Goal: Task Accomplishment & Management: Complete application form

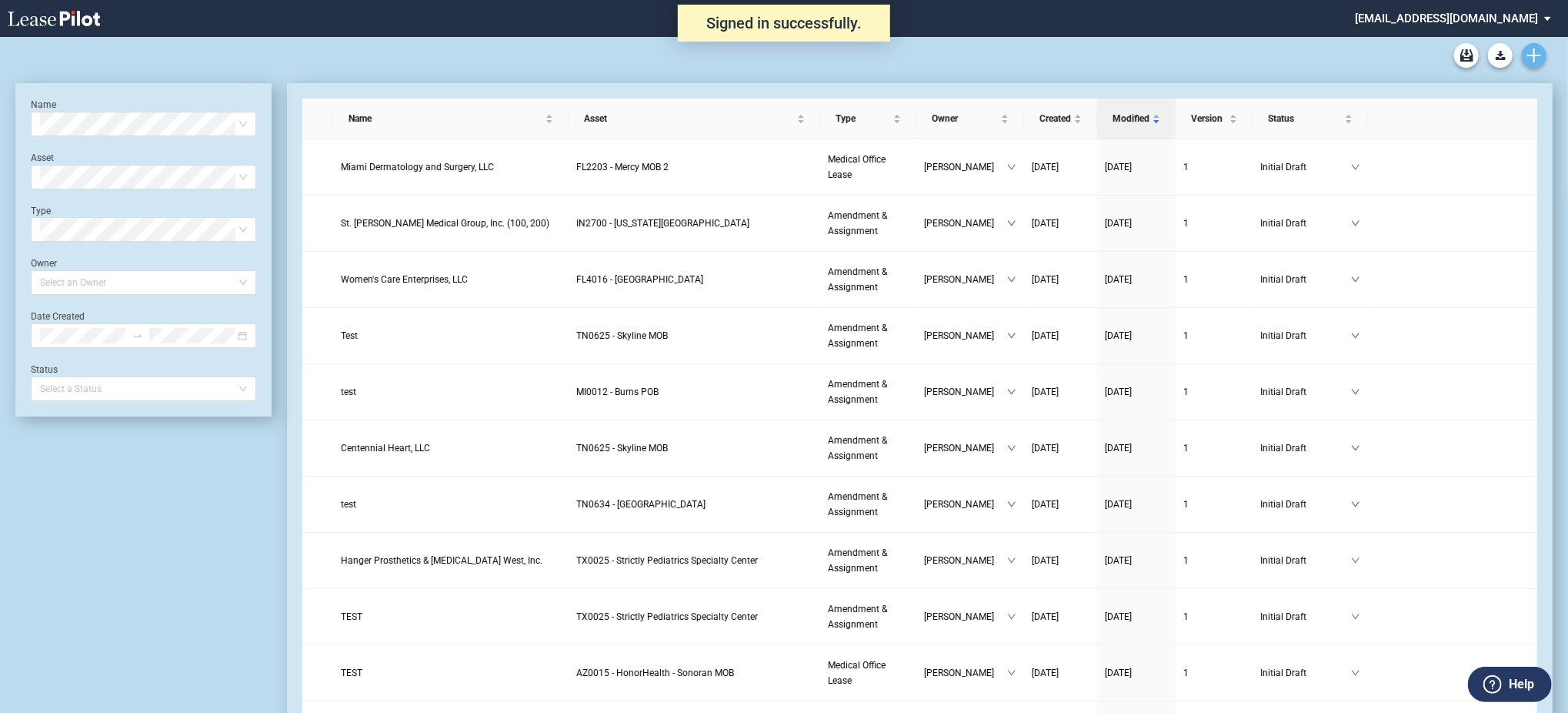
click at [1532, 55] on use "Create new document" at bounding box center [1534, 55] width 14 height 14
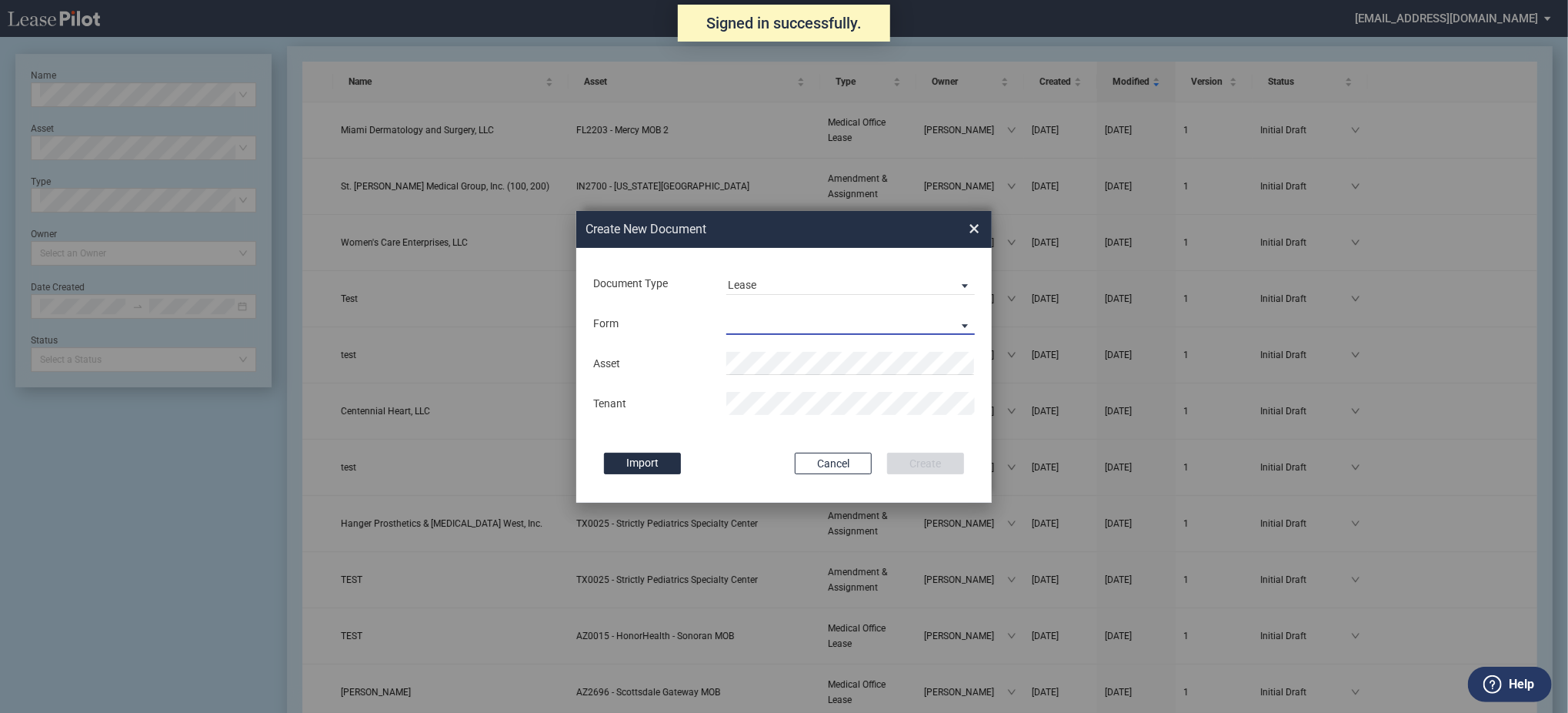
click at [788, 326] on md-select "Medical Office Lease Scottsdale Lease Louisville Lease 1370 Medical Place Lease…" at bounding box center [851, 323] width 249 height 23
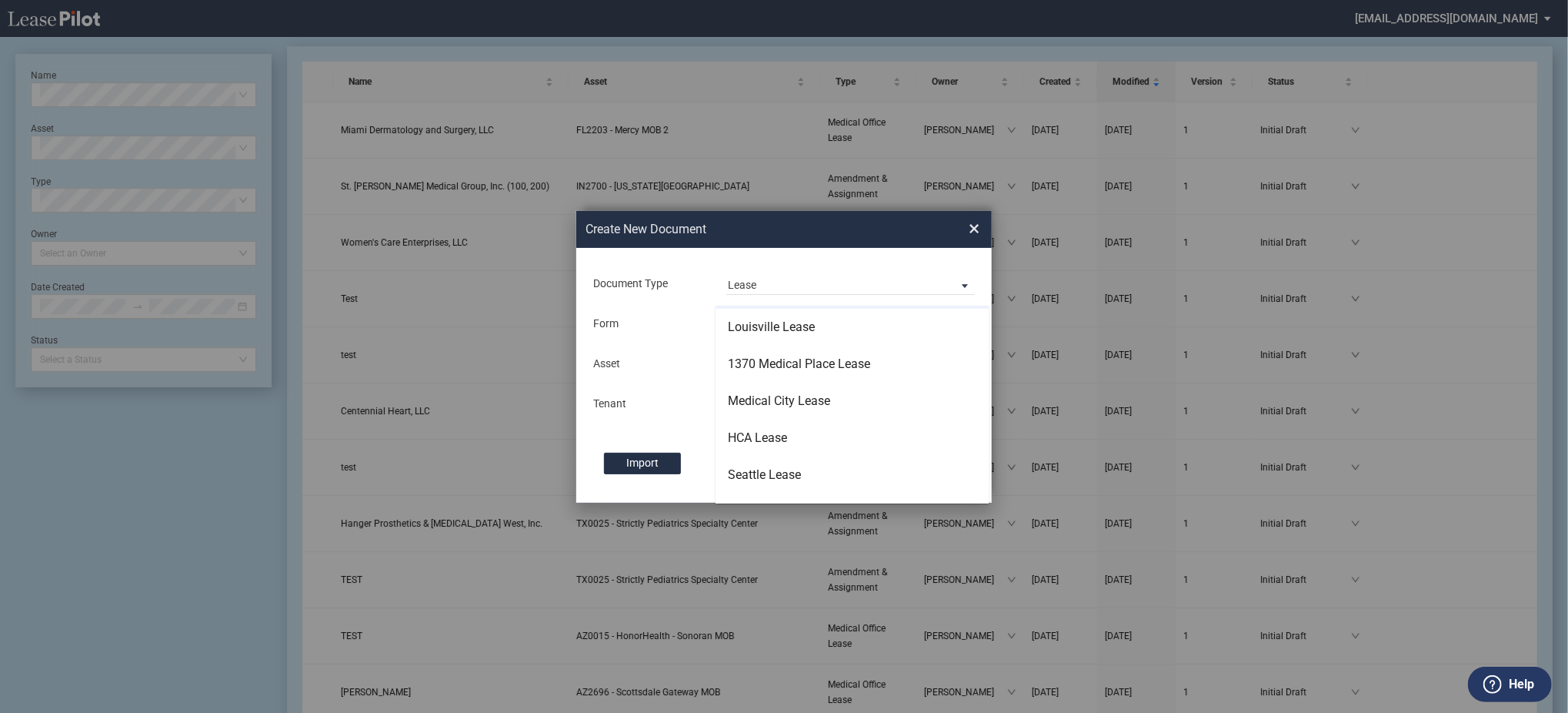
scroll to position [99, 0]
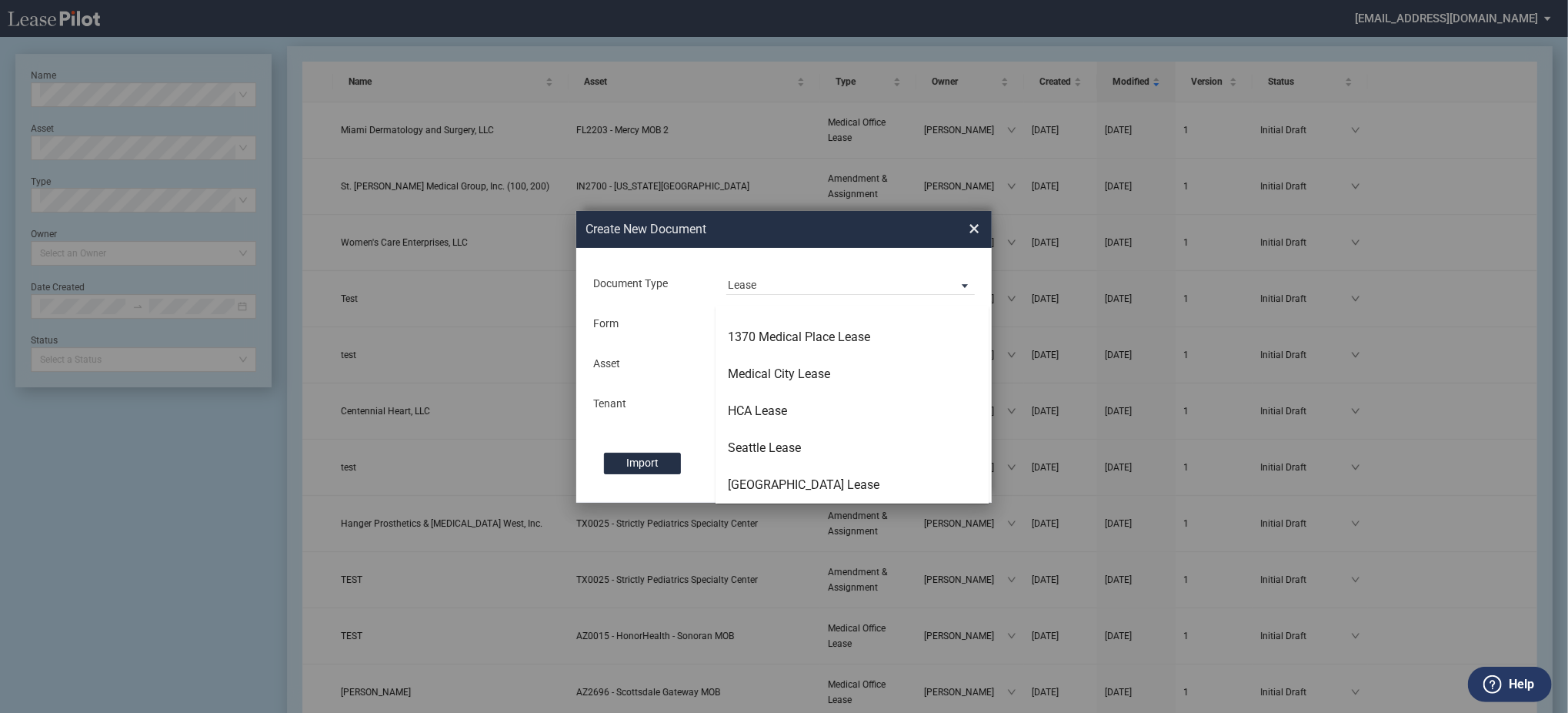
click at [800, 282] on md-backdrop at bounding box center [784, 375] width 1568 height 750
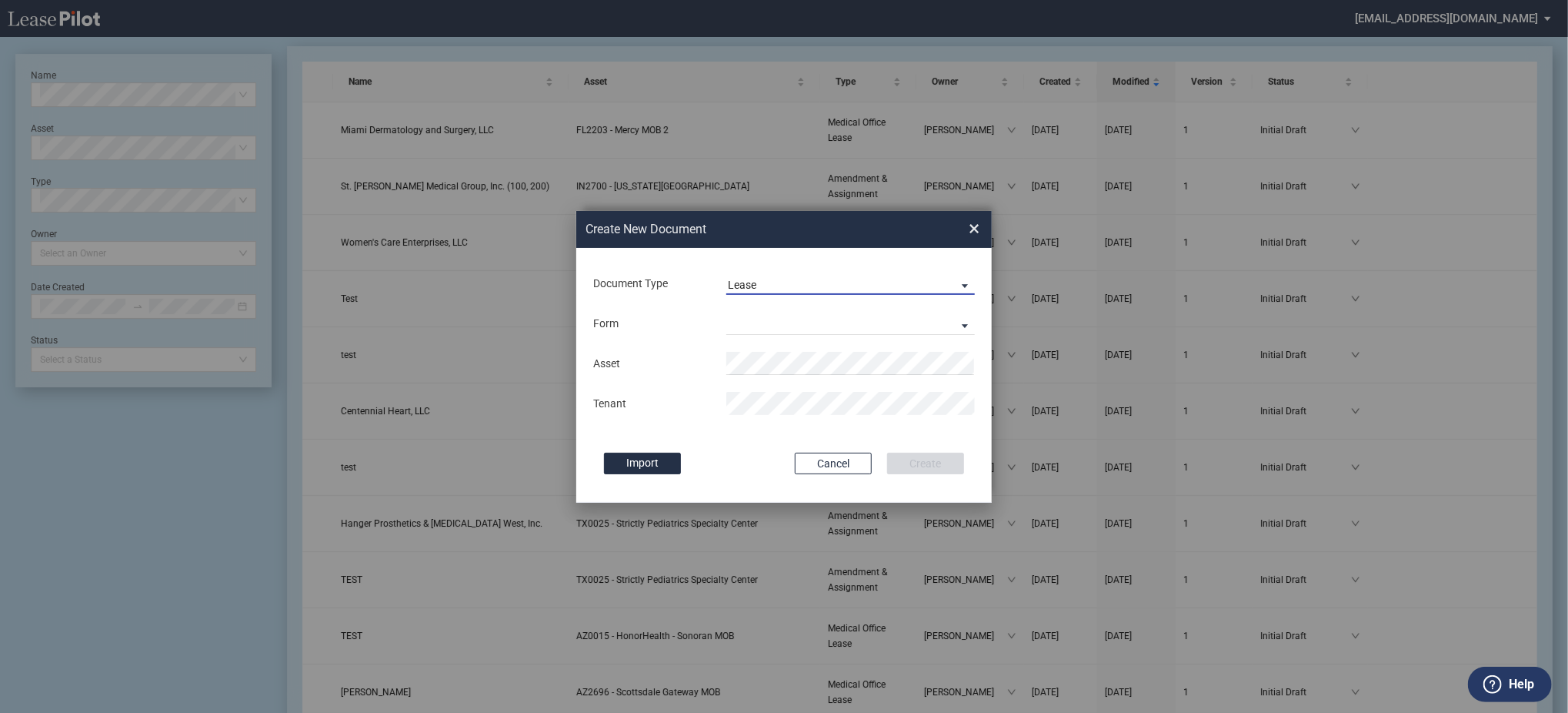
click at [794, 290] on span "Lease" at bounding box center [839, 286] width 221 height 15
click at [786, 327] on div "Amendment" at bounding box center [761, 322] width 67 height 17
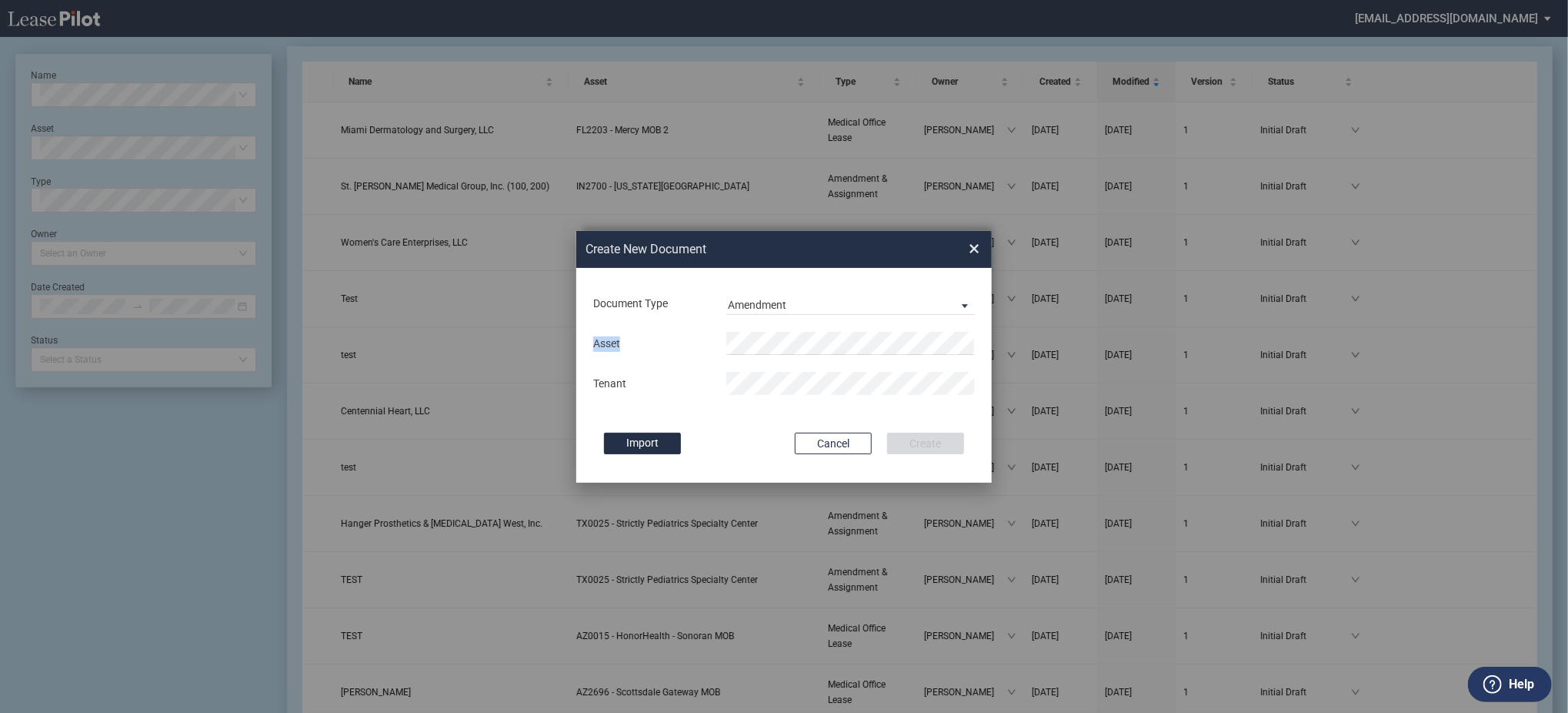
click at [786, 327] on div "Asset Tenant" at bounding box center [784, 363] width 385 height 80
click at [786, 354] on div "Asset Tenant" at bounding box center [784, 363] width 385 height 80
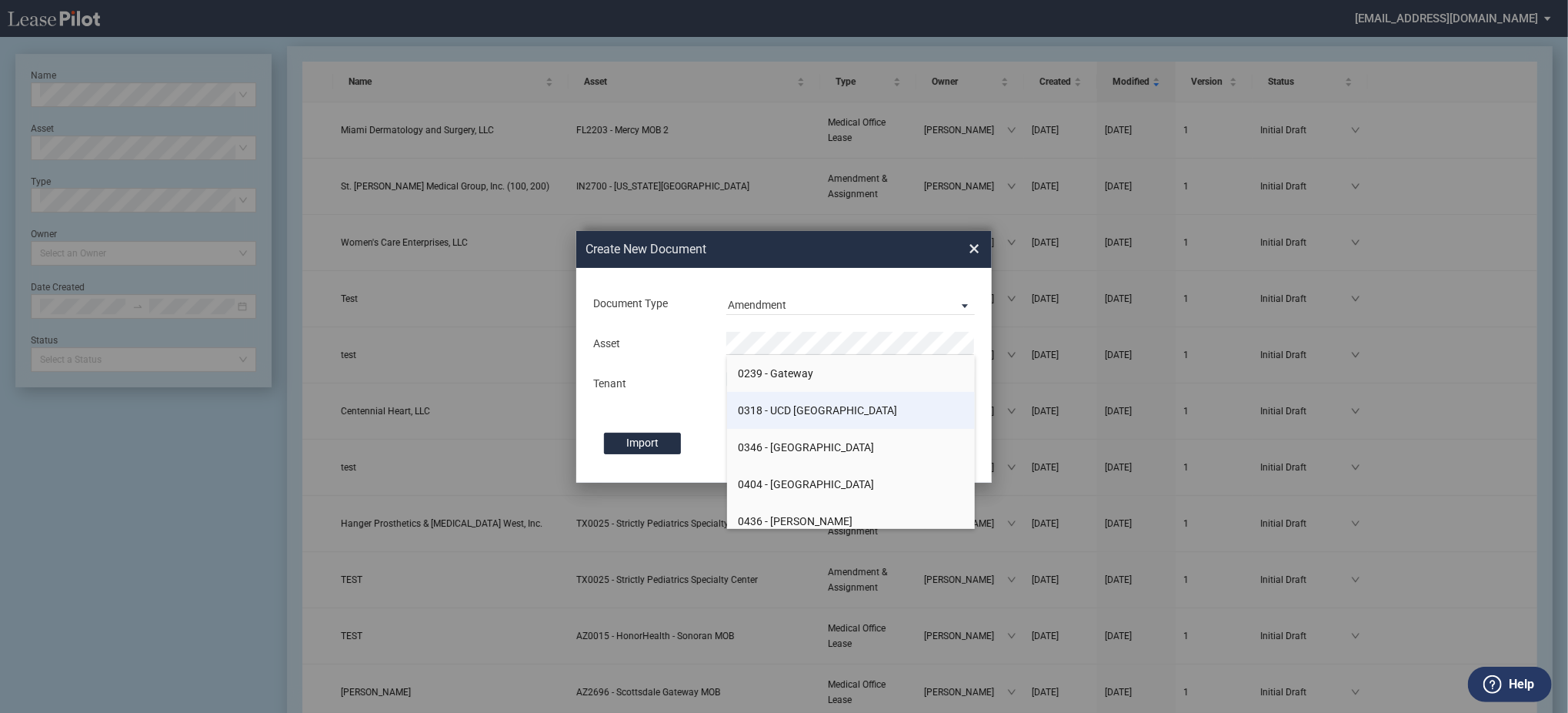
click at [798, 417] on li "0318 - UCD Midtown Clinic" at bounding box center [851, 411] width 249 height 37
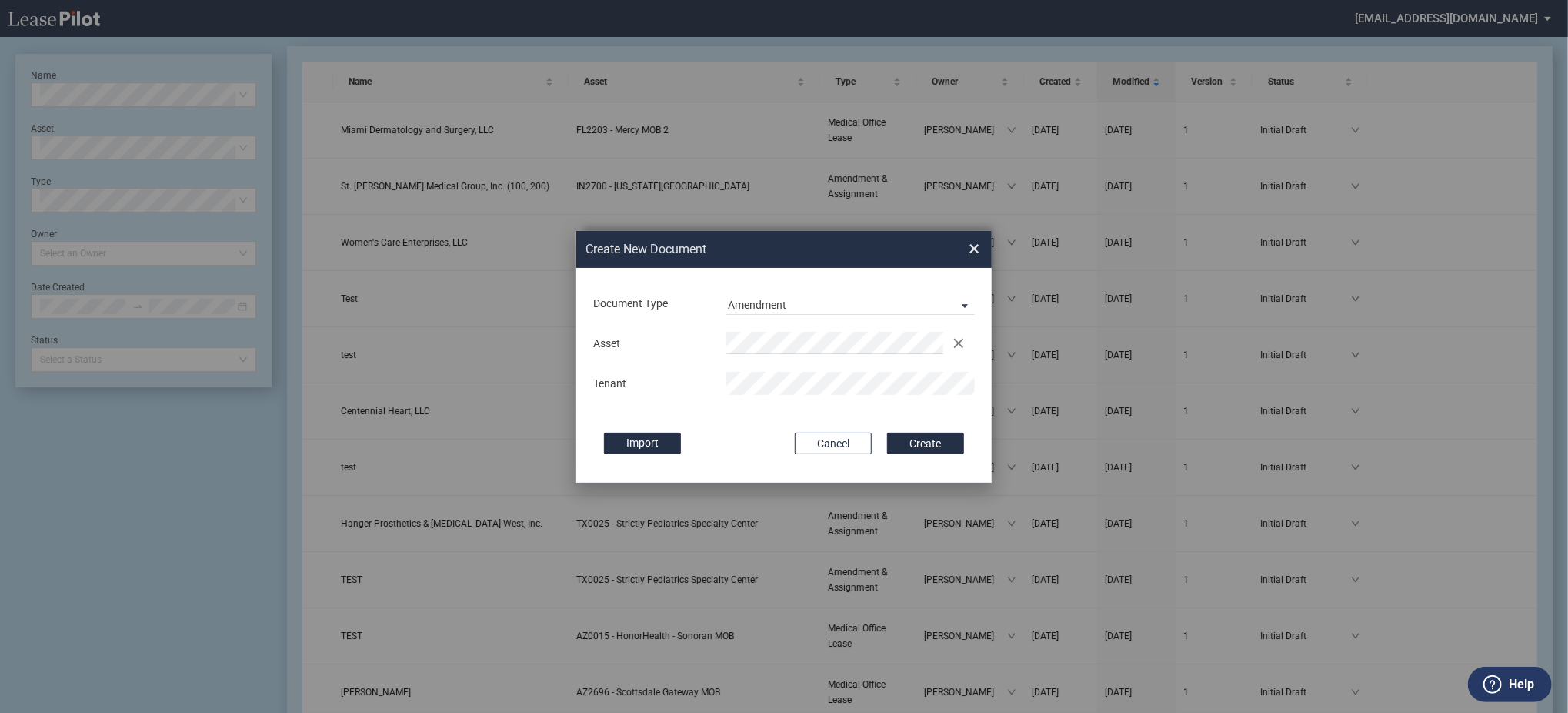
click at [887, 433] on button "Create" at bounding box center [926, 444] width 77 height 22
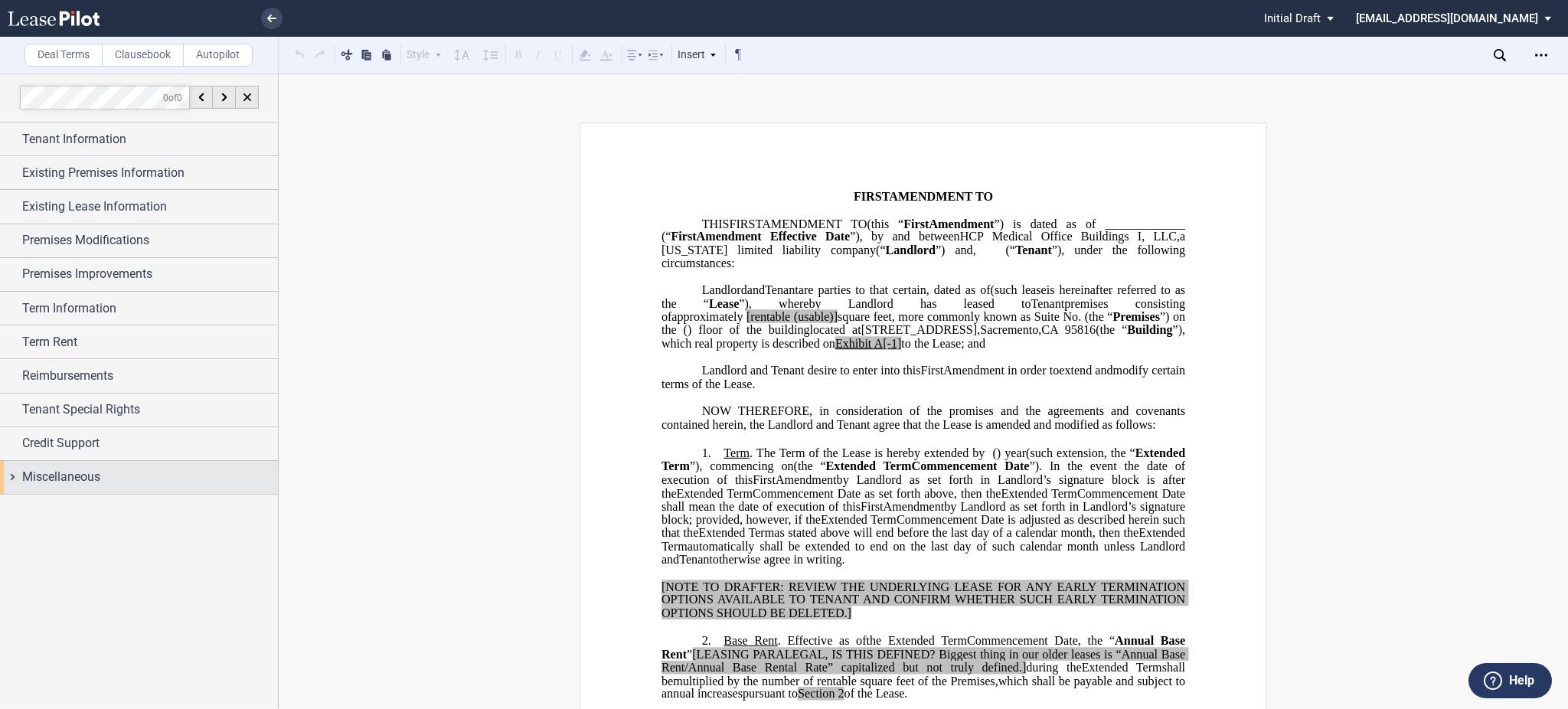
click at [91, 471] on span "Miscellaneous" at bounding box center [61, 477] width 78 height 18
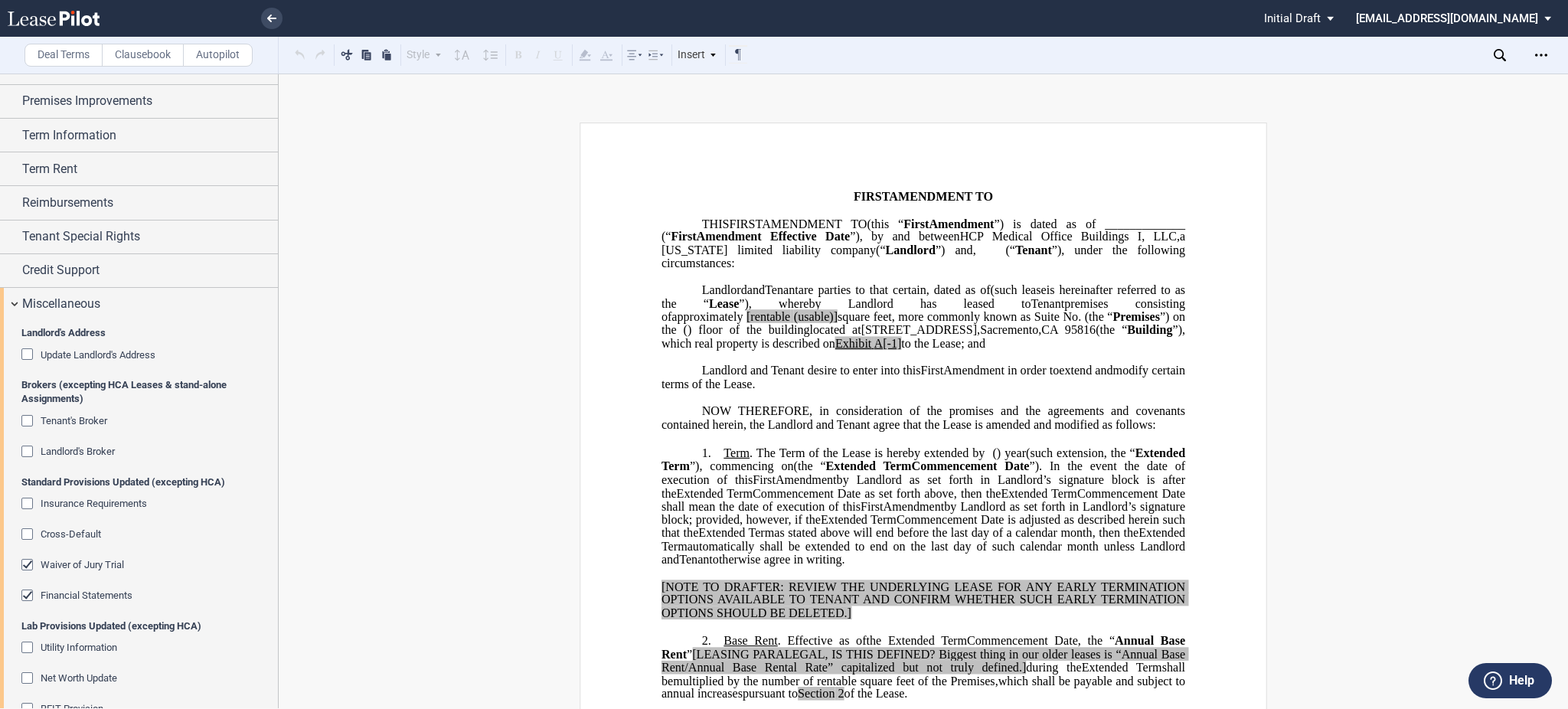
scroll to position [405, 0]
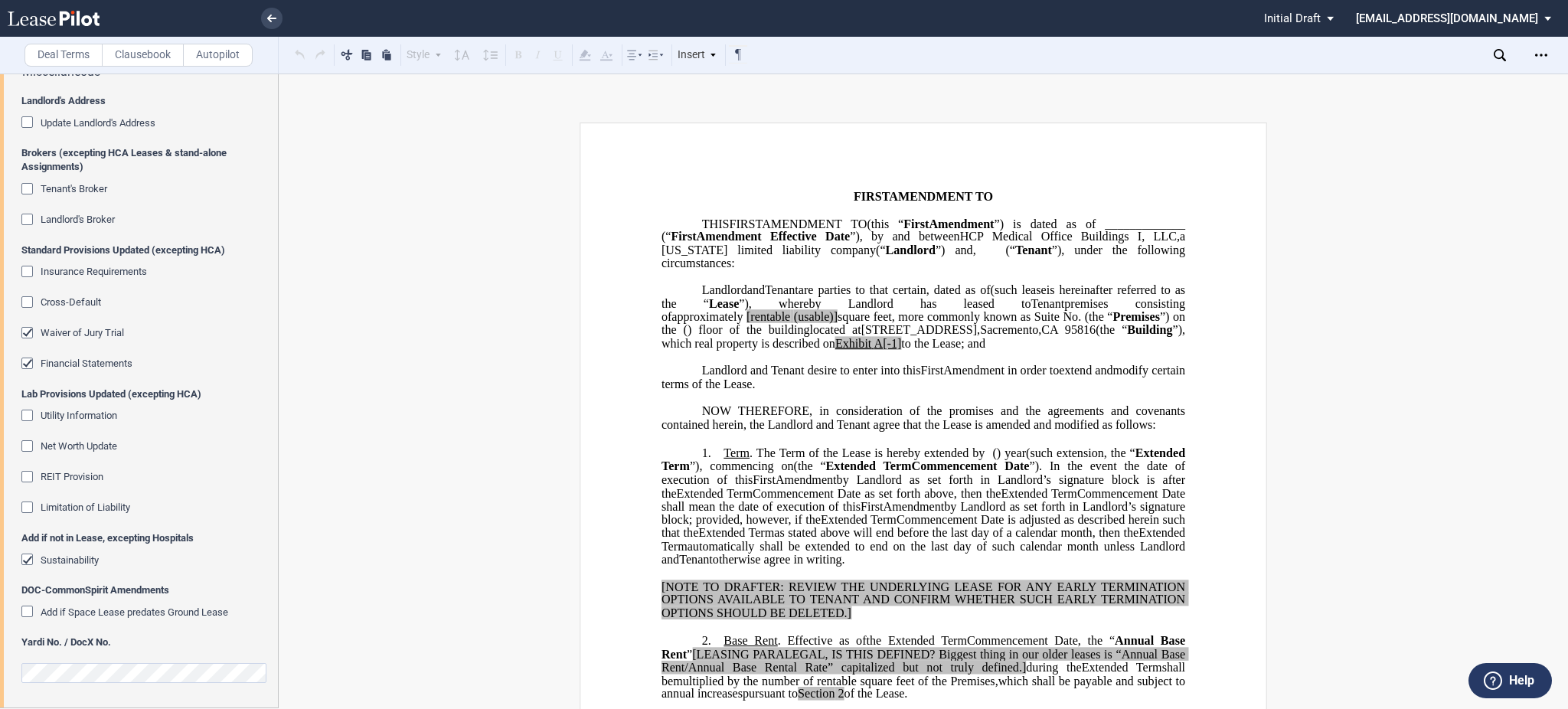
click at [96, 414] on span "Utility Information" at bounding box center [79, 416] width 77 height 11
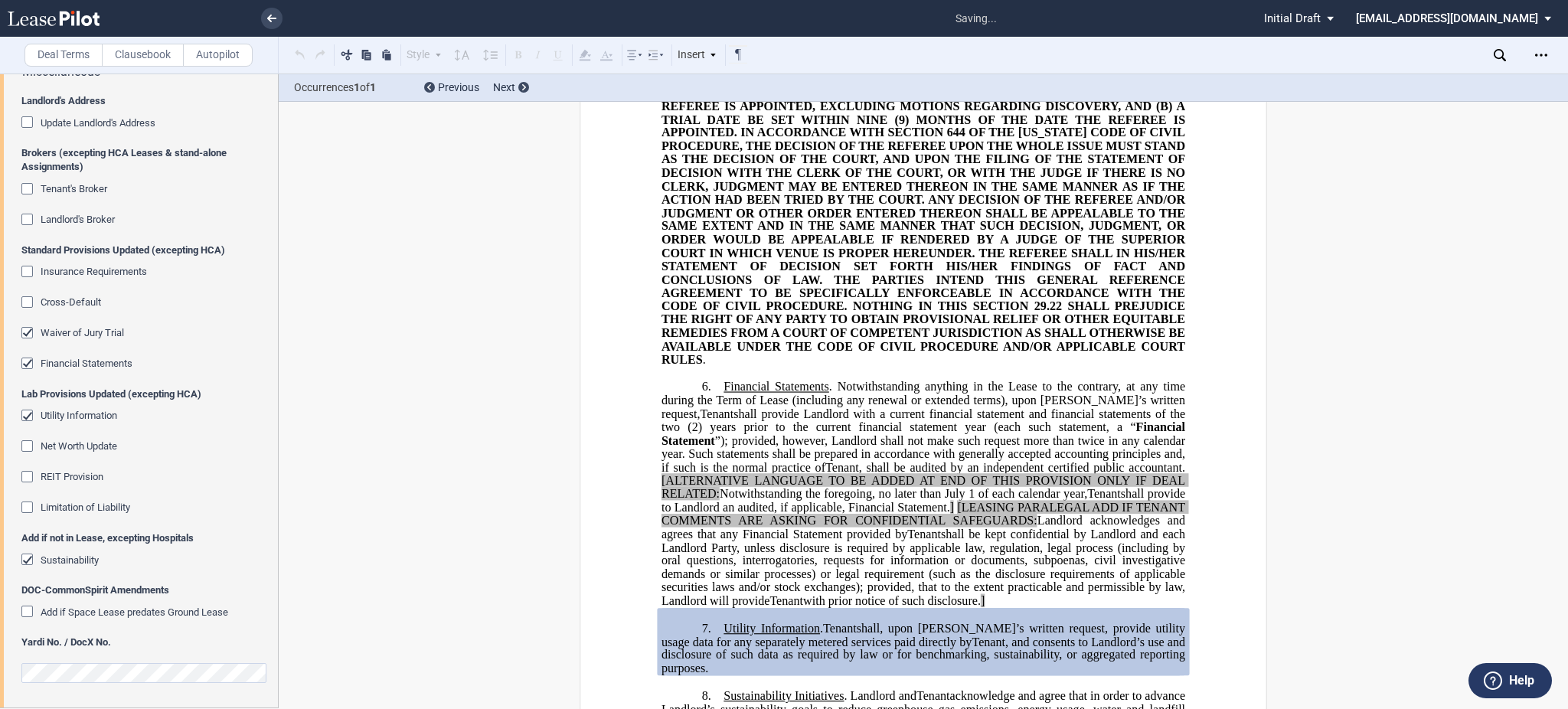
scroll to position [2239, 0]
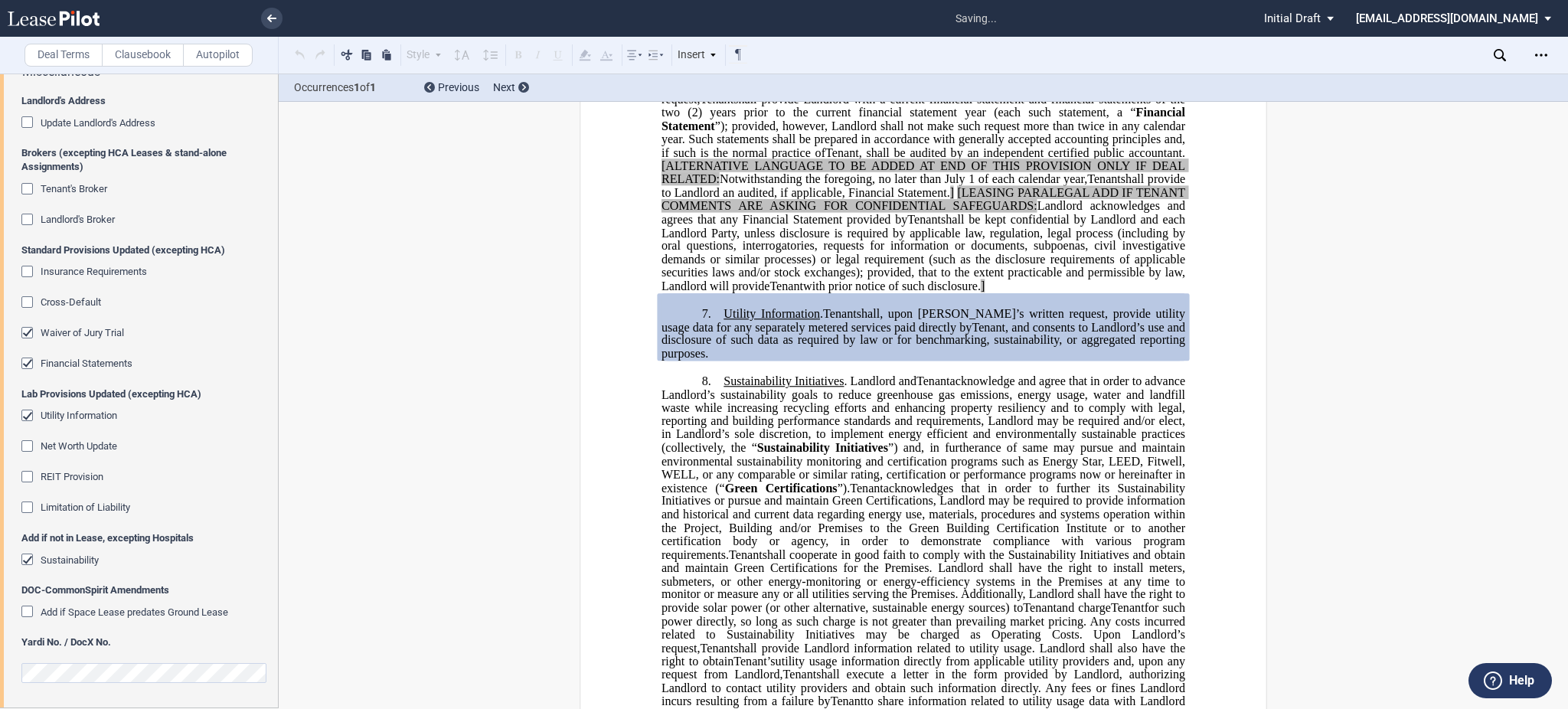
click at [96, 447] on span "Net Worth Update" at bounding box center [79, 446] width 77 height 11
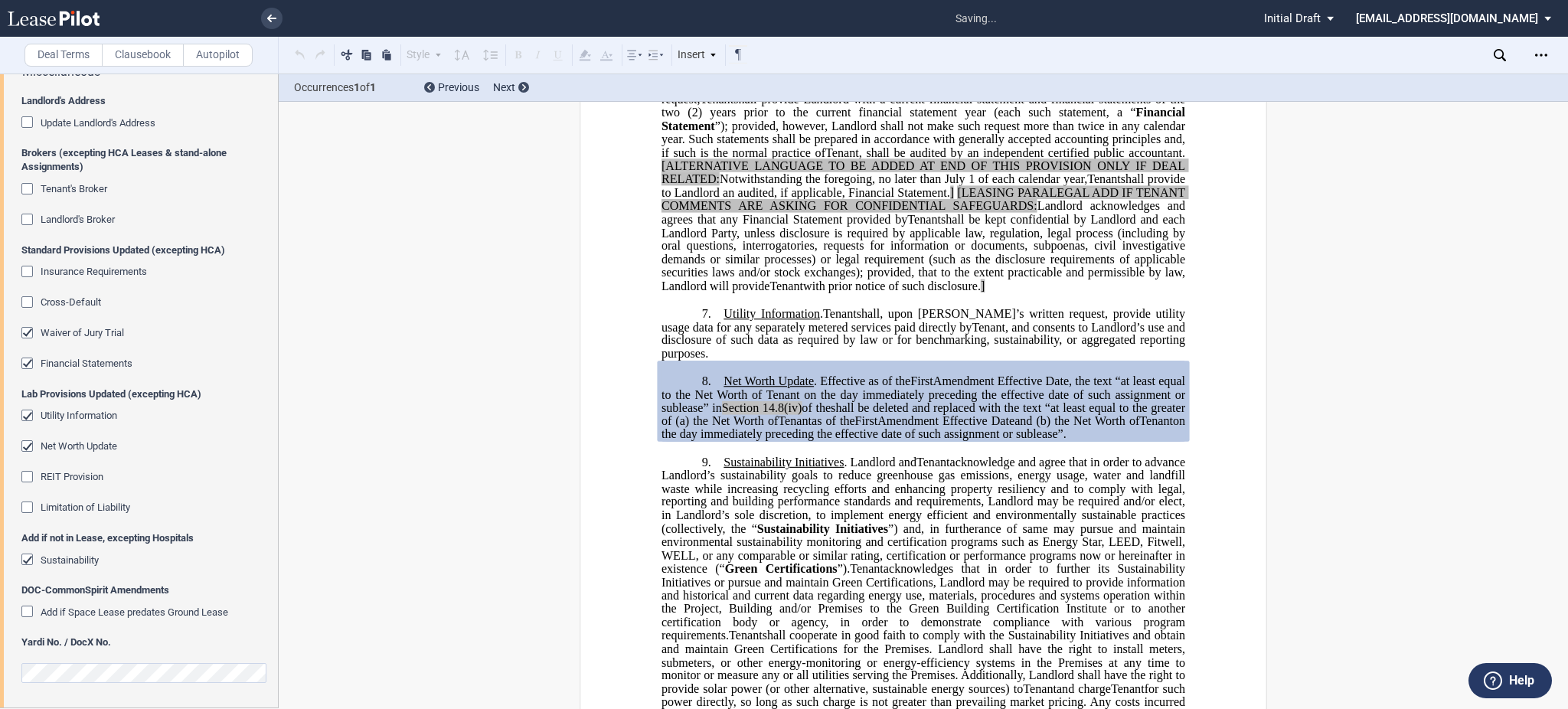
click at [93, 479] on span "REIT Provision" at bounding box center [72, 476] width 63 height 11
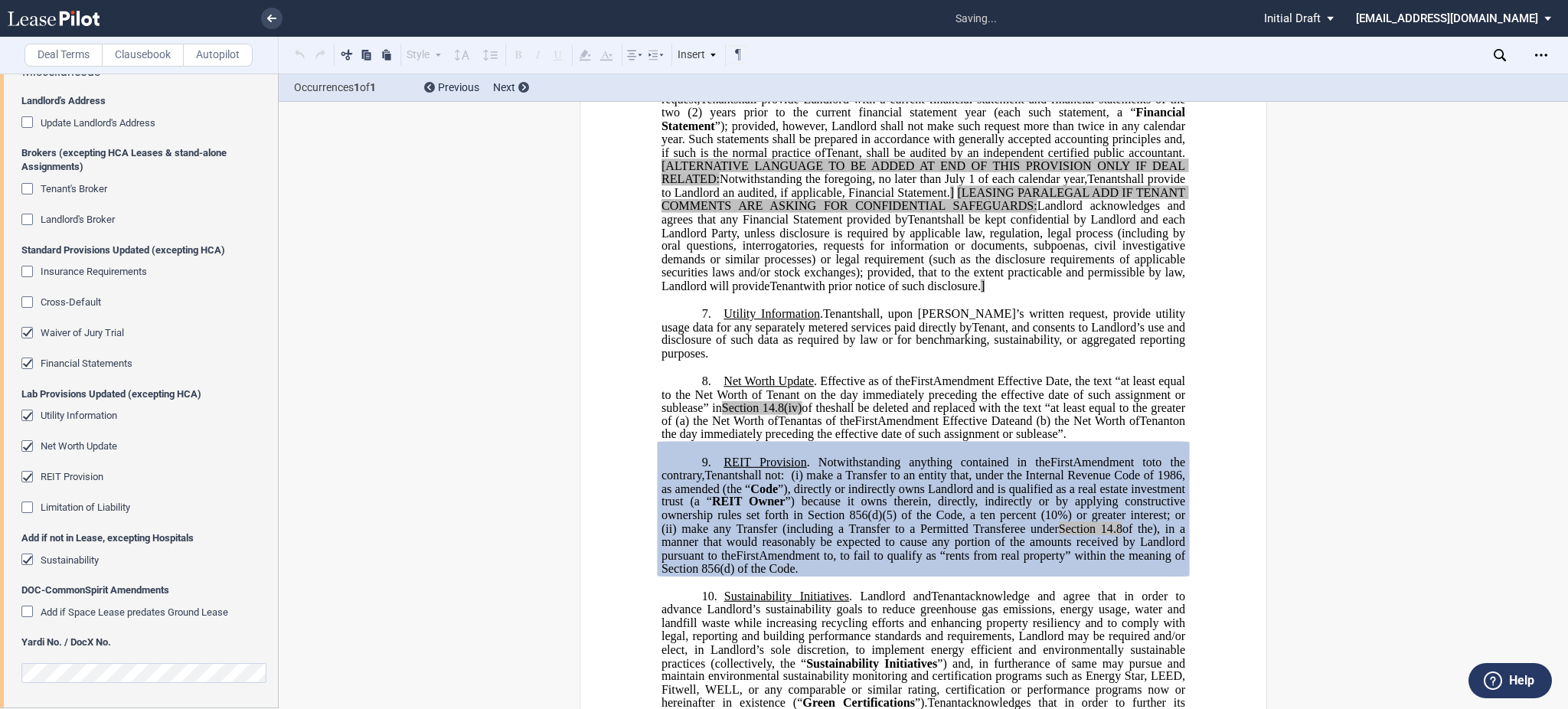
click at [104, 512] on span "Limitation of Liability" at bounding box center [85, 507] width 89 height 11
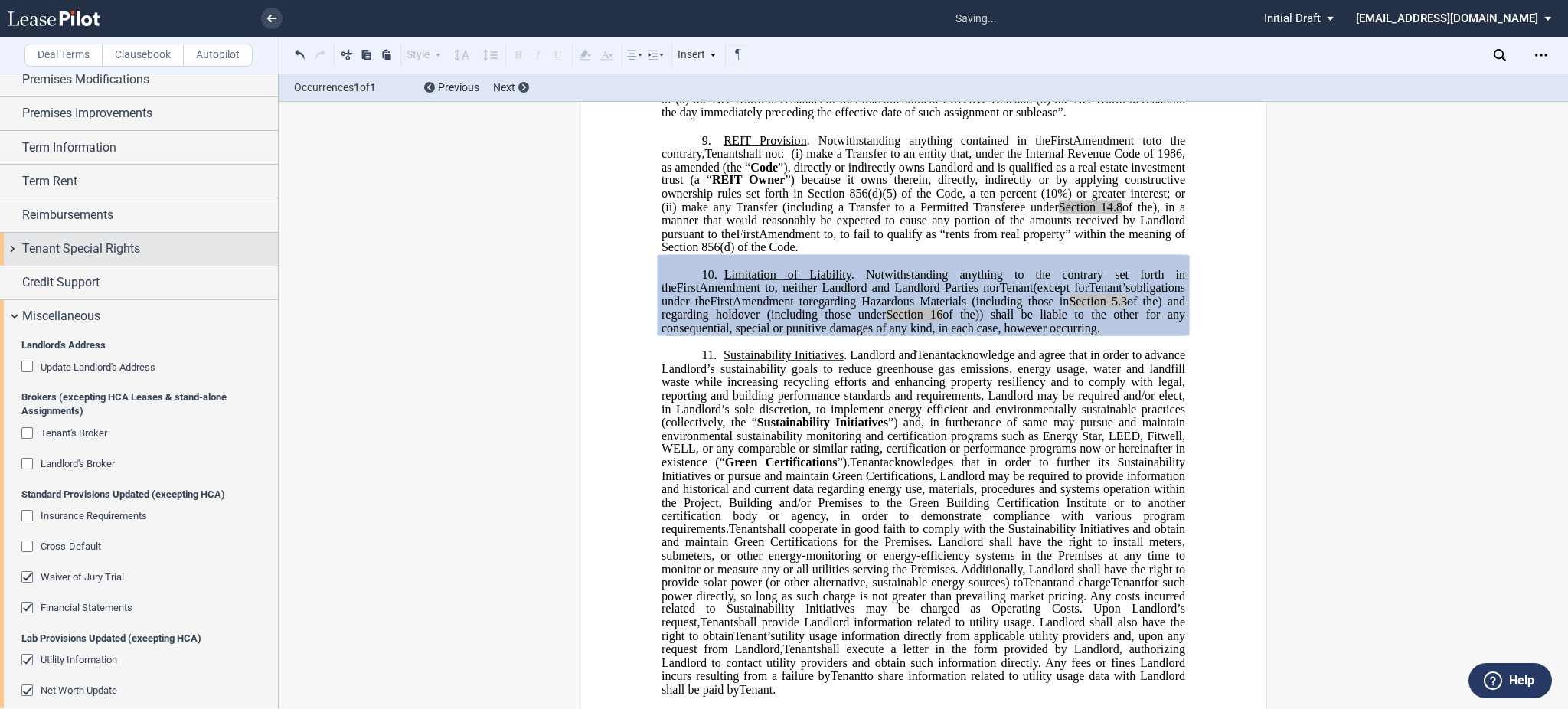
scroll to position [0, 0]
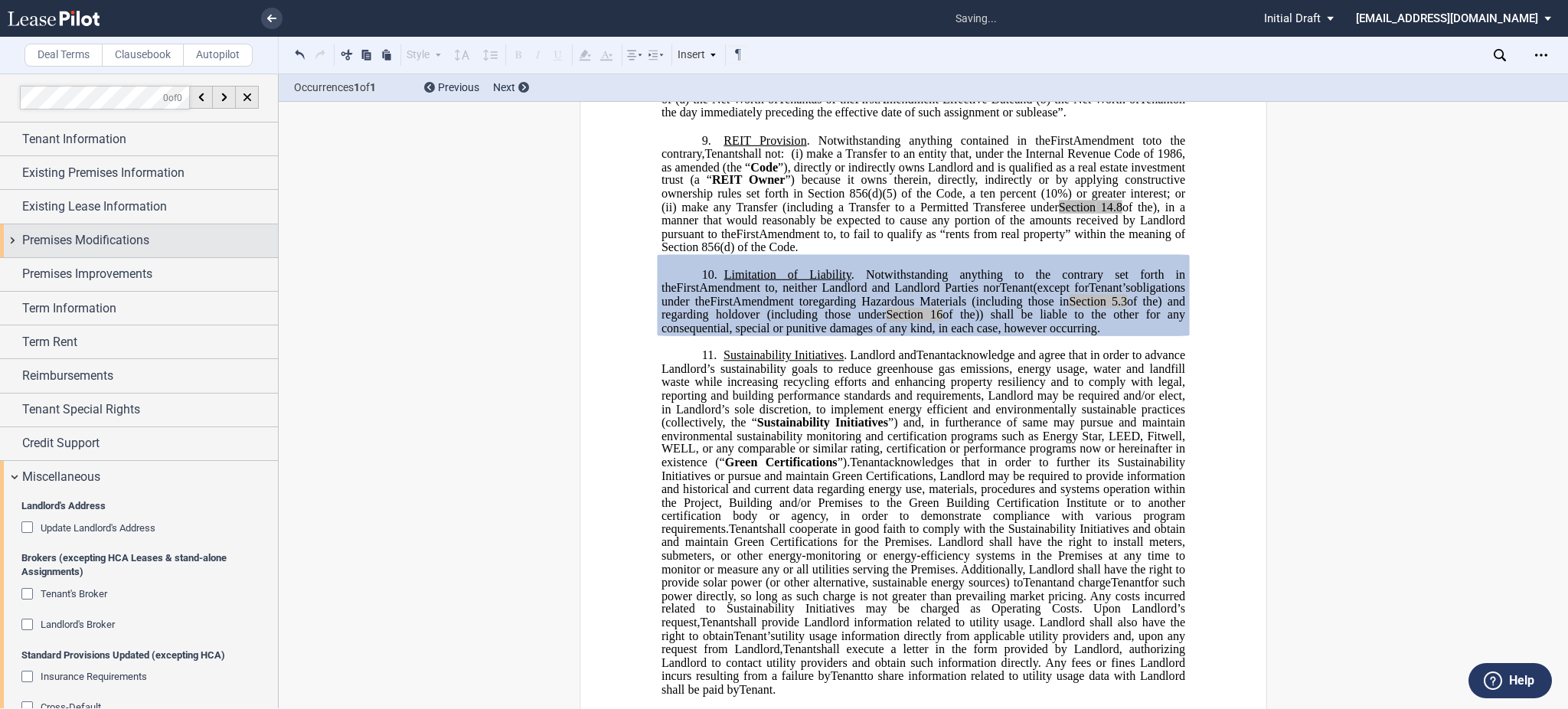
click at [105, 257] on div "Premises Modifications" at bounding box center [139, 240] width 278 height 33
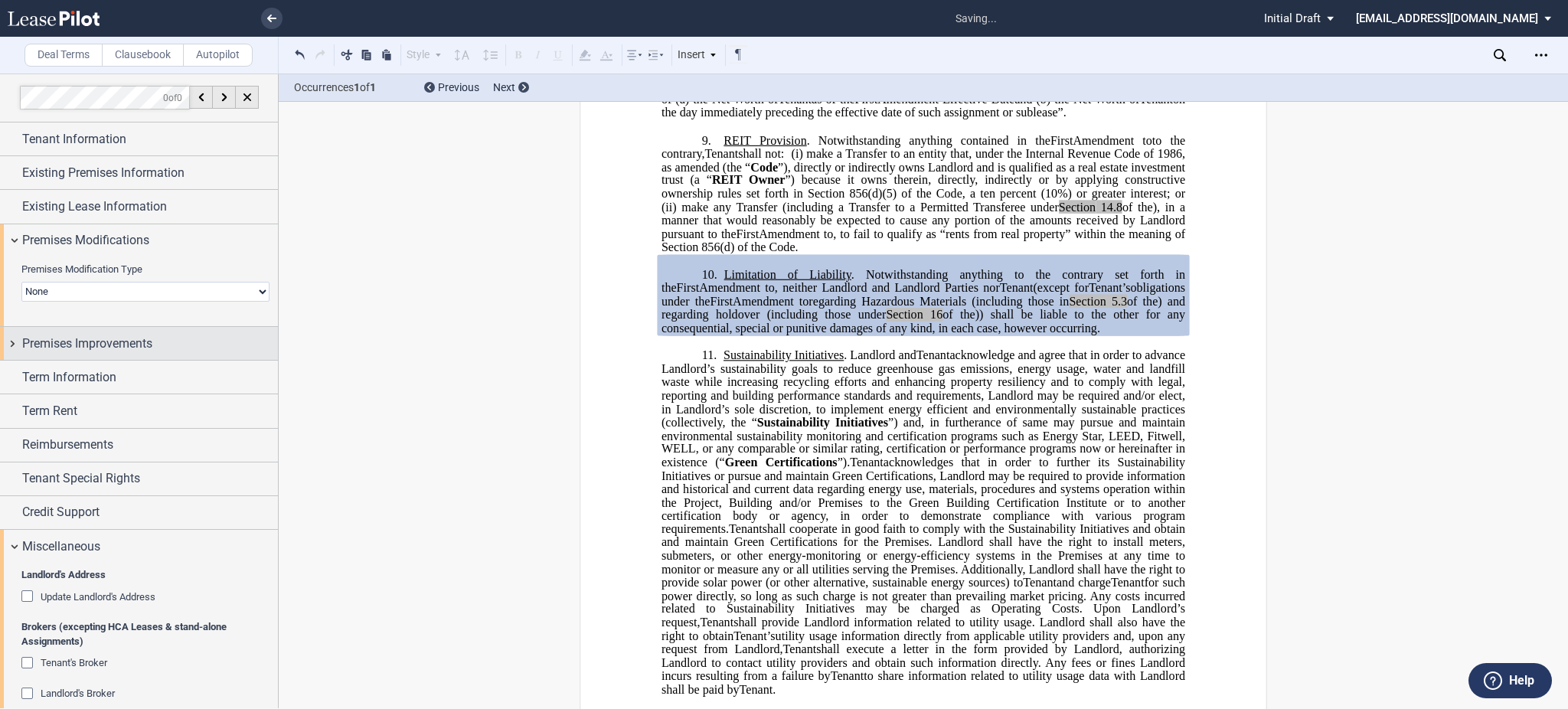
click at [123, 333] on div "Premises Improvements" at bounding box center [139, 343] width 278 height 33
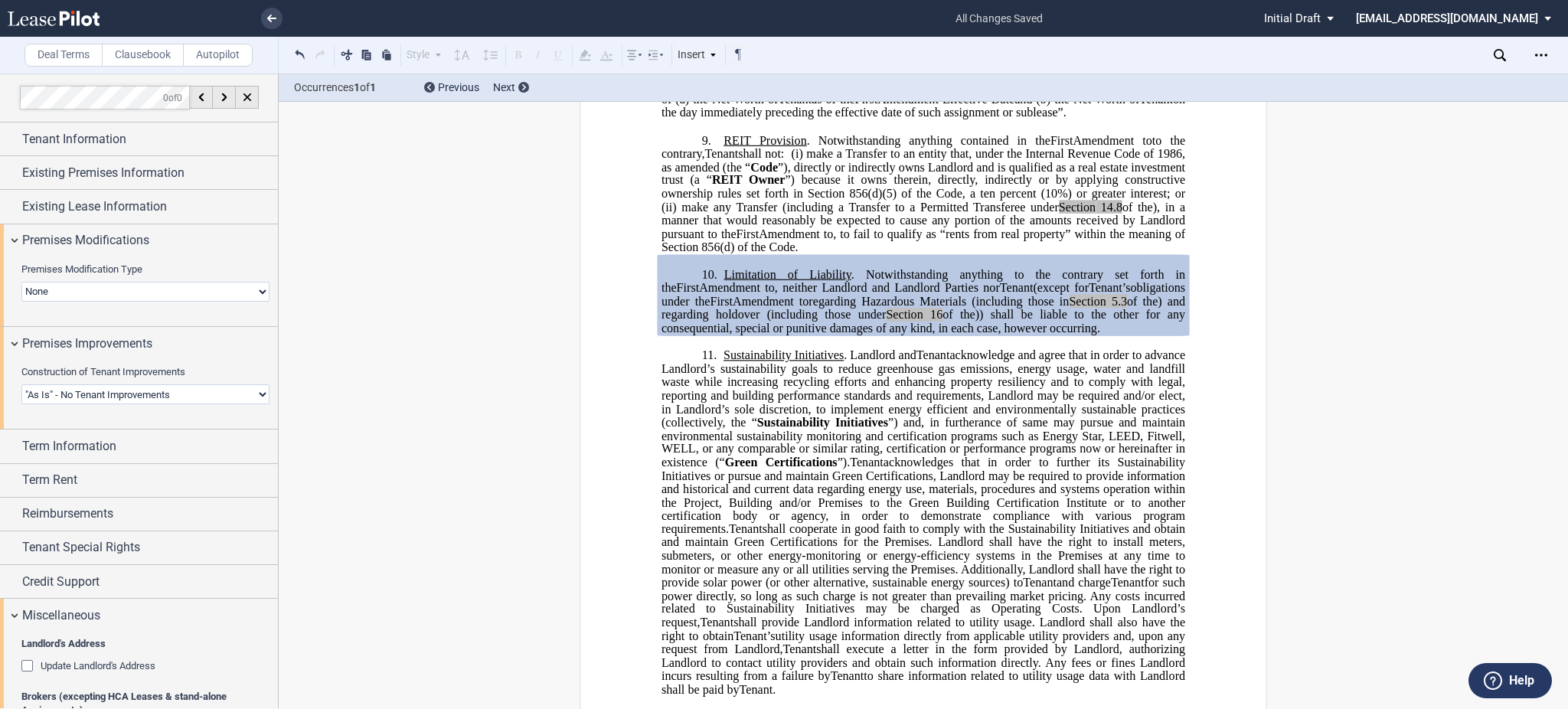
click at [107, 395] on select "Landlord Constructs Tenant Improvements Tenant Constructs Tenant Improvements "…" at bounding box center [145, 394] width 248 height 20
click at [22, 384] on select "Landlord Constructs Tenant Improvements Tenant Constructs Tenant Improvements "…" at bounding box center [145, 394] width 248 height 20
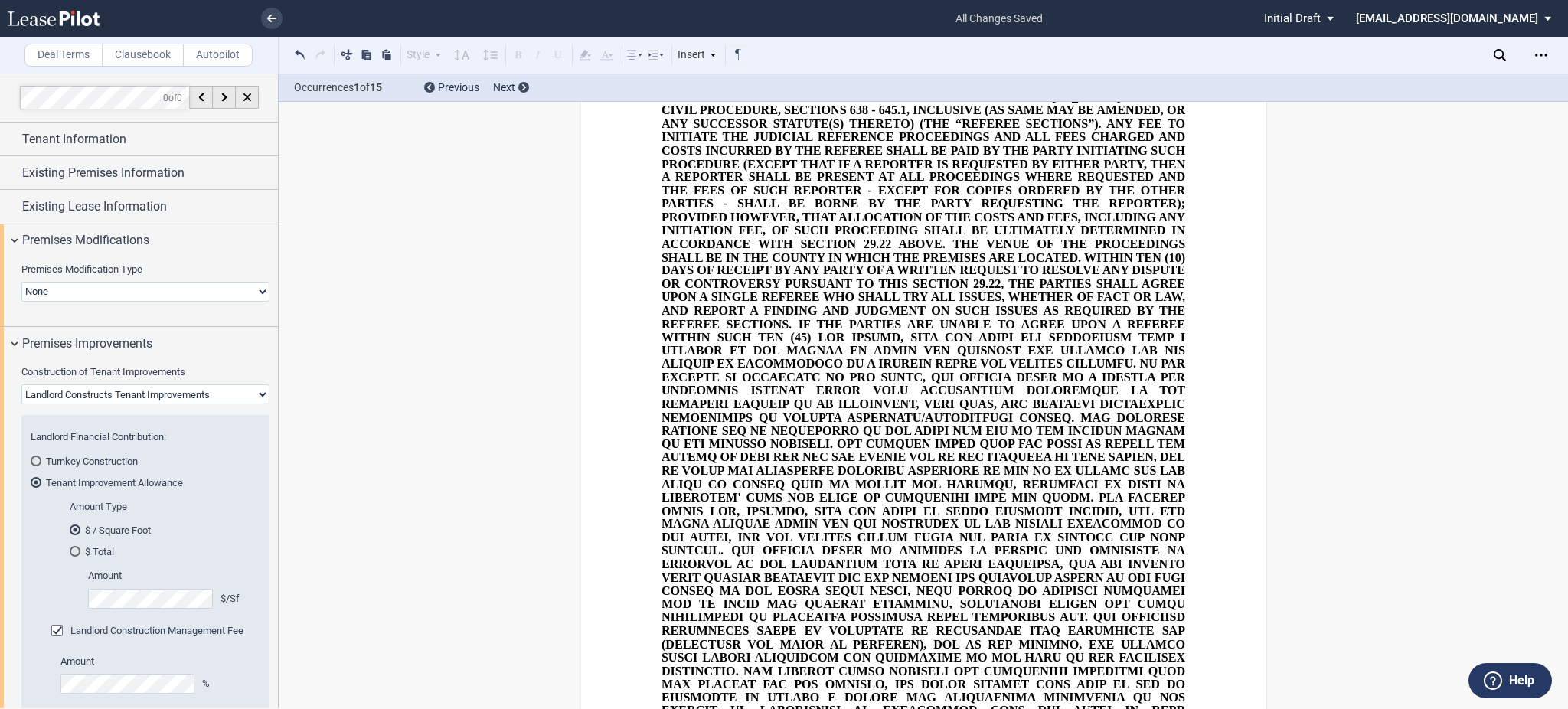
scroll to position [3828, 0]
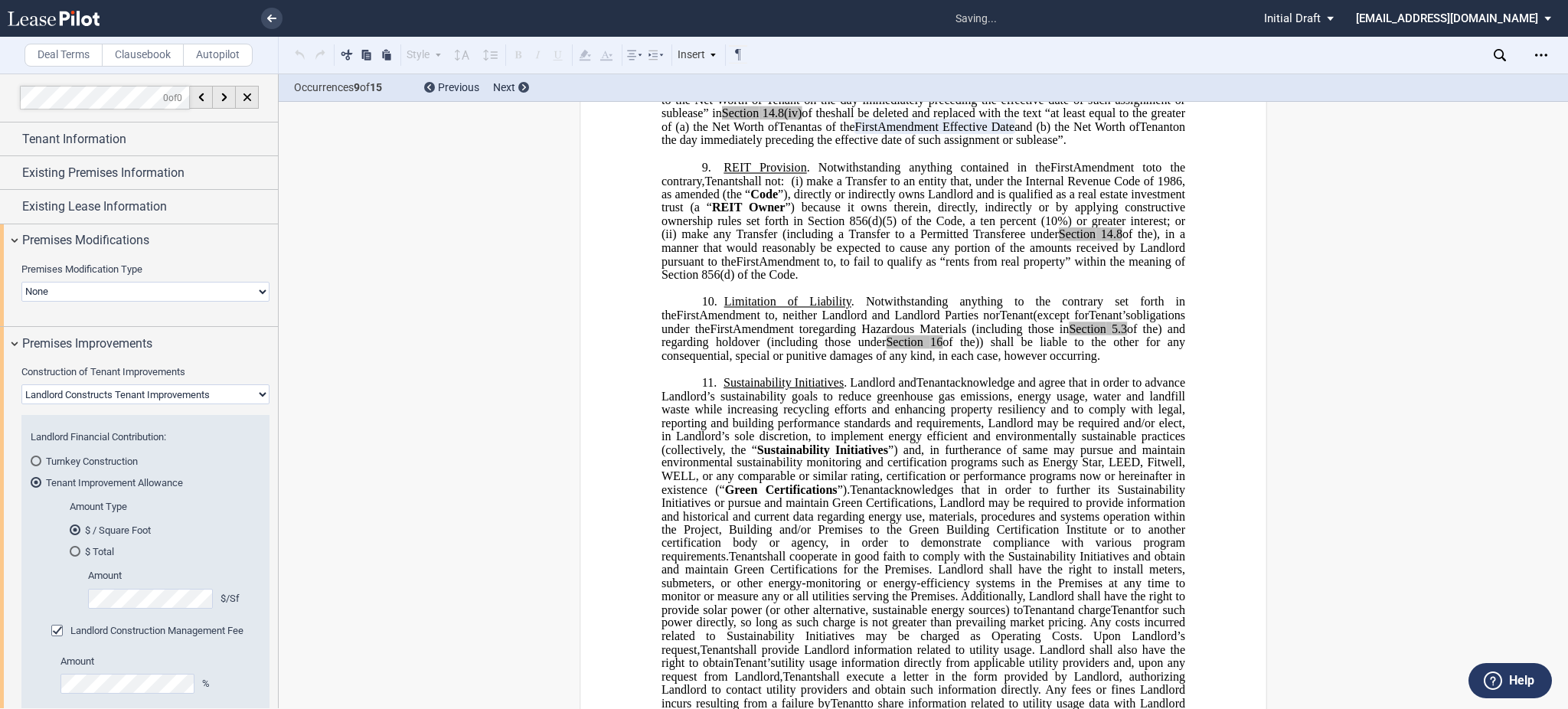
click at [154, 396] on select "Landlord Constructs Tenant Improvements Tenant Constructs Tenant Improvements "…" at bounding box center [145, 394] width 248 height 20
click at [22, 384] on select "Landlord Constructs Tenant Improvements Tenant Constructs Tenant Improvements "…" at bounding box center [145, 394] width 248 height 20
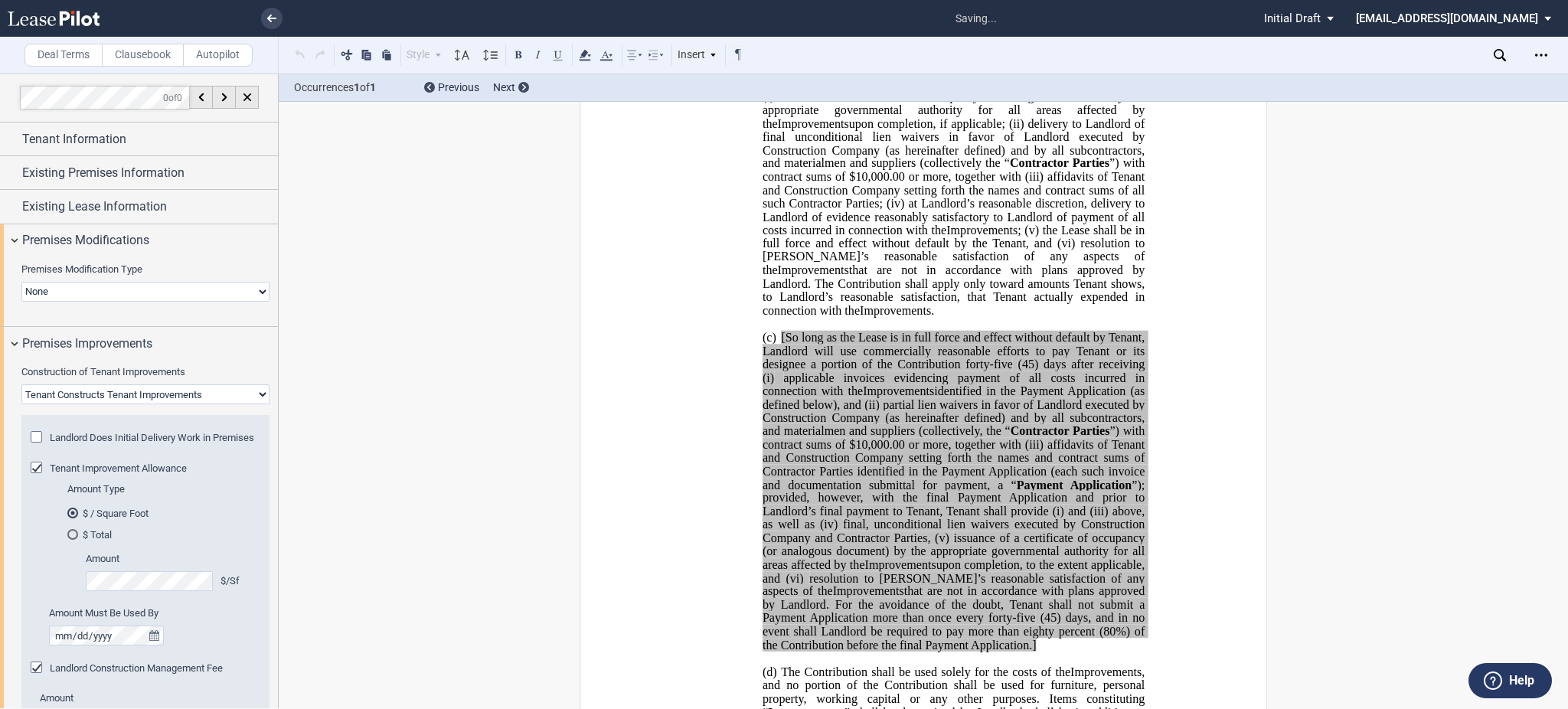
scroll to position [605, 0]
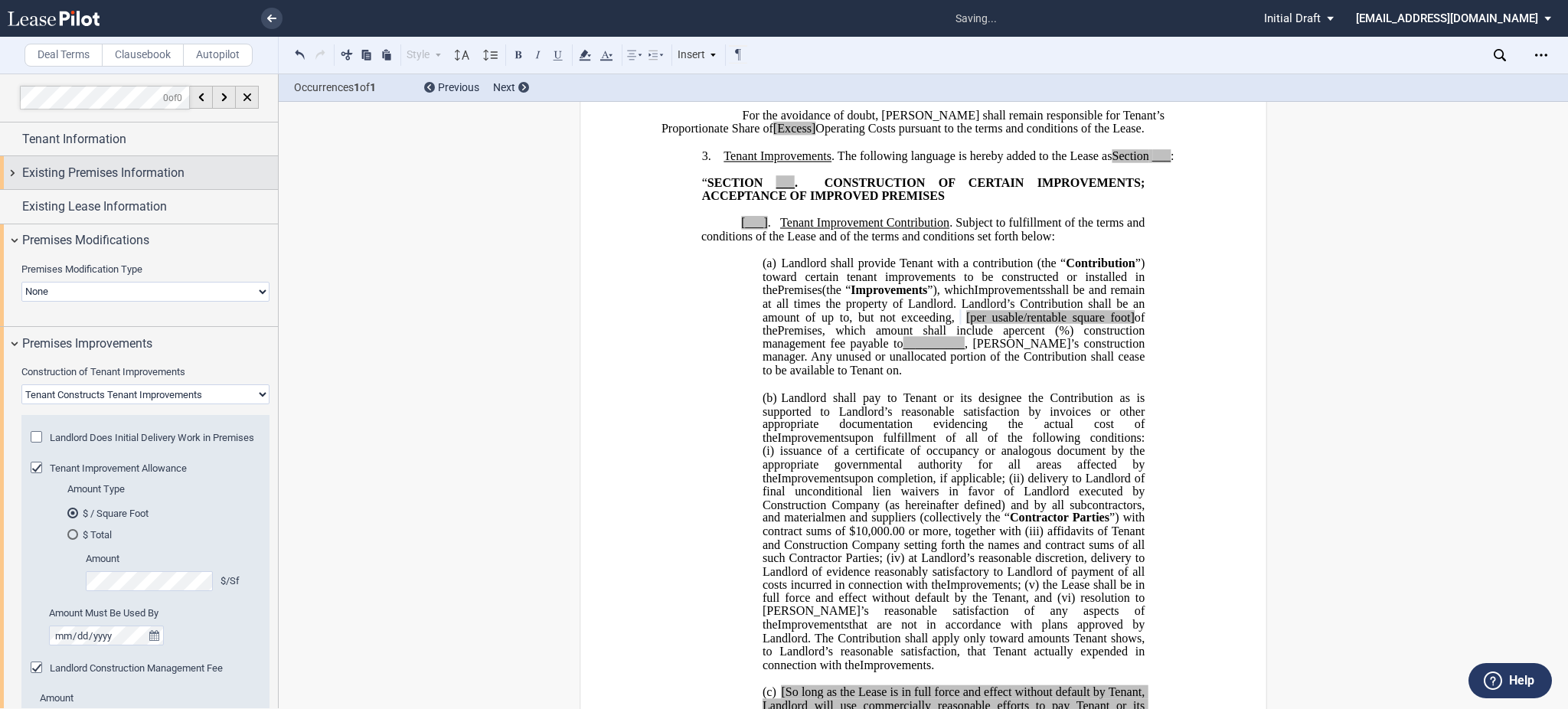
click at [112, 182] on span "Existing Premises Information" at bounding box center [104, 172] width 163 height 18
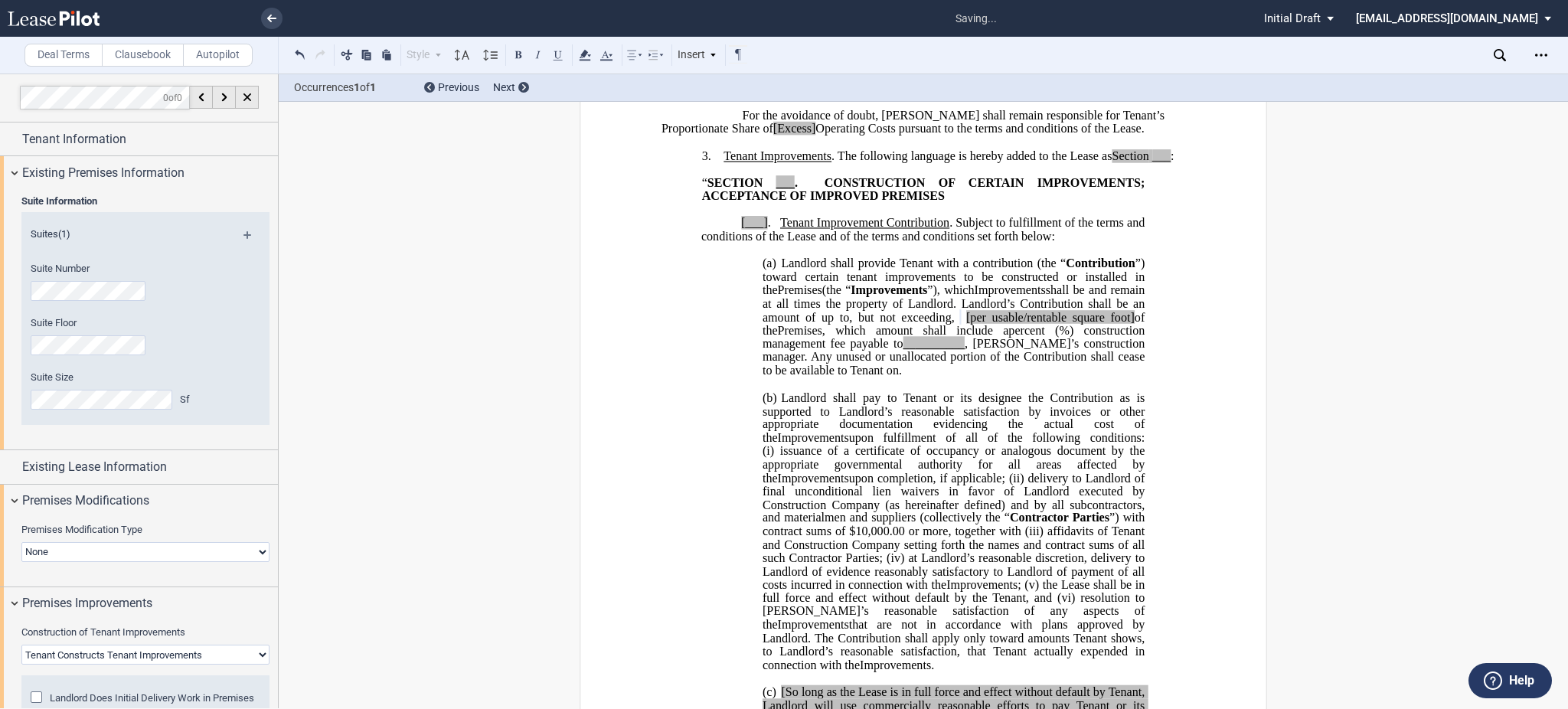
scroll to position [102, 0]
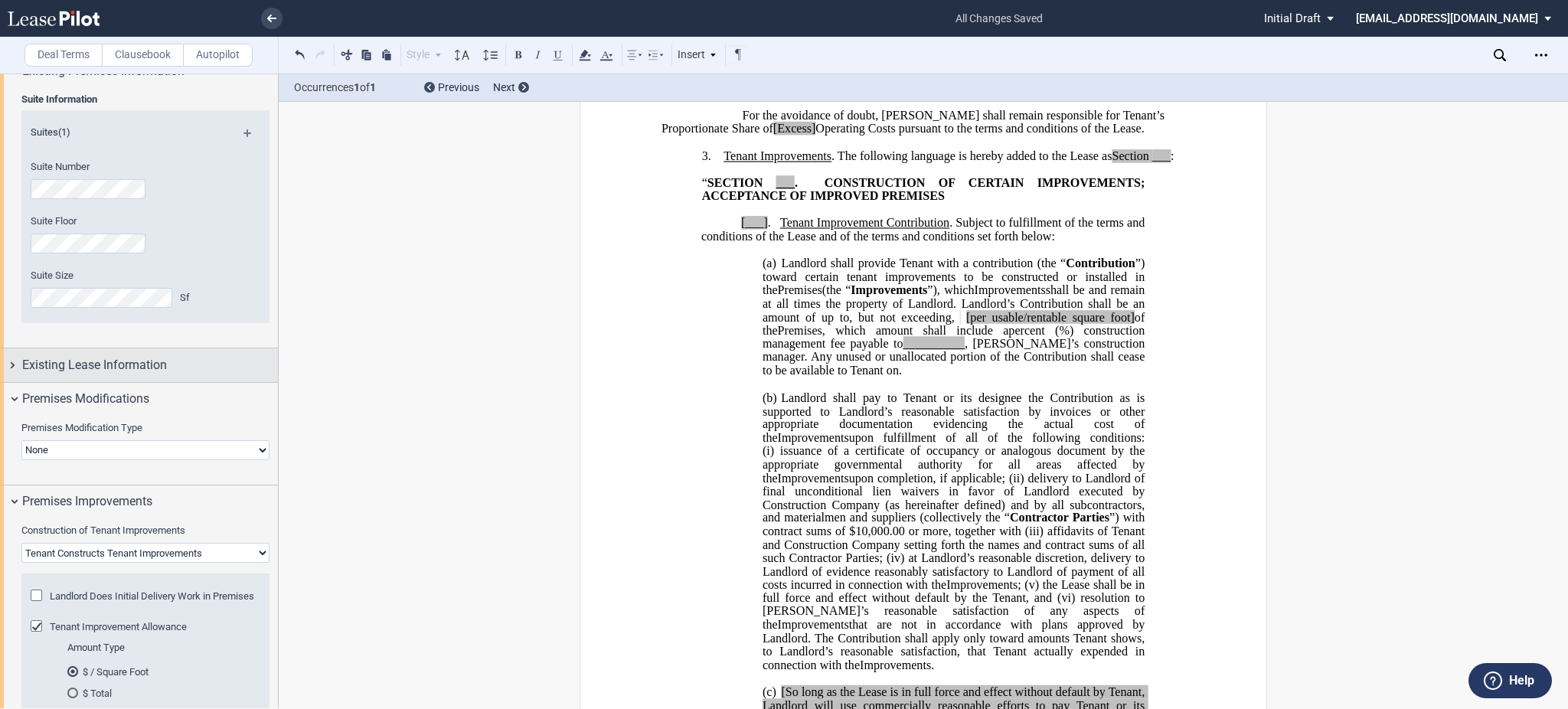
click at [128, 367] on span "Existing Lease Information" at bounding box center [94, 364] width 144 height 18
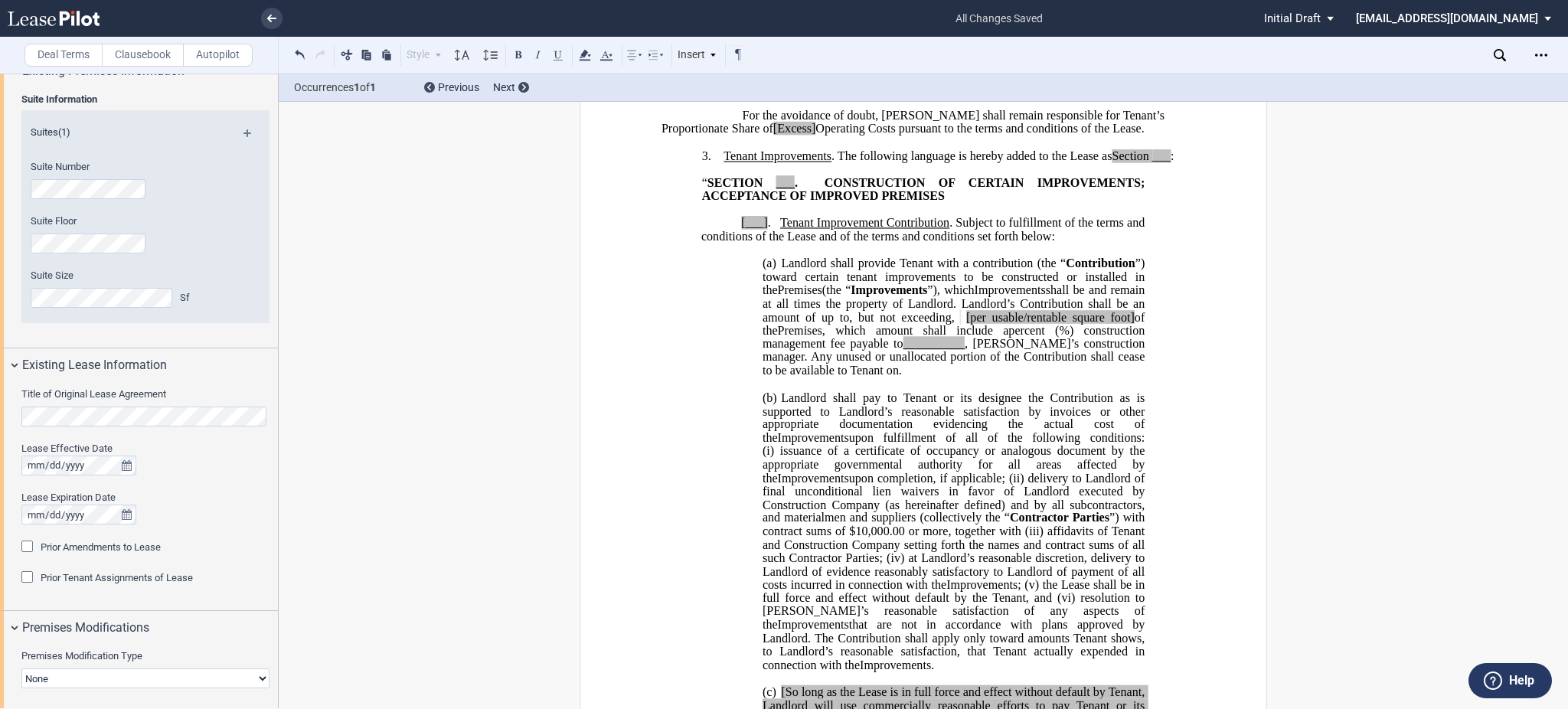
click at [105, 580] on span "Prior Tenant Assignments of Lease" at bounding box center [116, 577] width 152 height 11
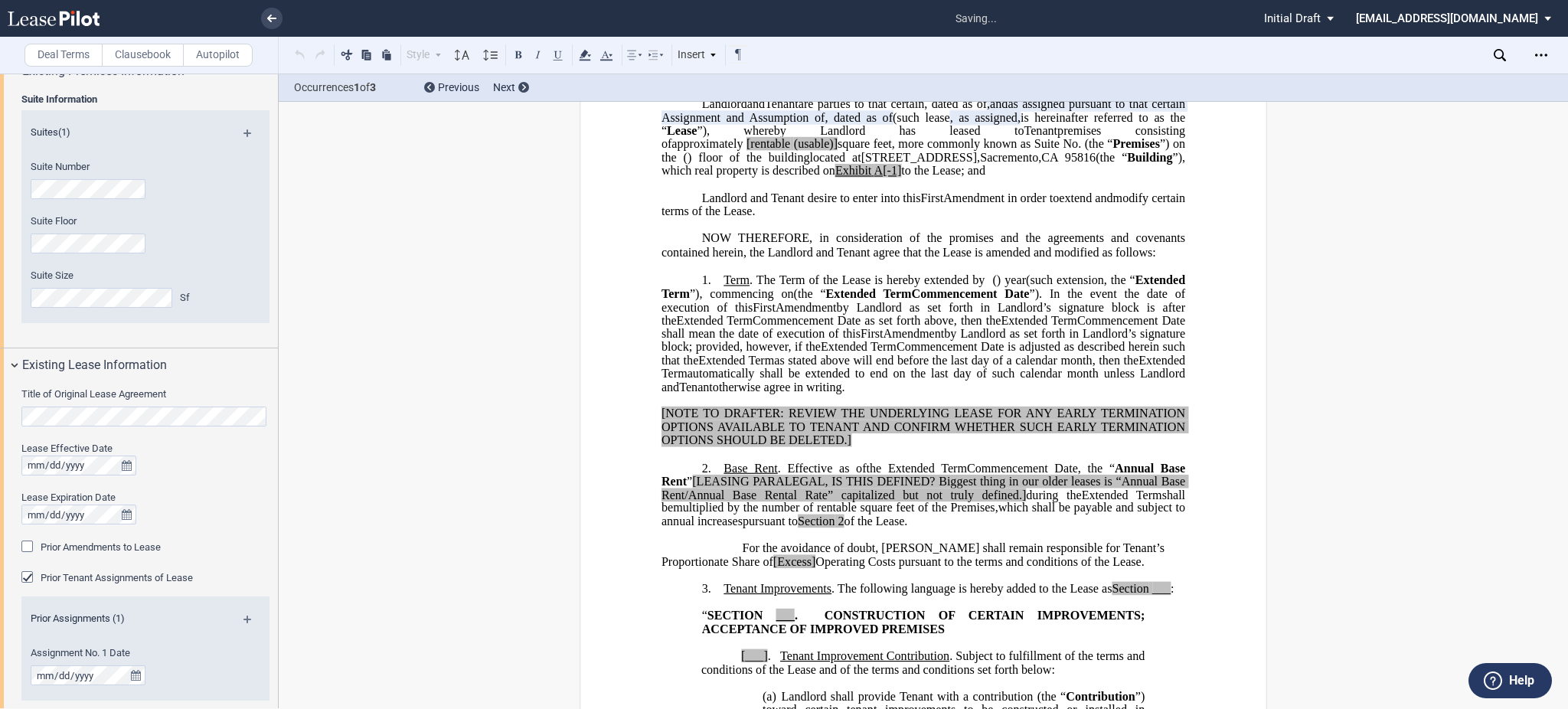
scroll to position [0, 0]
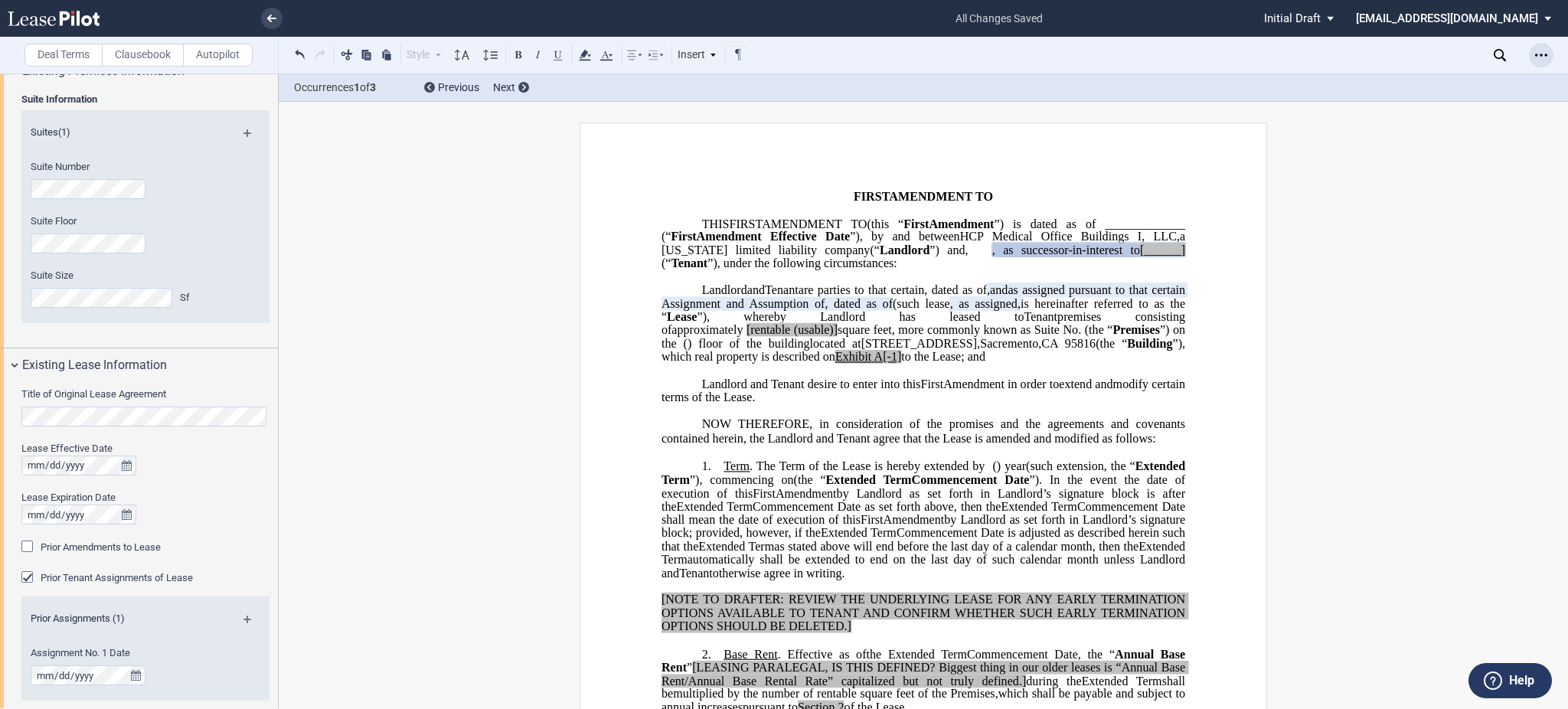
click at [1538, 48] on div "Open Lease options menu" at bounding box center [1541, 55] width 25 height 25
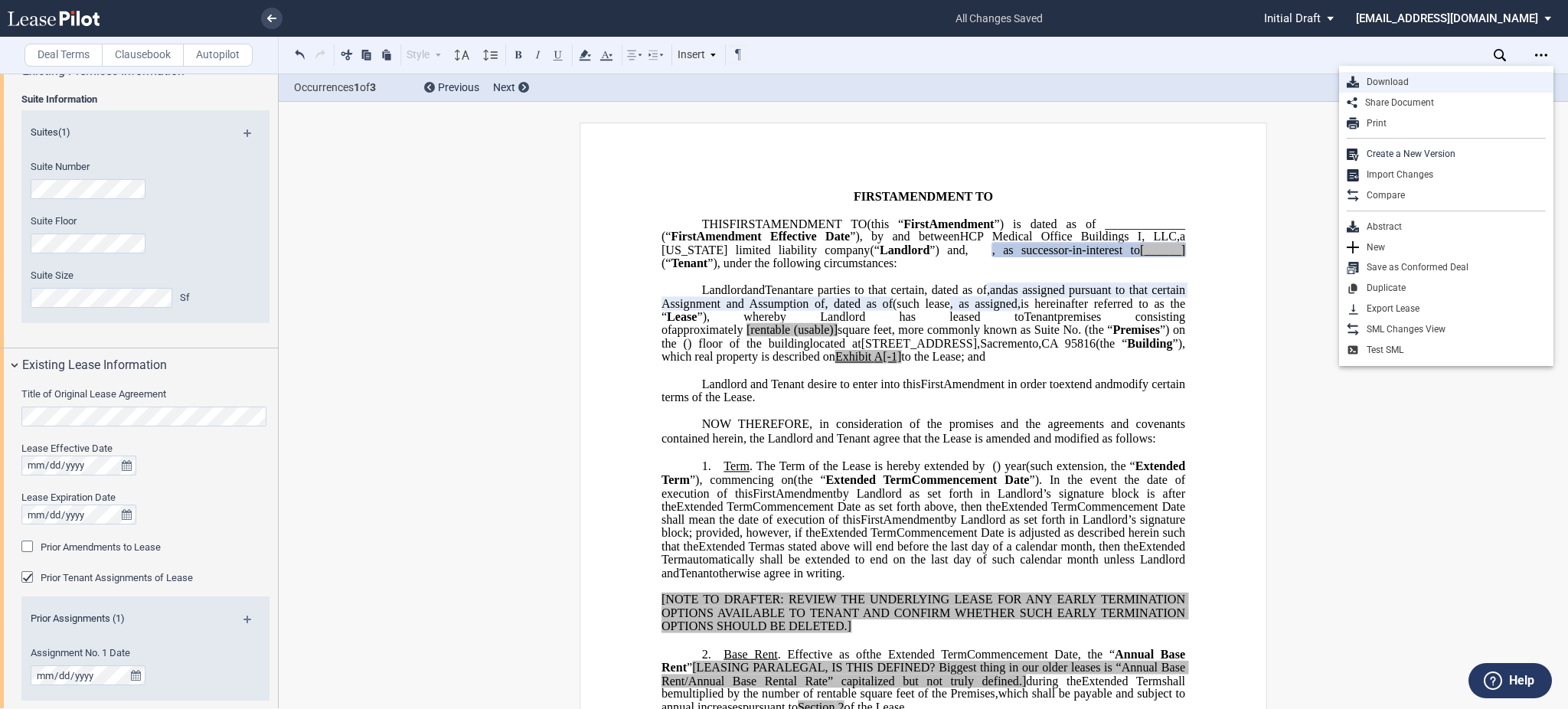
click at [1407, 76] on div "Download" at bounding box center [1452, 82] width 187 height 13
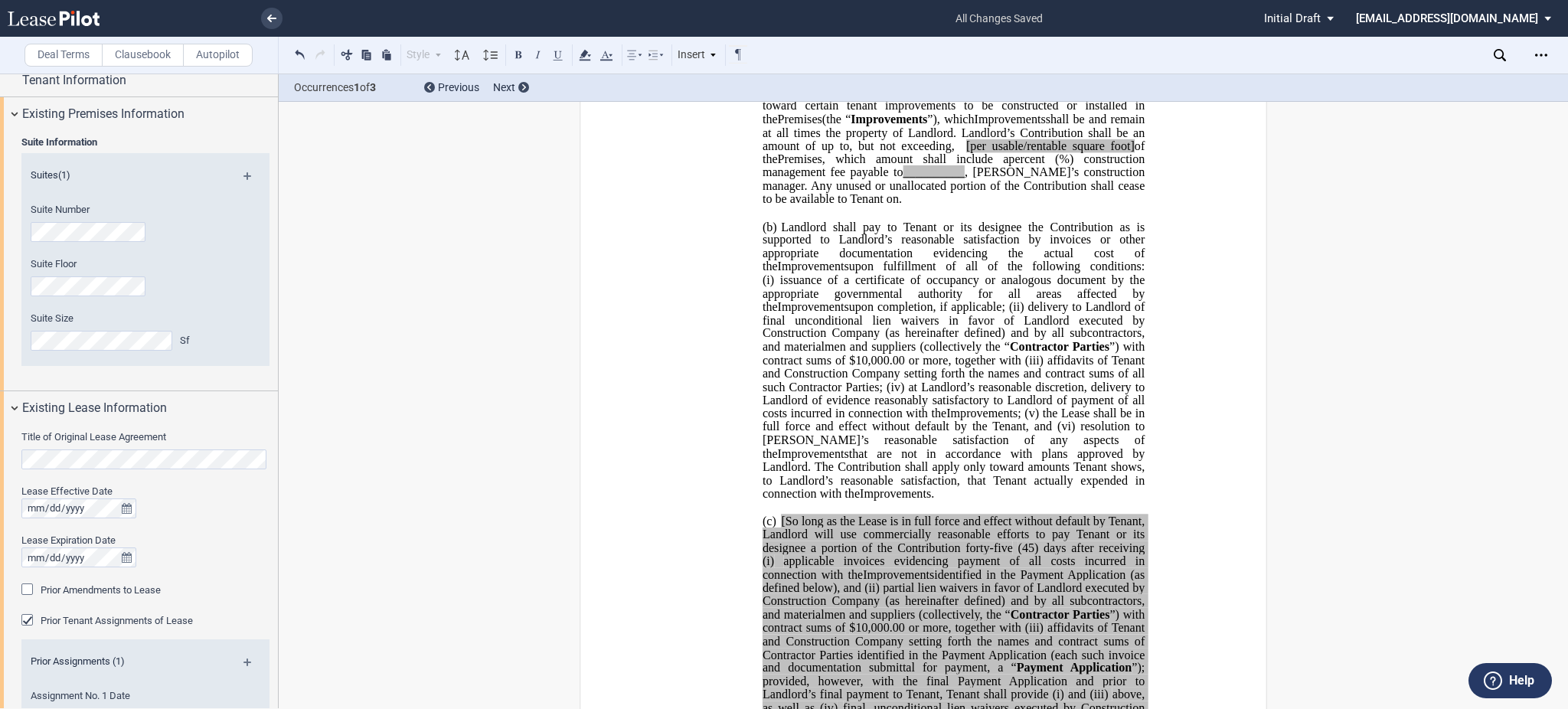
scroll to position [816, 0]
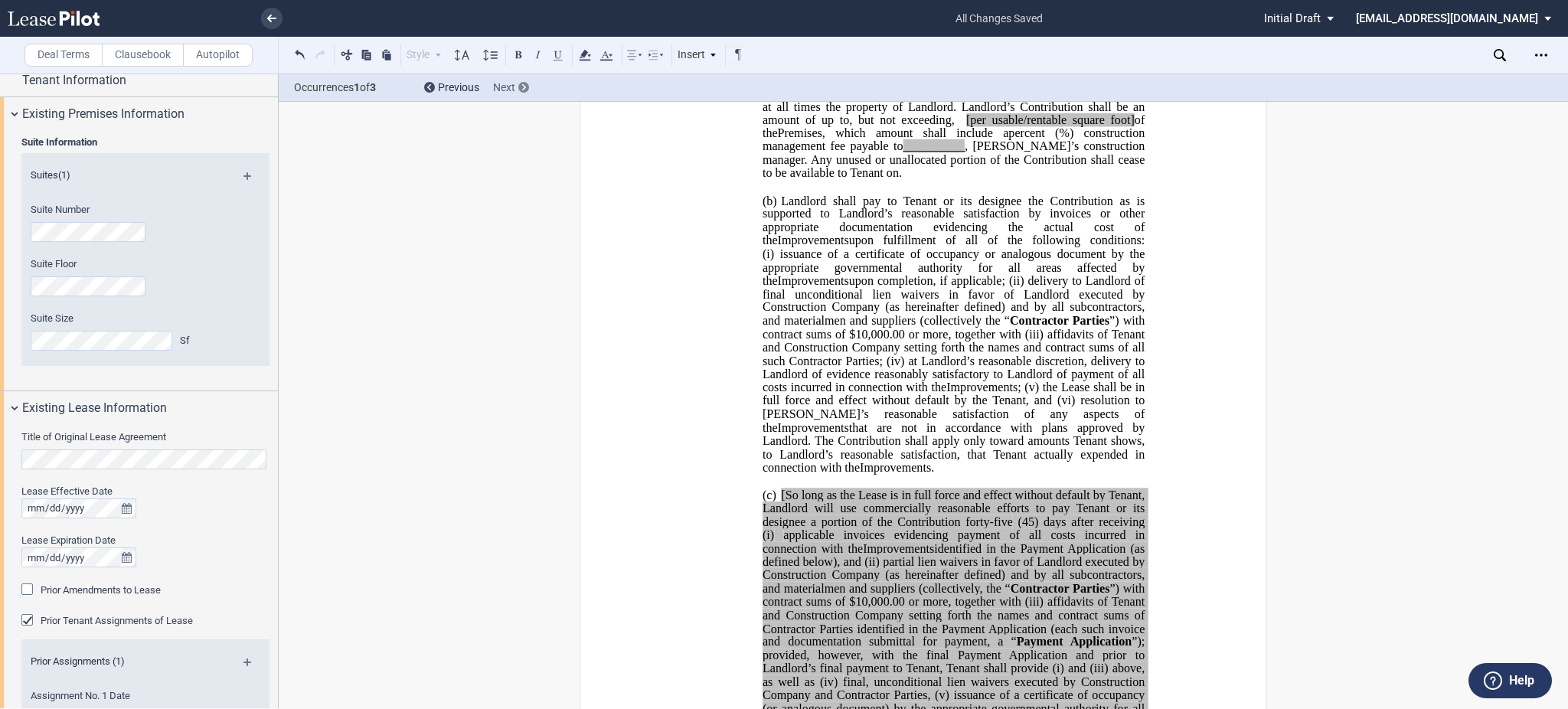
click at [504, 85] on span "Next" at bounding box center [504, 87] width 22 height 12
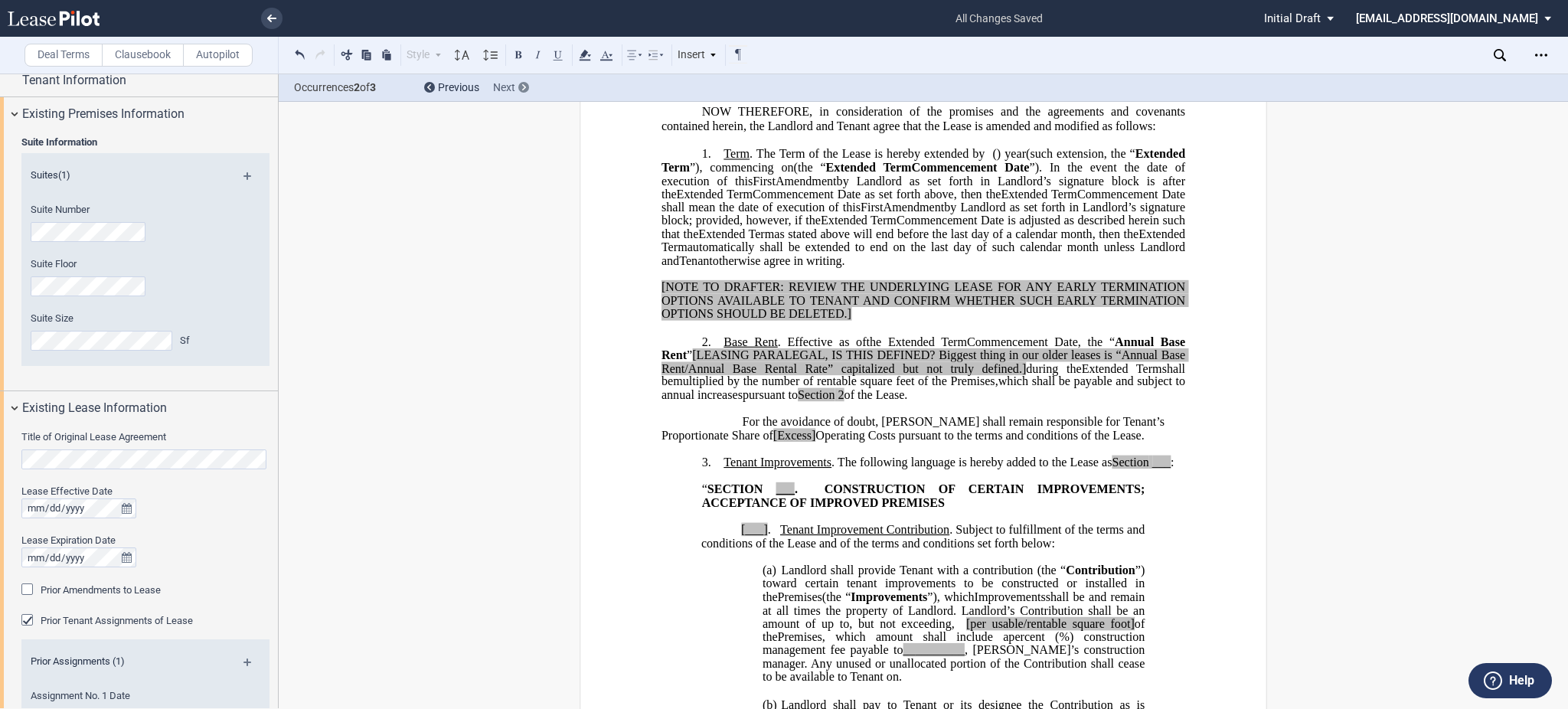
scroll to position [0, 0]
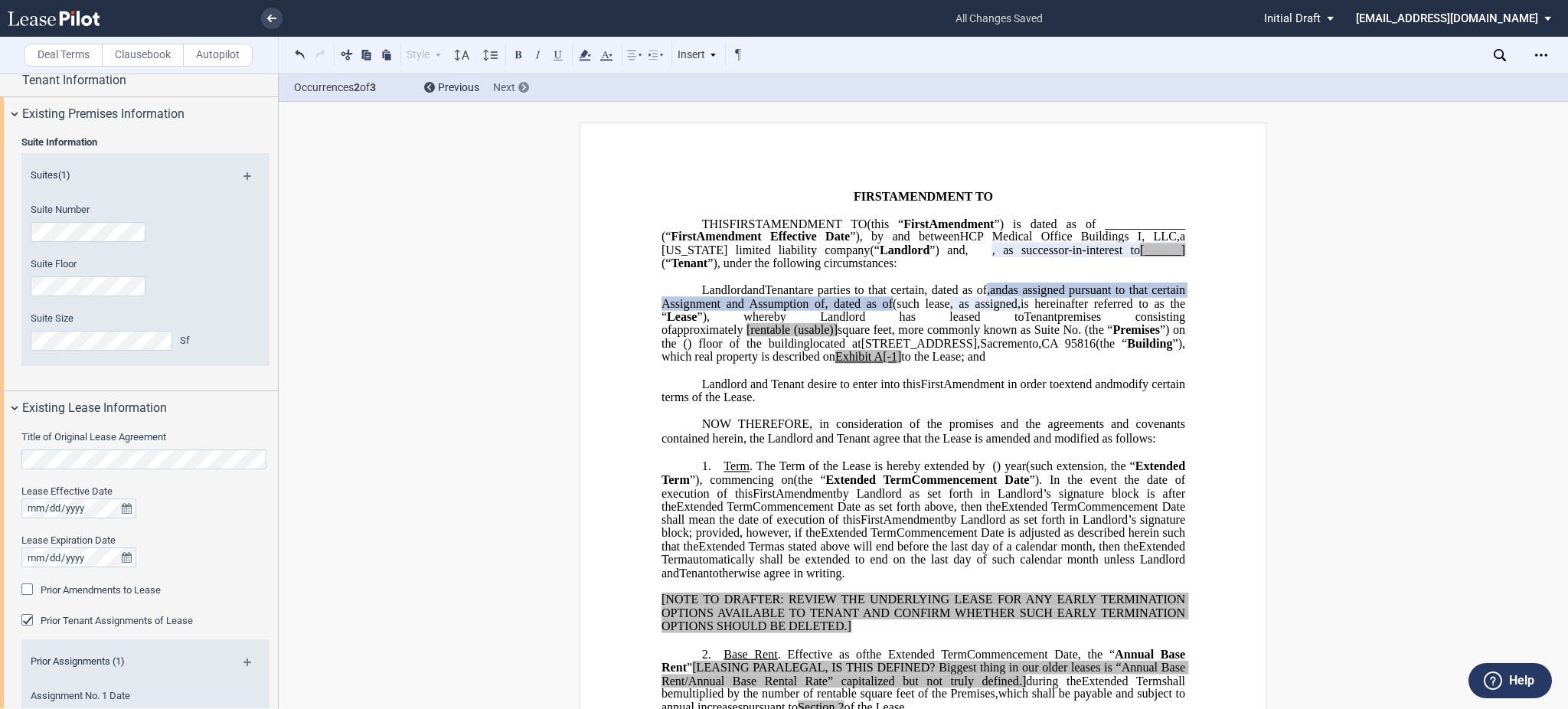
click at [504, 85] on span "Next" at bounding box center [504, 87] width 22 height 12
click at [496, 86] on span "Next" at bounding box center [504, 87] width 22 height 12
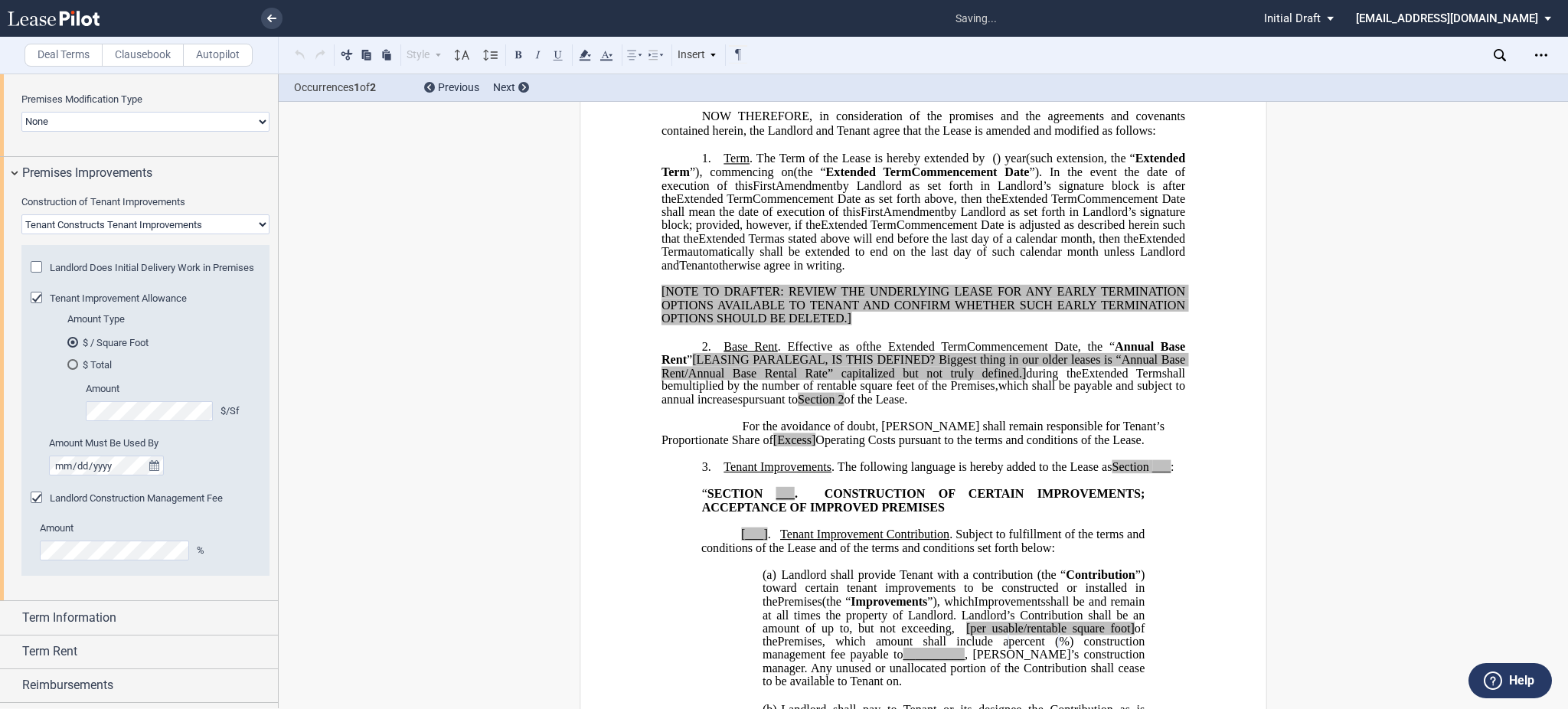
scroll to position [632, 0]
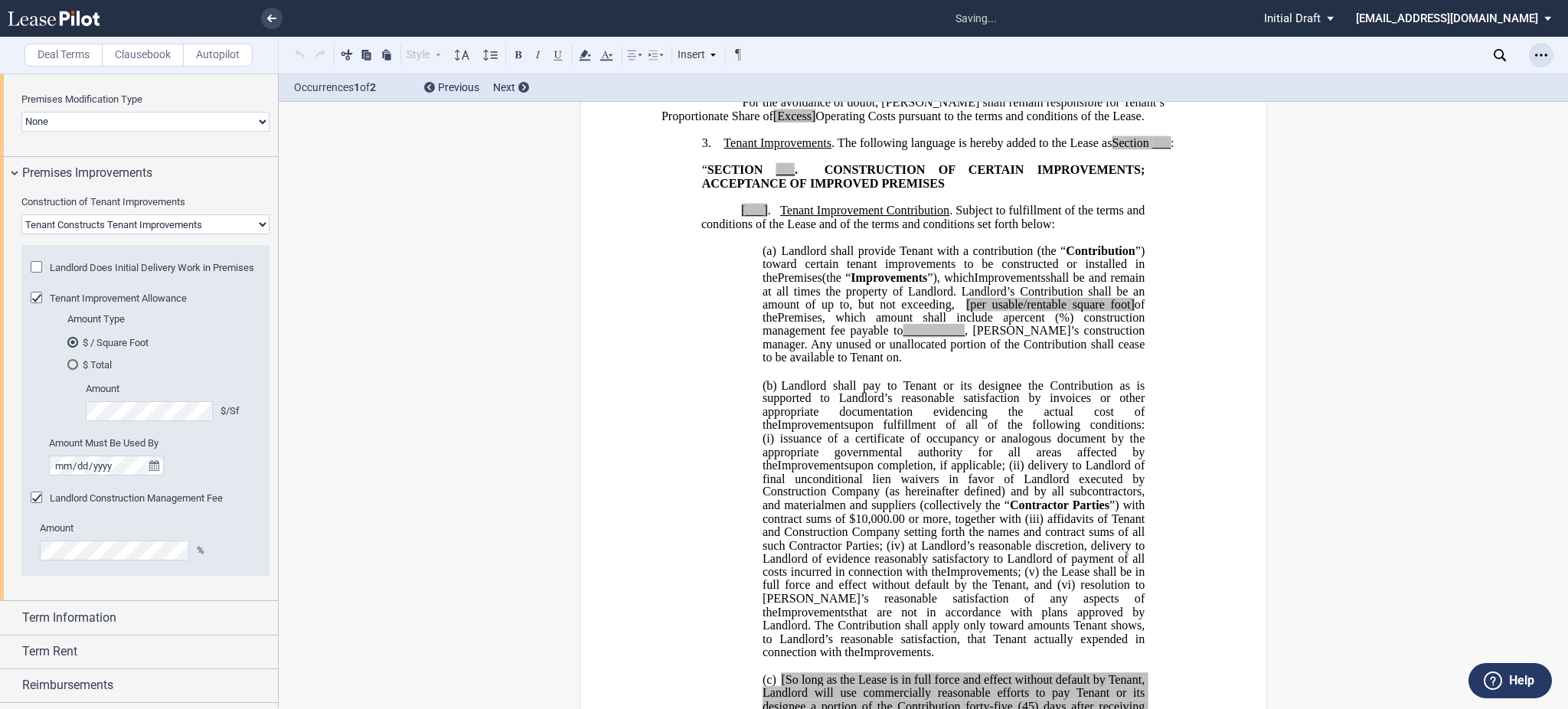
click at [1546, 49] on icon "Open Lease options menu" at bounding box center [1541, 54] width 12 height 12
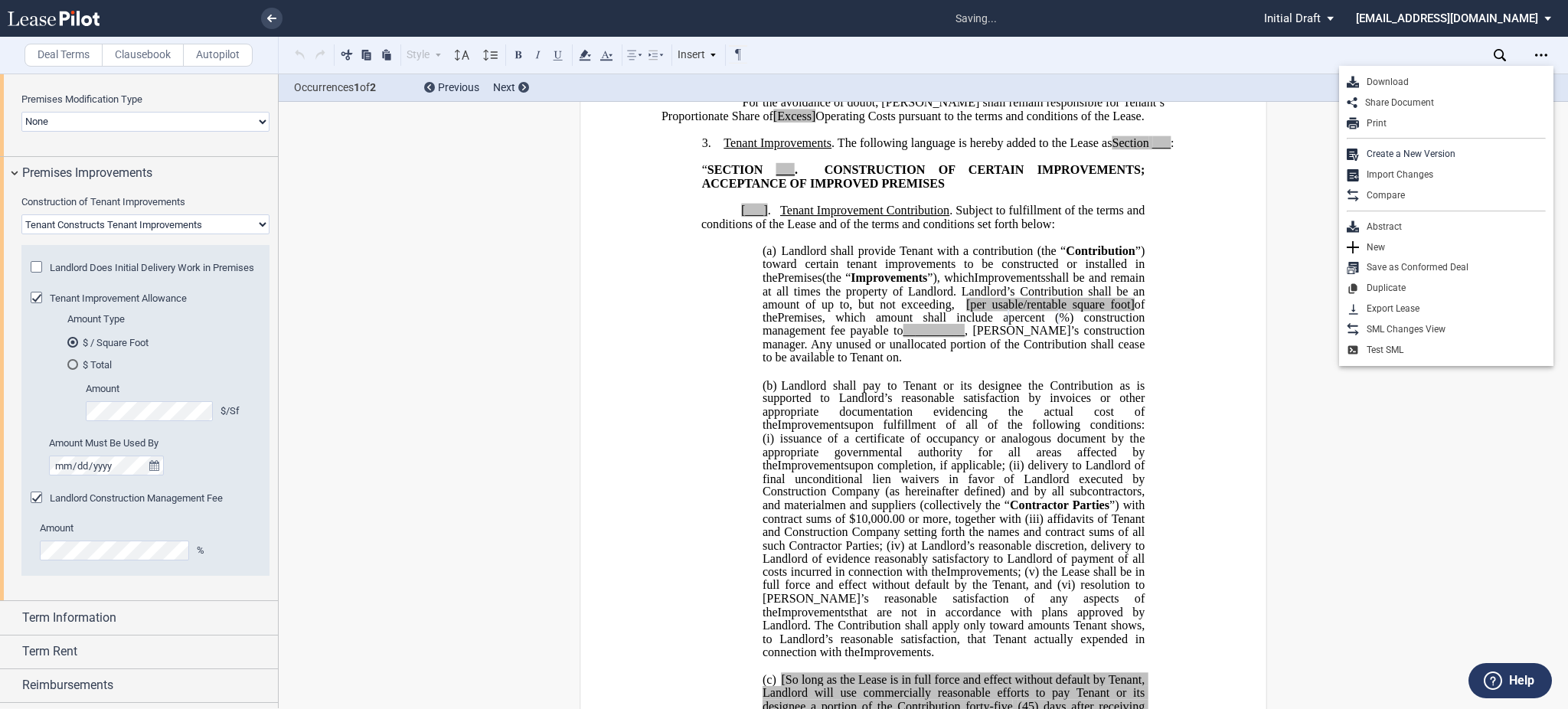
click at [1483, 69] on div "Download Share Document Print Create a New Version Import Changes Compare Abstr…" at bounding box center [1446, 216] width 215 height 300
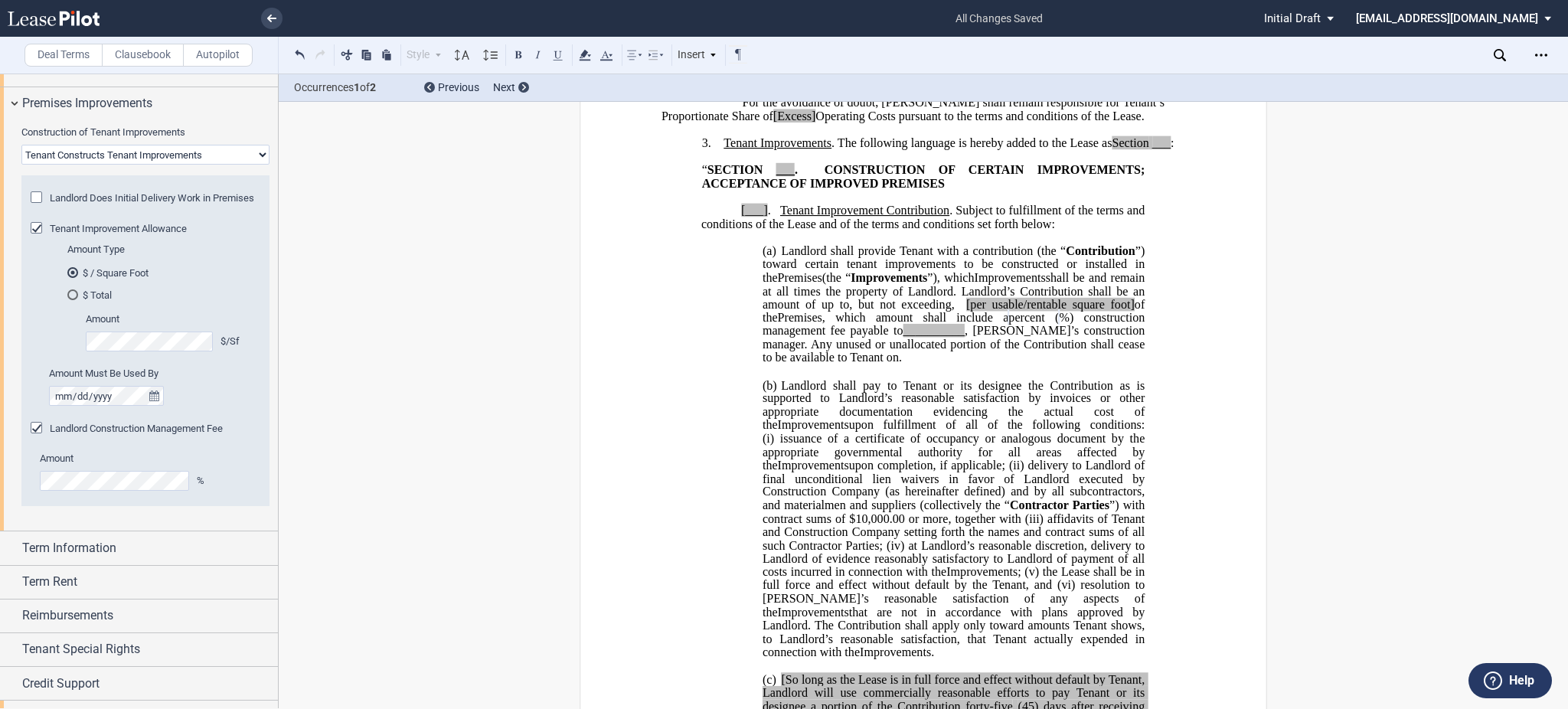
scroll to position [876, 0]
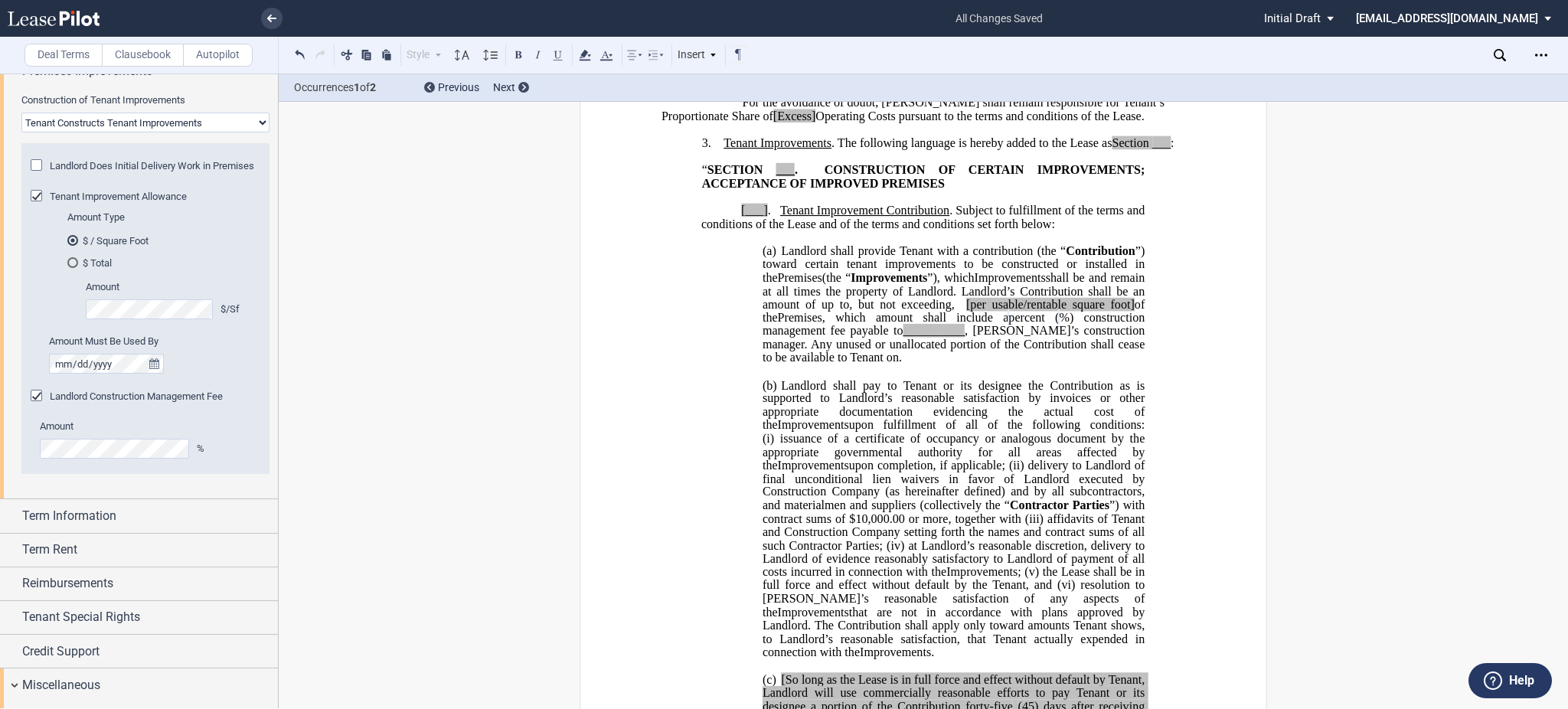
click at [112, 108] on div "Construction of Tenant Improvements Landlord Constructs Tenant Improvements Ten…" at bounding box center [145, 112] width 248 height 39
click at [112, 127] on select "Landlord Constructs Tenant Improvements Tenant Constructs Tenant Improvements "…" at bounding box center [145, 122] width 248 height 20
select select "landlord"
click at [22, 112] on select "Landlord Constructs Tenant Improvements Tenant Constructs Tenant Improvements "…" at bounding box center [145, 122] width 248 height 20
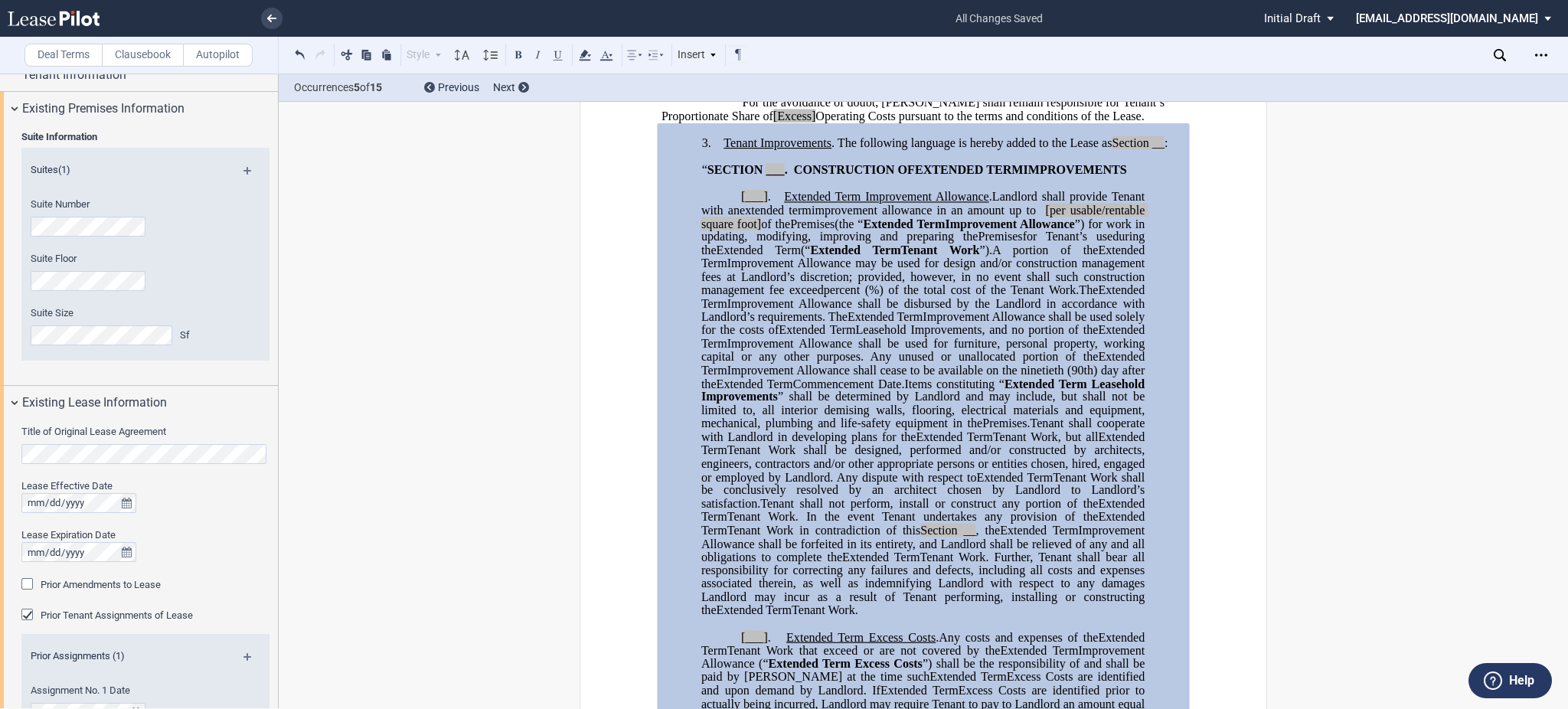
scroll to position [0, 0]
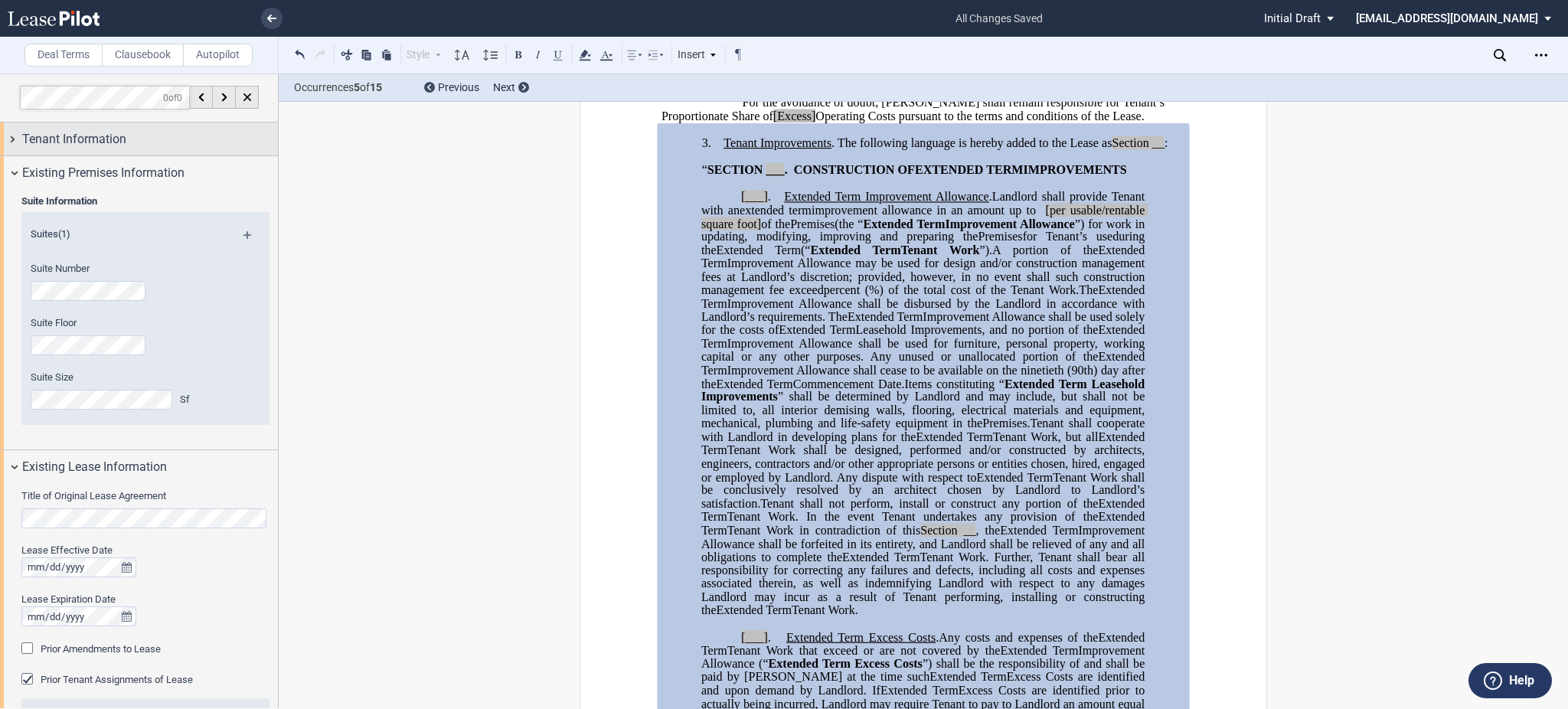
click at [101, 132] on span "Tenant Information" at bounding box center [74, 139] width 104 height 18
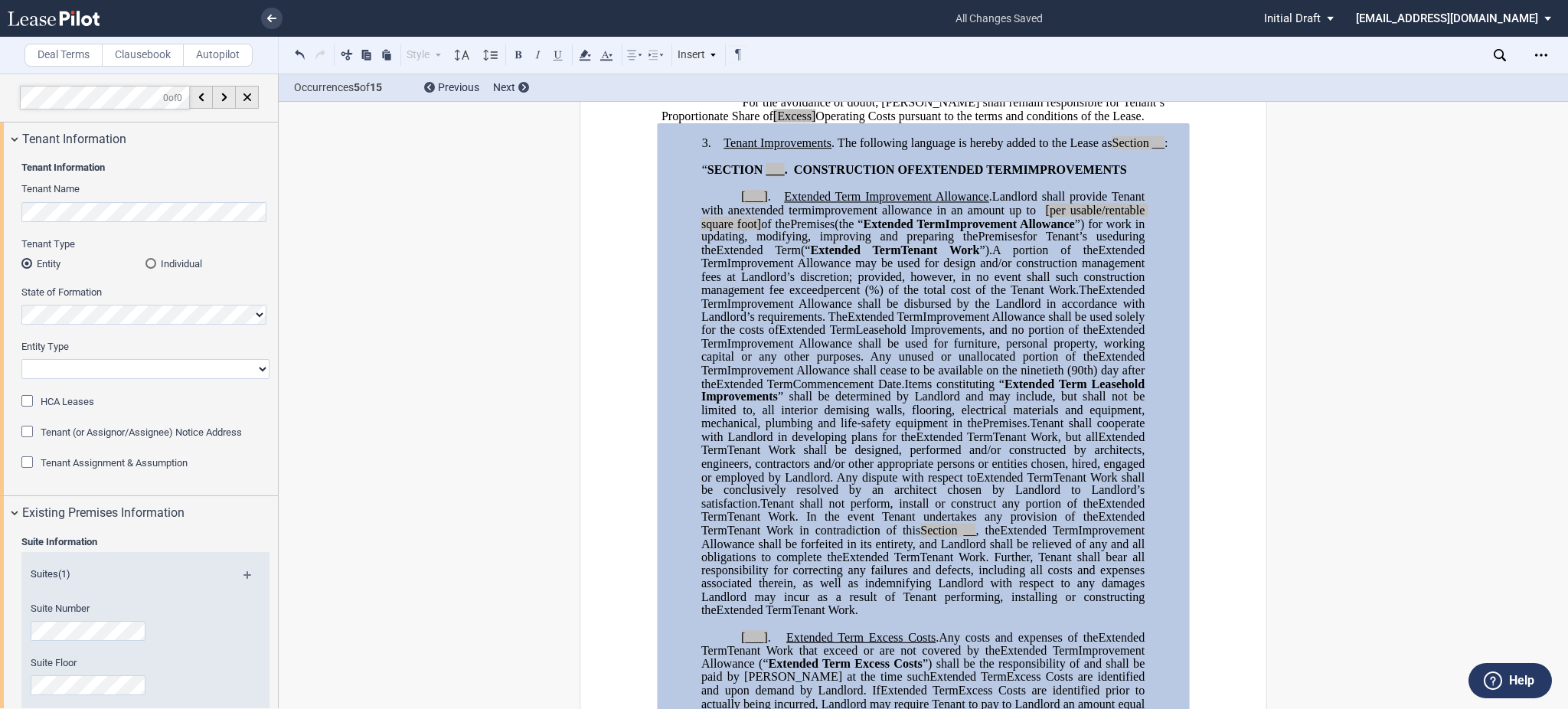
click at [67, 410] on md-checkbox "HCA Leases" at bounding box center [57, 401] width 73 height 15
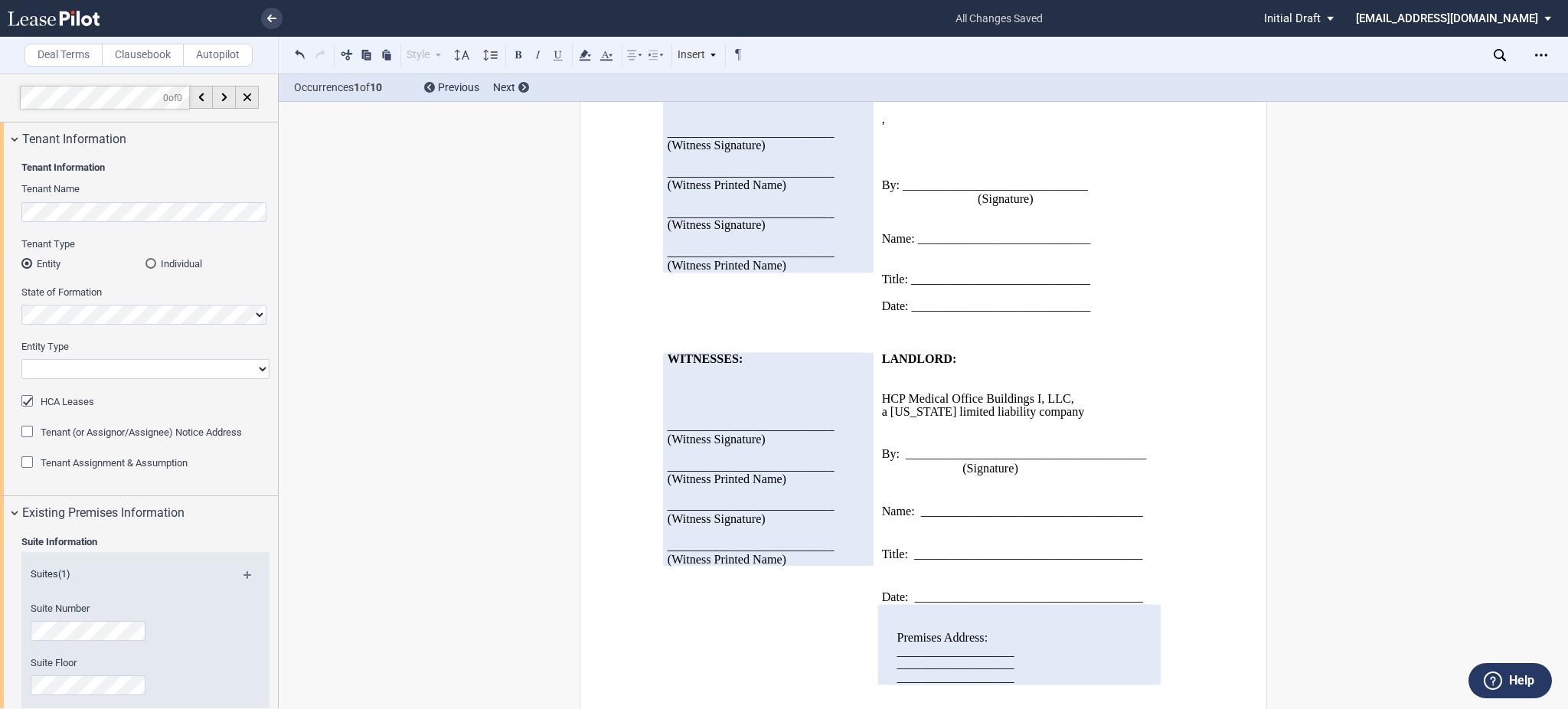
scroll to position [3006, 0]
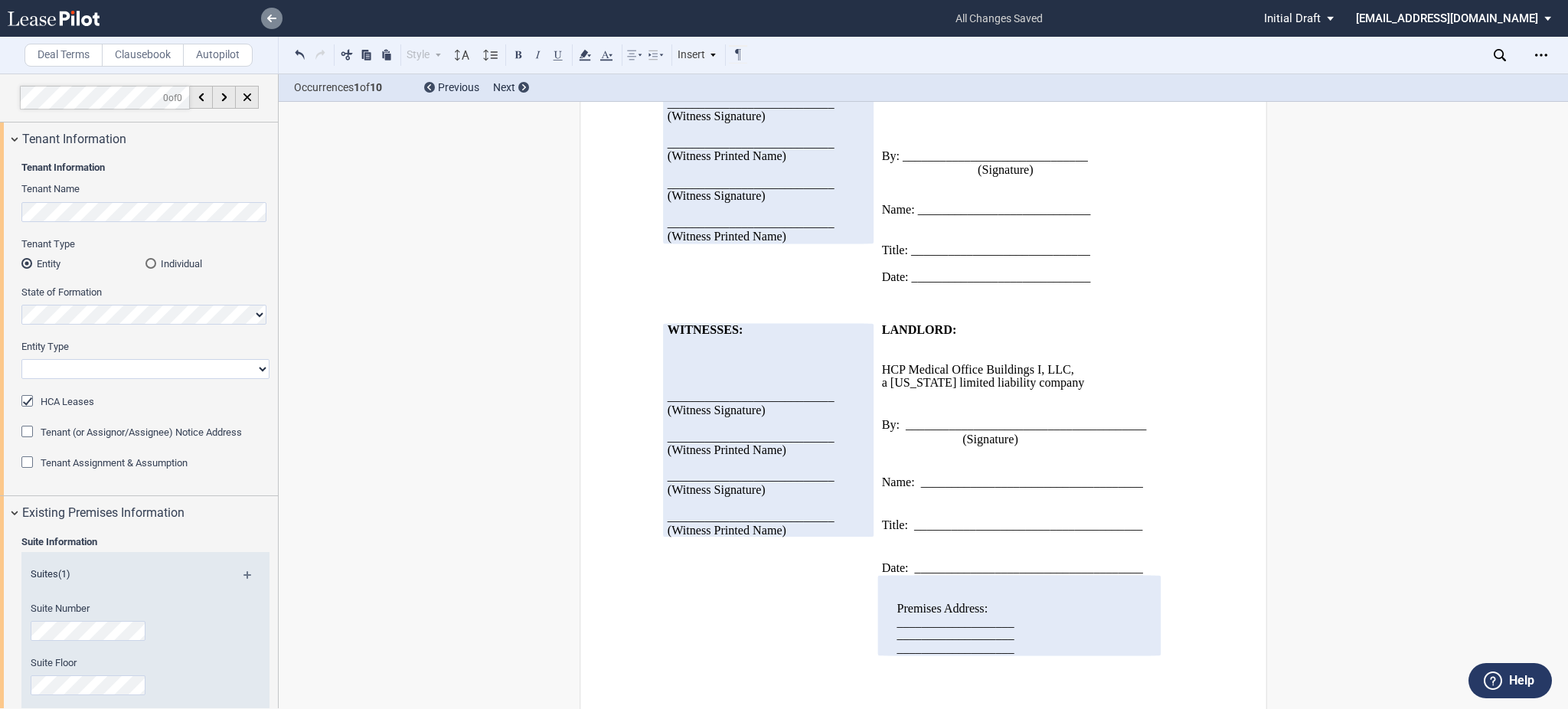
click at [264, 22] on link at bounding box center [271, 18] width 22 height 22
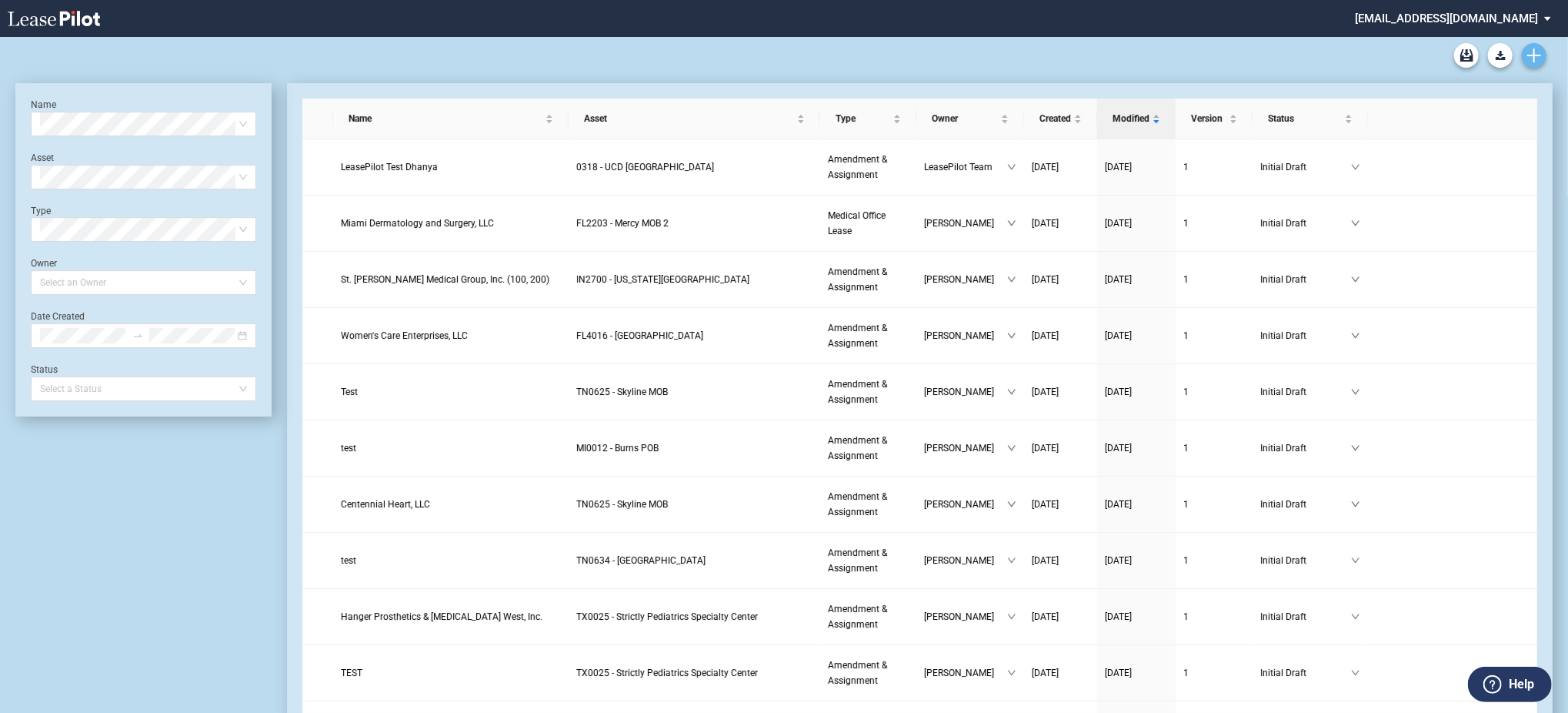
click at [1545, 55] on link "Create new document" at bounding box center [1534, 55] width 25 height 25
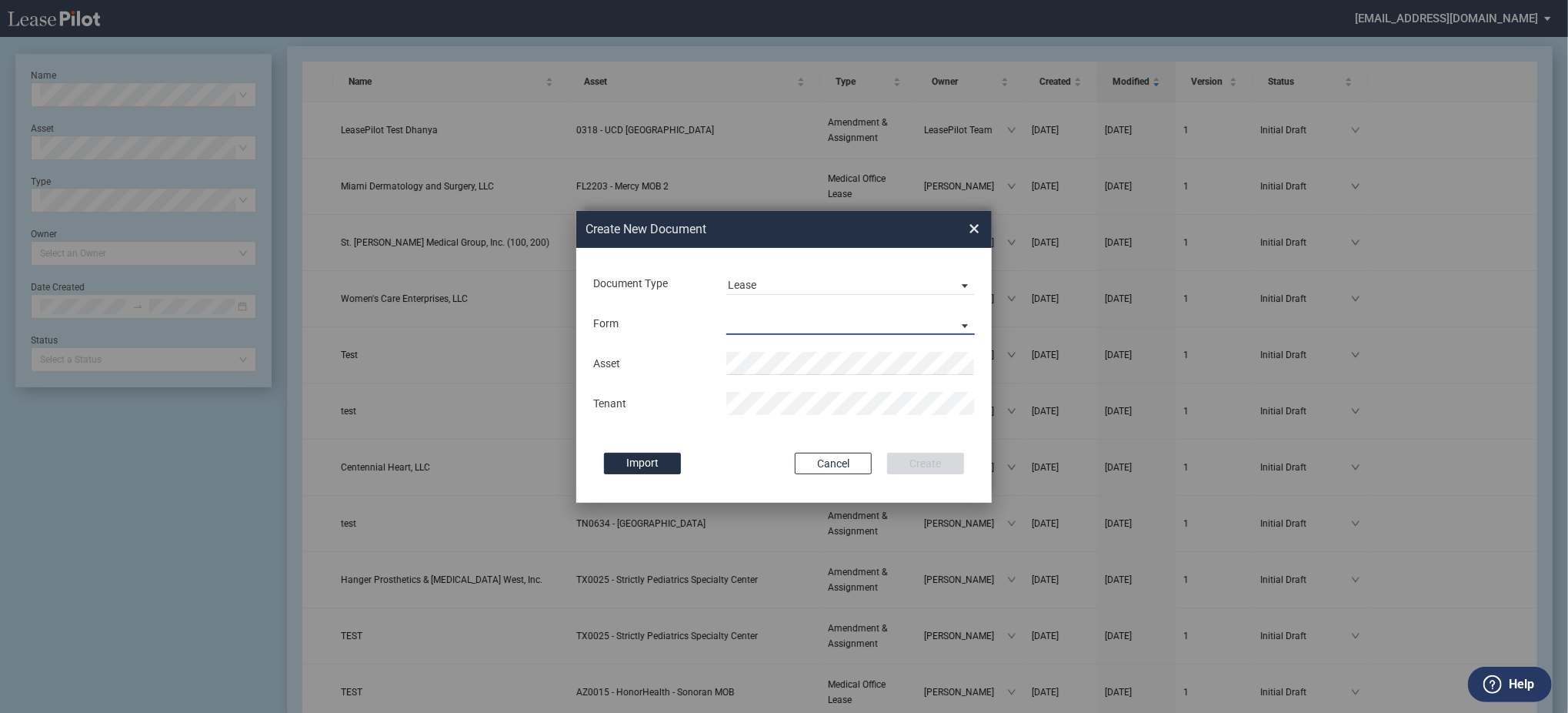
click at [781, 327] on md-select "Medical Office Lease Scottsdale Lease Louisville Lease 1370 Medical Place Lease…" at bounding box center [851, 323] width 249 height 23
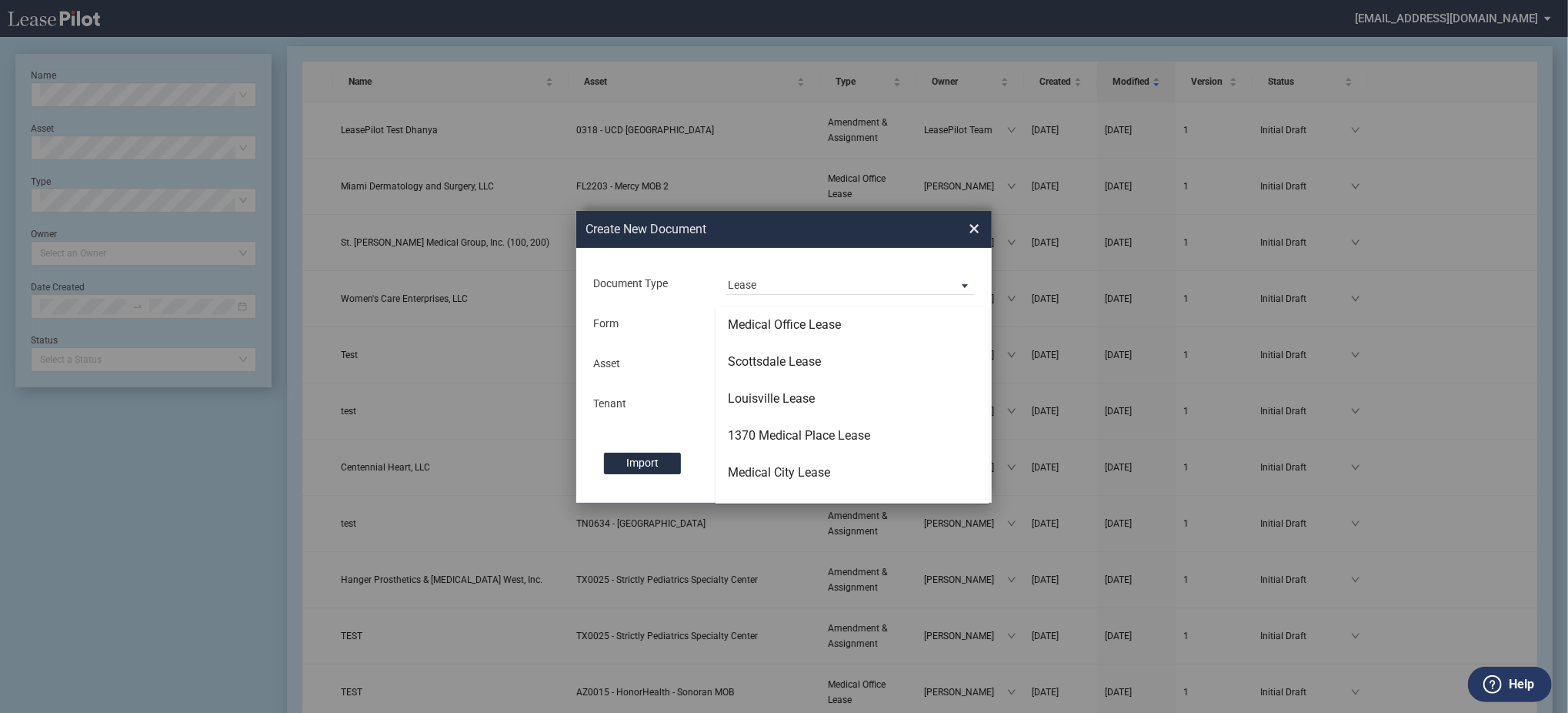
click at [772, 276] on md-backdrop at bounding box center [784, 375] width 1568 height 750
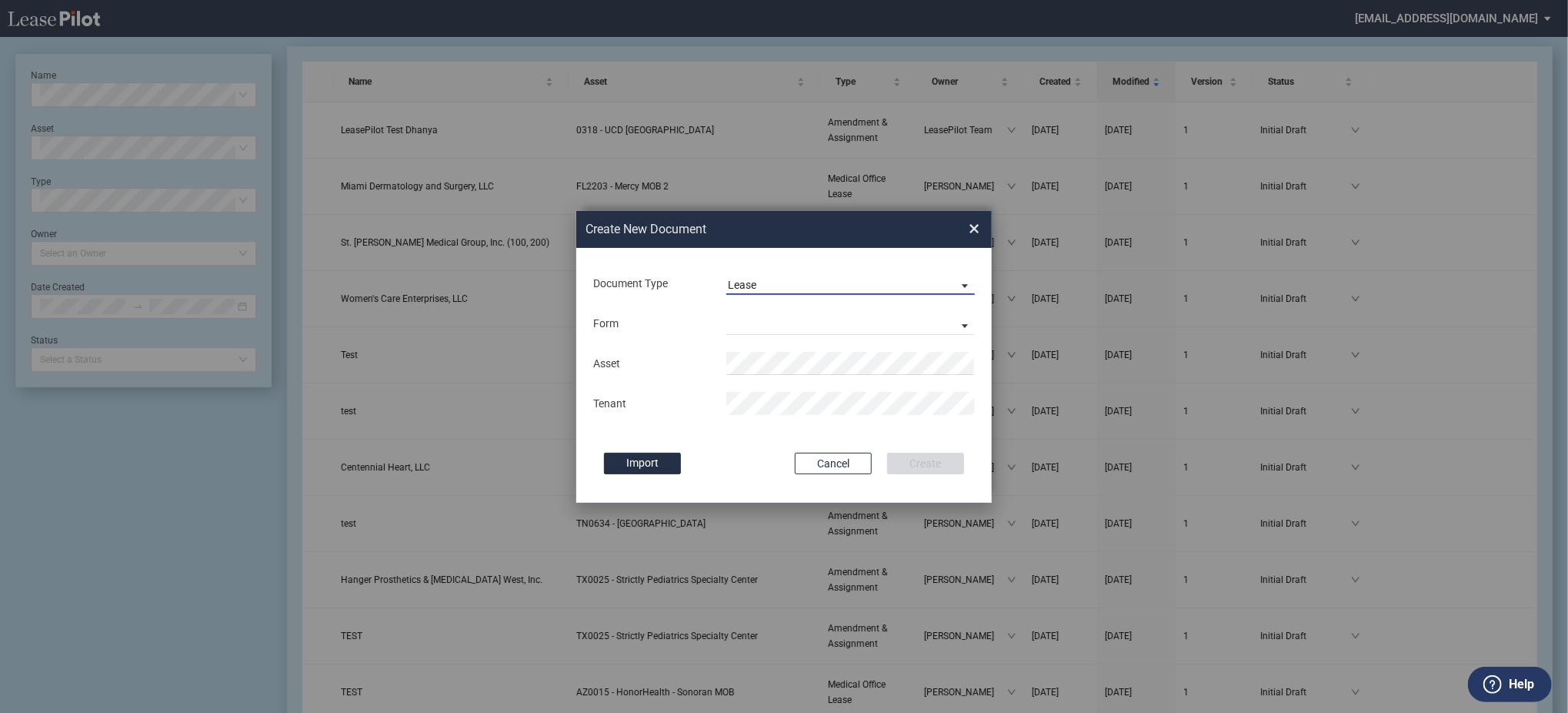
click at [772, 276] on md-select-value "Lease" at bounding box center [851, 283] width 249 height 23
click at [779, 319] on div "Amendment" at bounding box center [761, 322] width 67 height 17
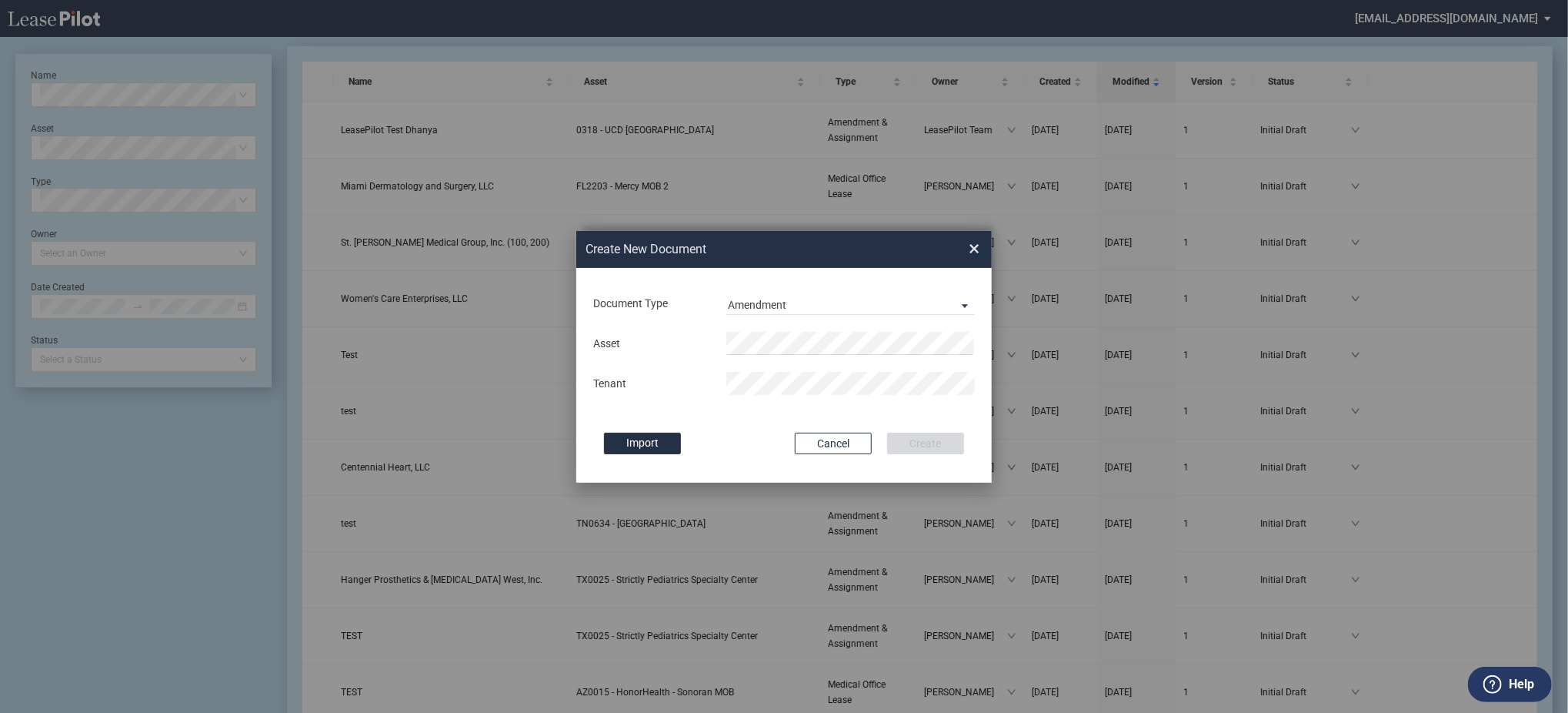
click at [778, 326] on div "Asset Tenant" at bounding box center [784, 363] width 385 height 80
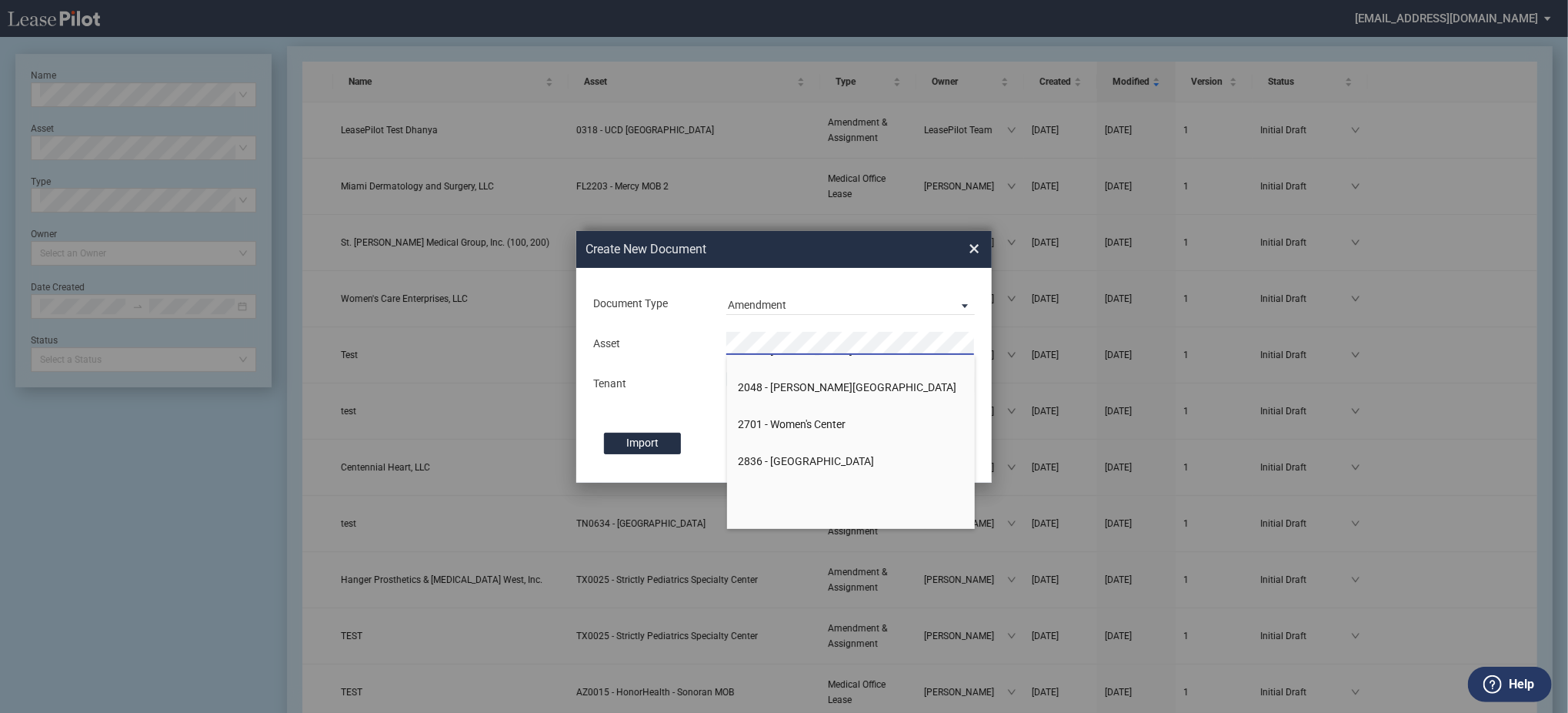
scroll to position [411, 0]
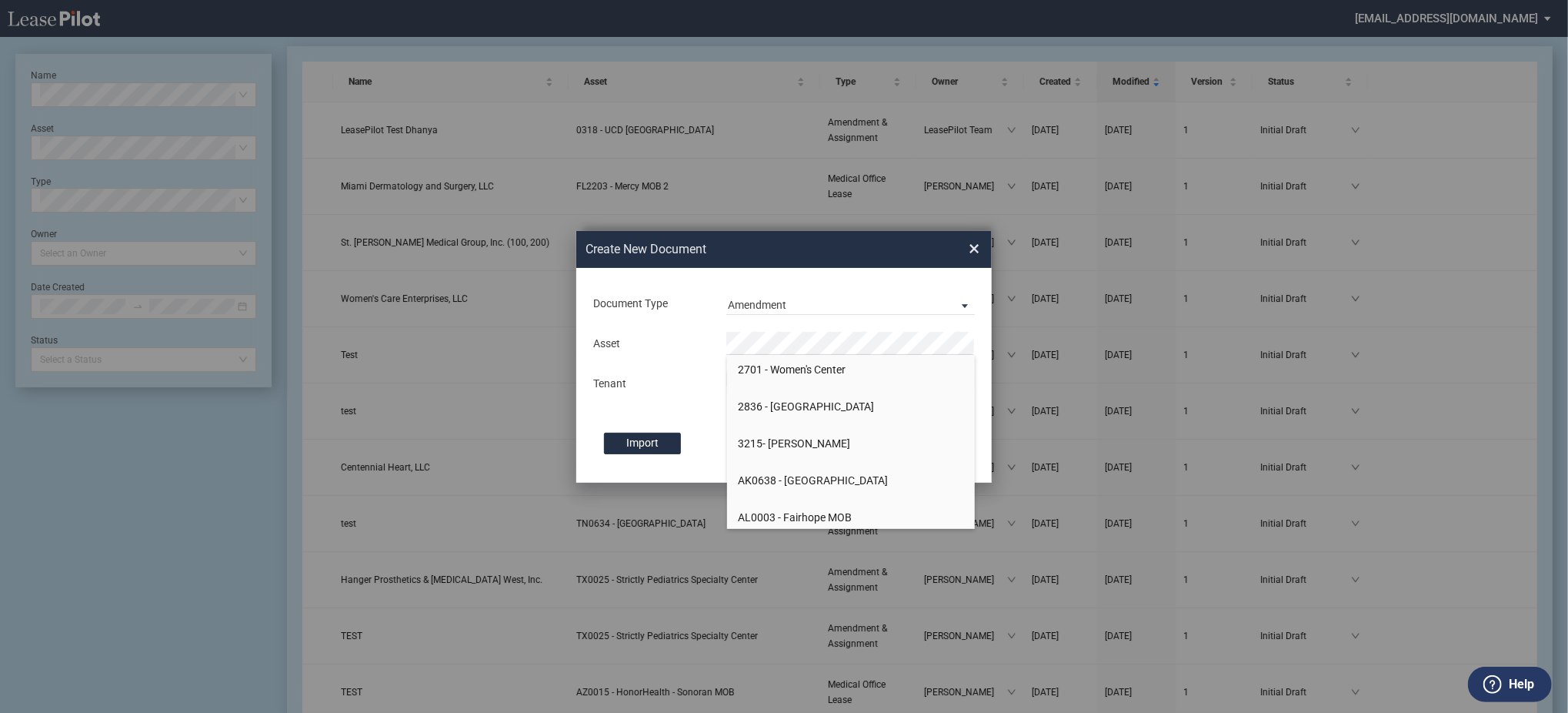
click at [783, 401] on span "2836 - Tampa Medical Tower" at bounding box center [807, 406] width 136 height 12
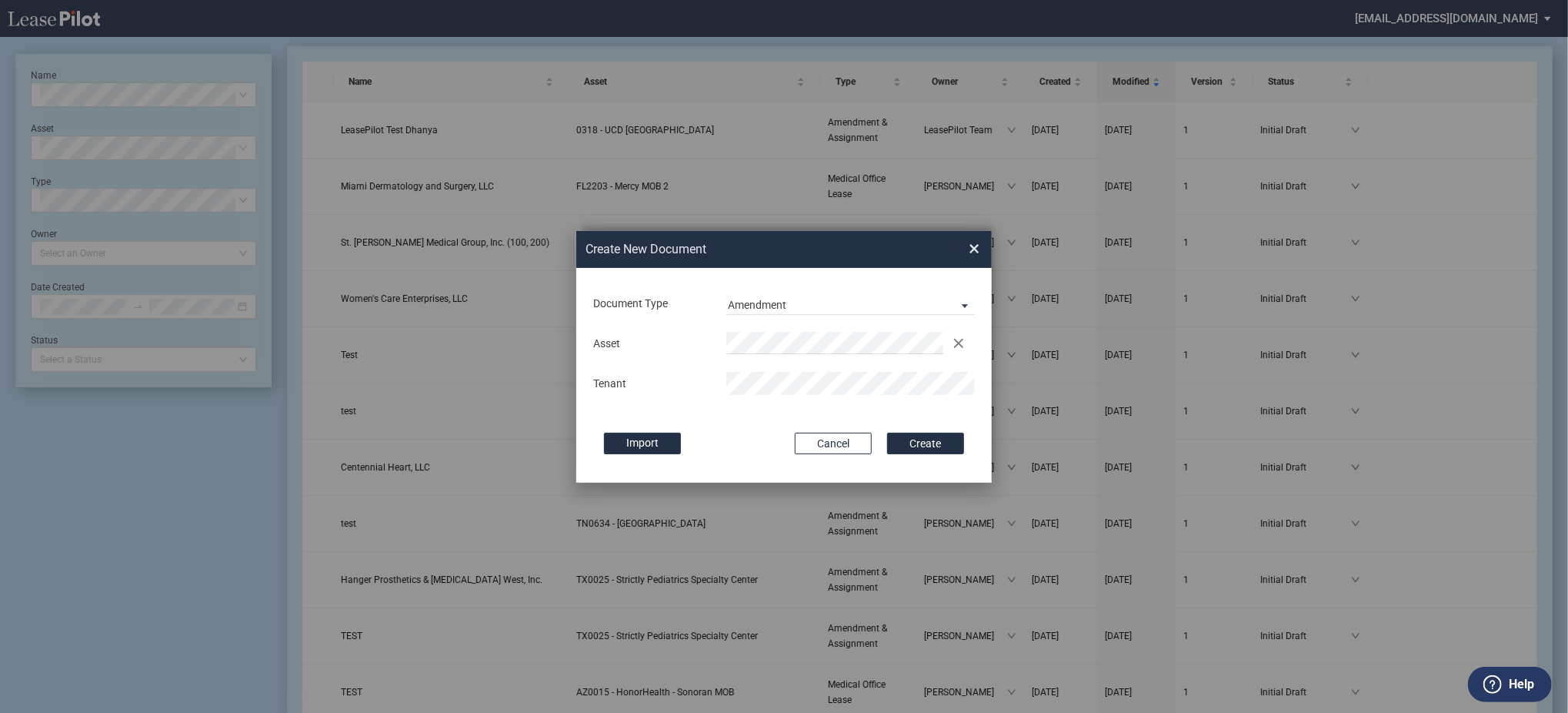
click at [887, 433] on button "Create" at bounding box center [926, 444] width 77 height 22
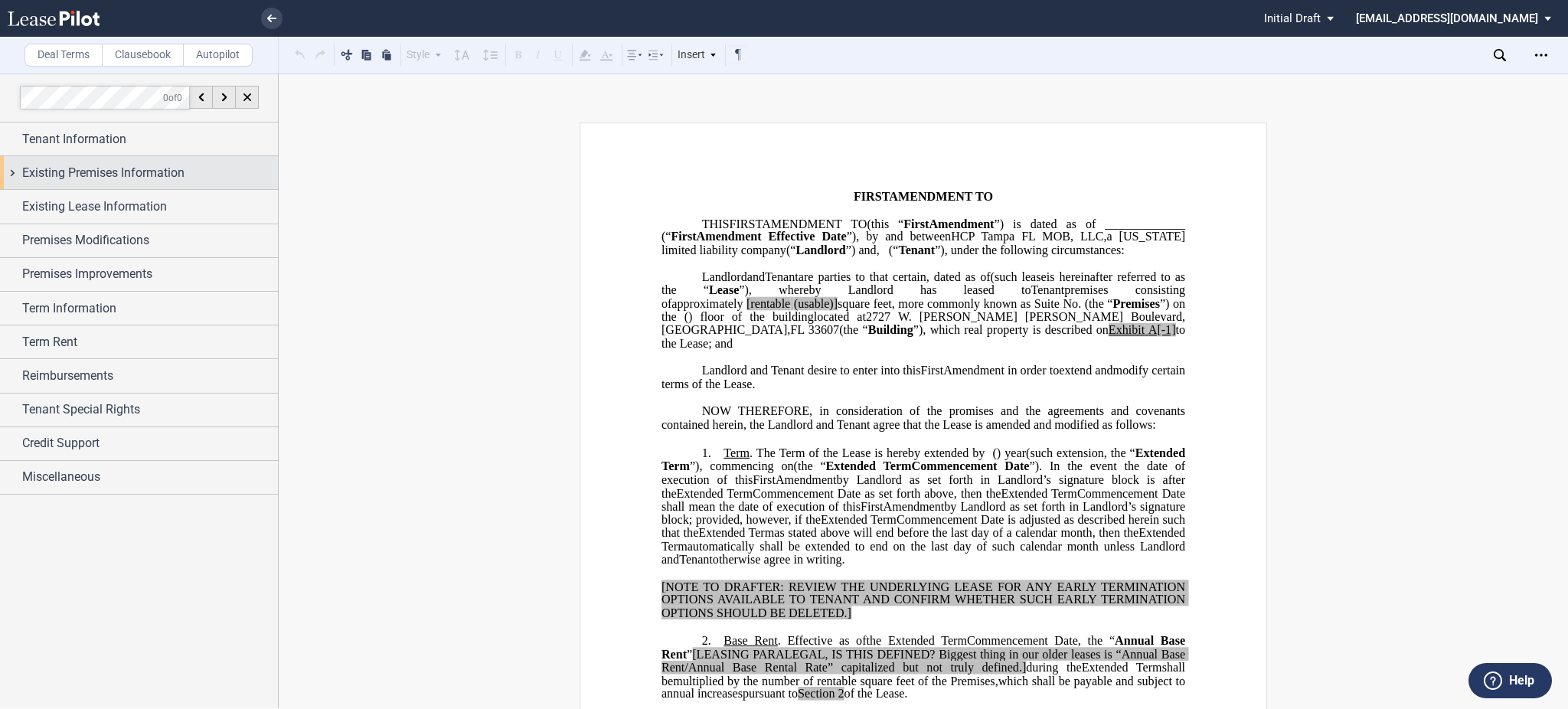
click at [128, 178] on span "Existing Premises Information" at bounding box center [104, 172] width 163 height 18
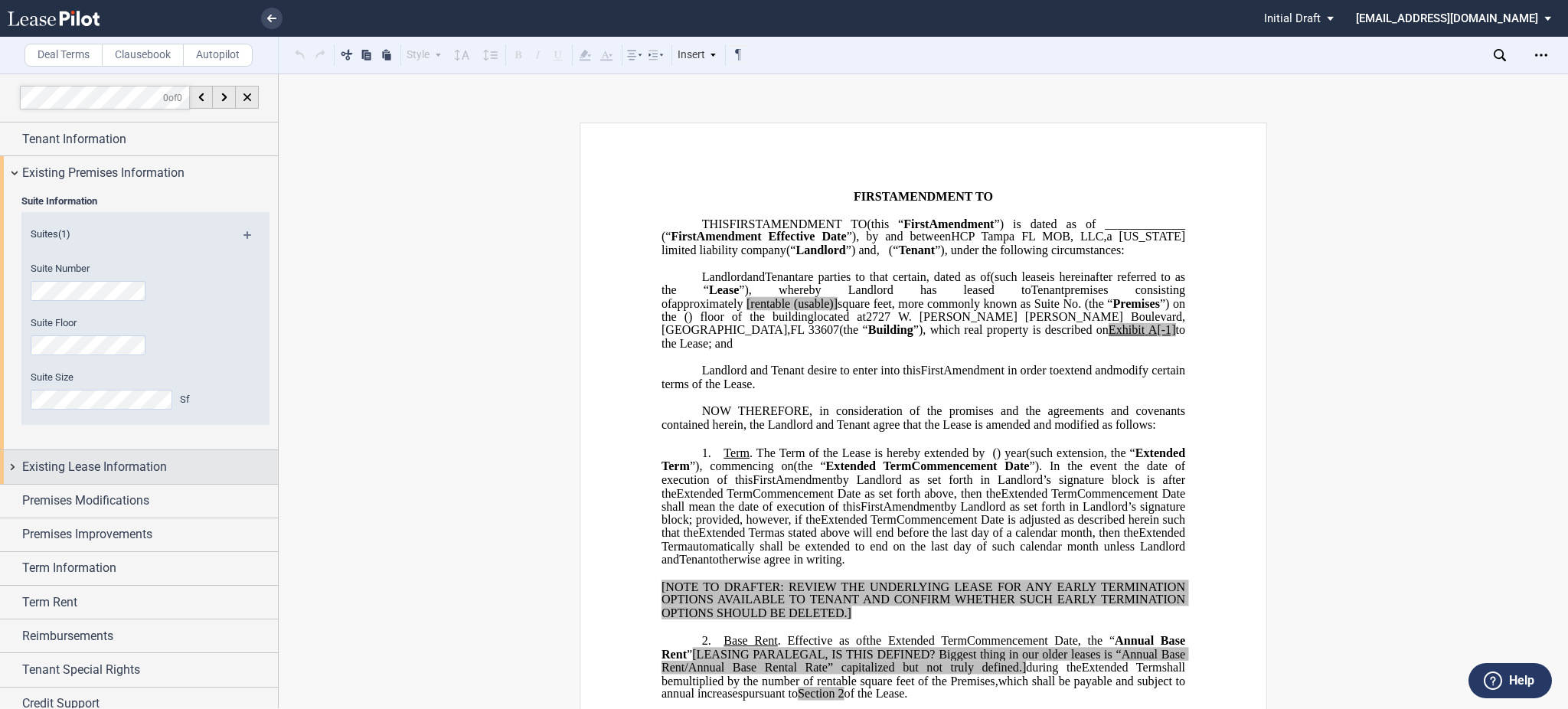
click at [125, 450] on div "Existing Lease Information" at bounding box center [139, 466] width 278 height 33
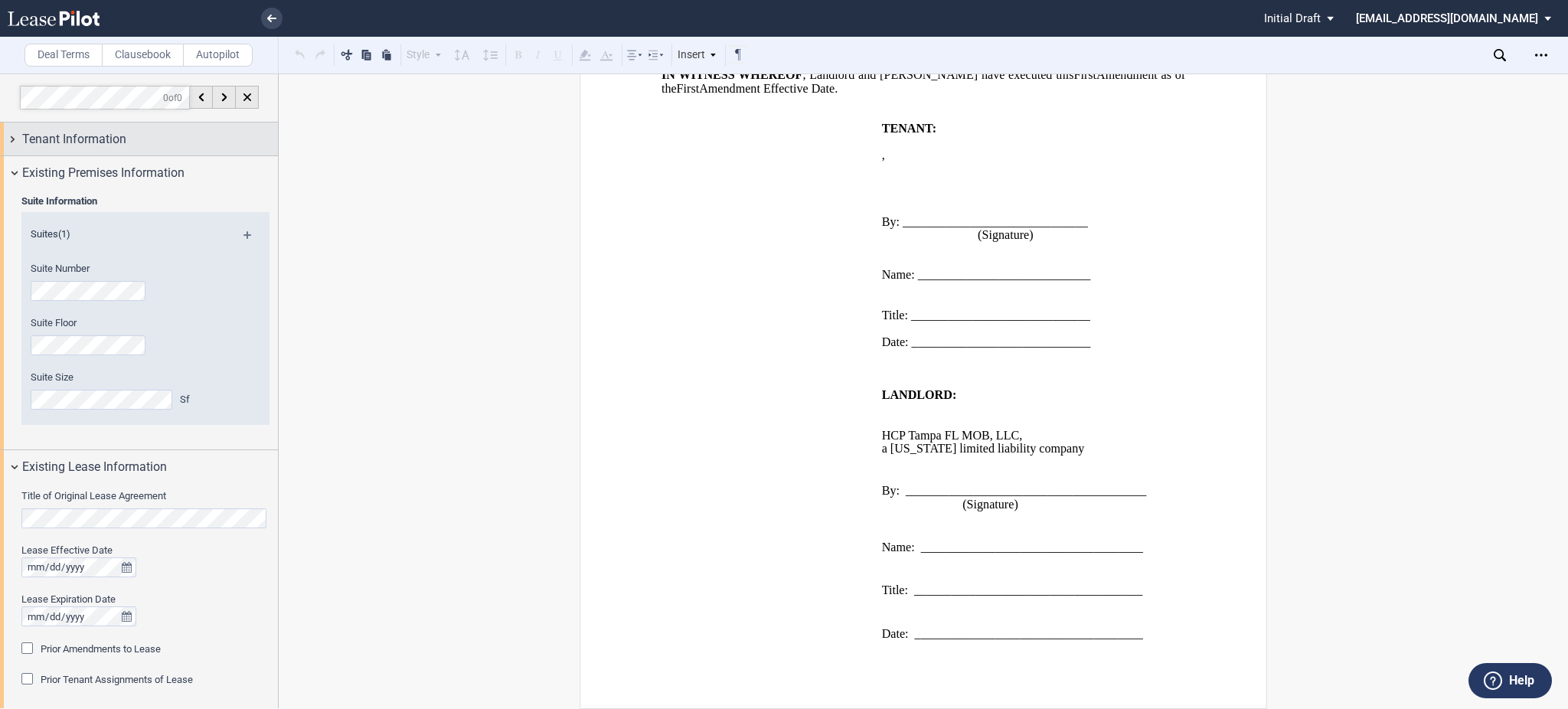
click at [97, 133] on span "Tenant Information" at bounding box center [74, 139] width 104 height 18
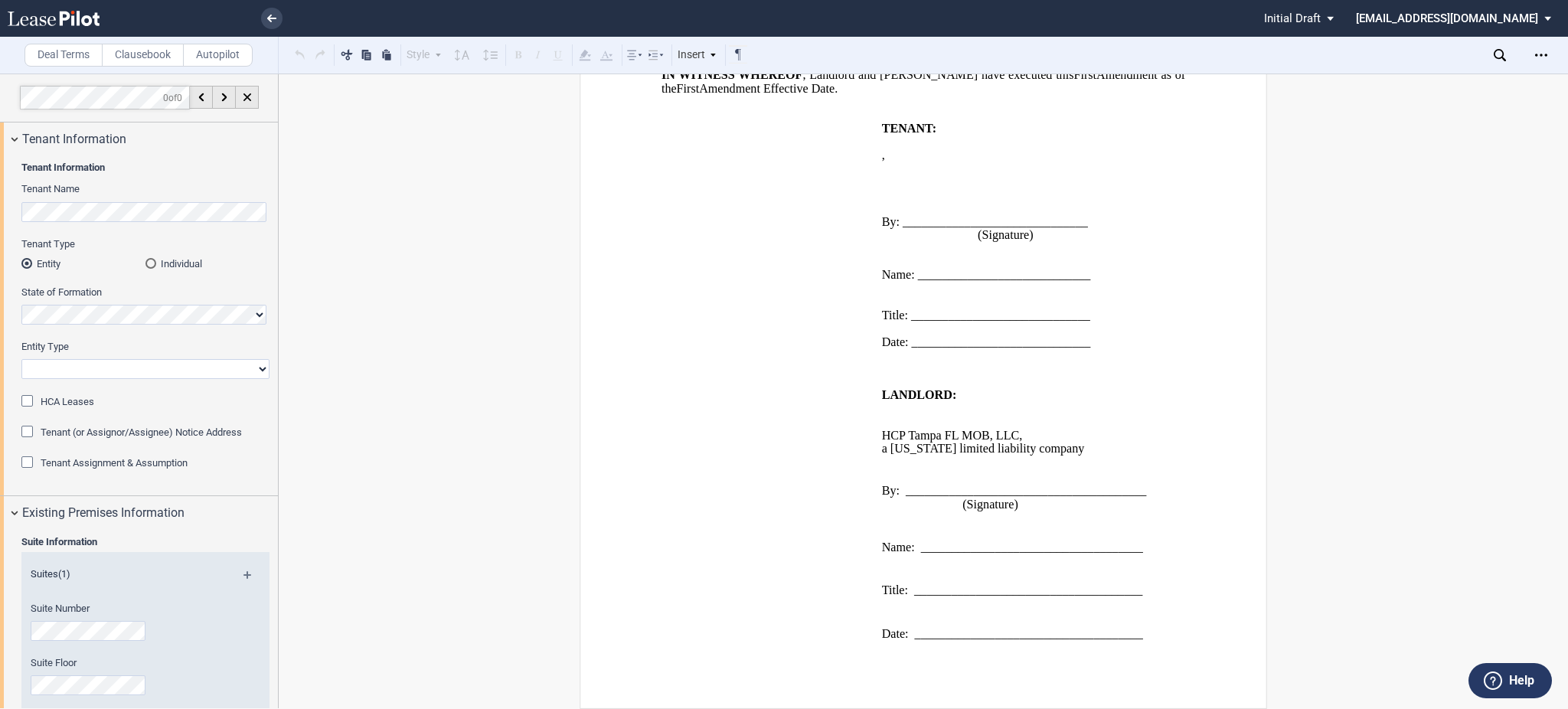
click at [192, 260] on md-radio-button "Individual" at bounding box center [207, 263] width 124 height 14
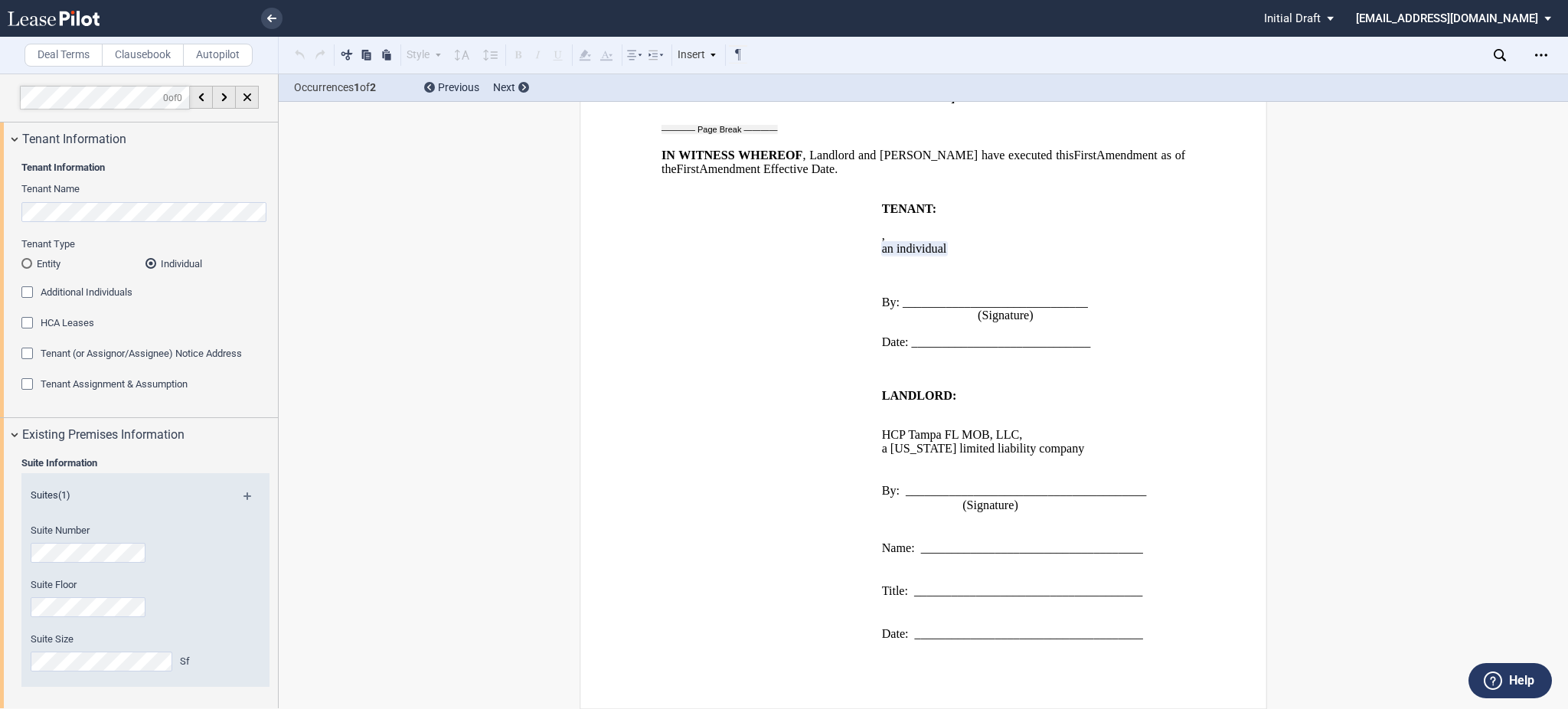
scroll to position [1909, 0]
click at [37, 263] on md-radio-button "Entity" at bounding box center [84, 263] width 124 height 14
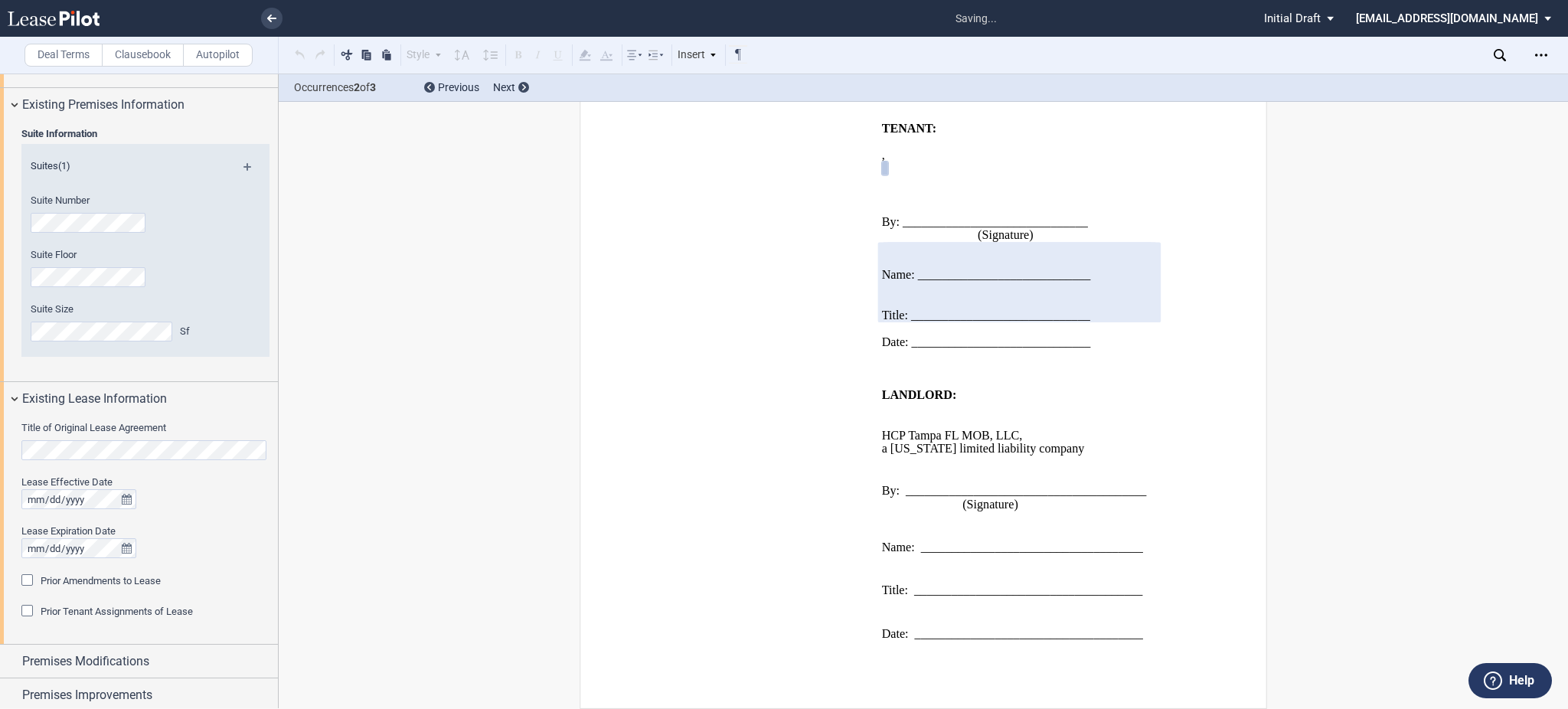
scroll to position [612, 0]
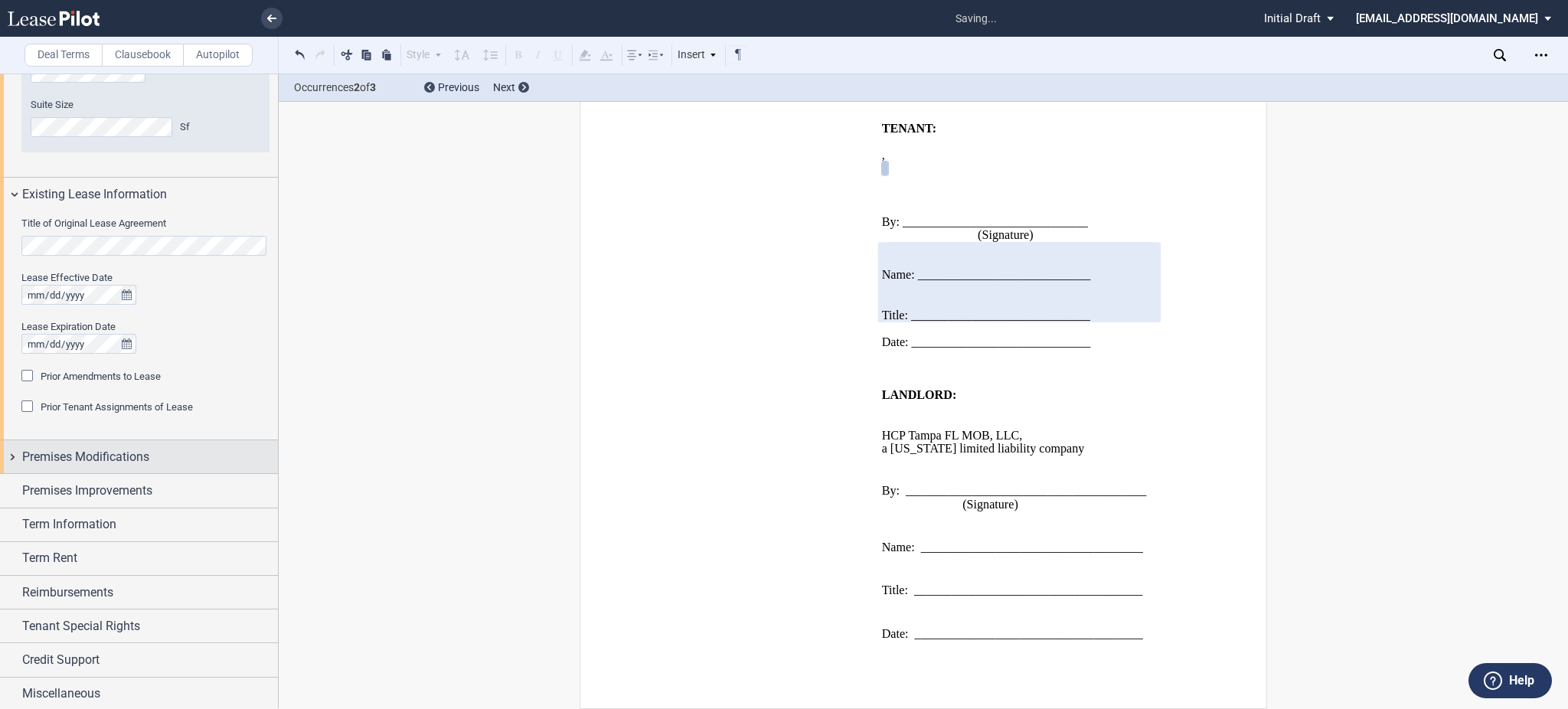
click at [149, 471] on div "Premises Modifications" at bounding box center [139, 456] width 278 height 33
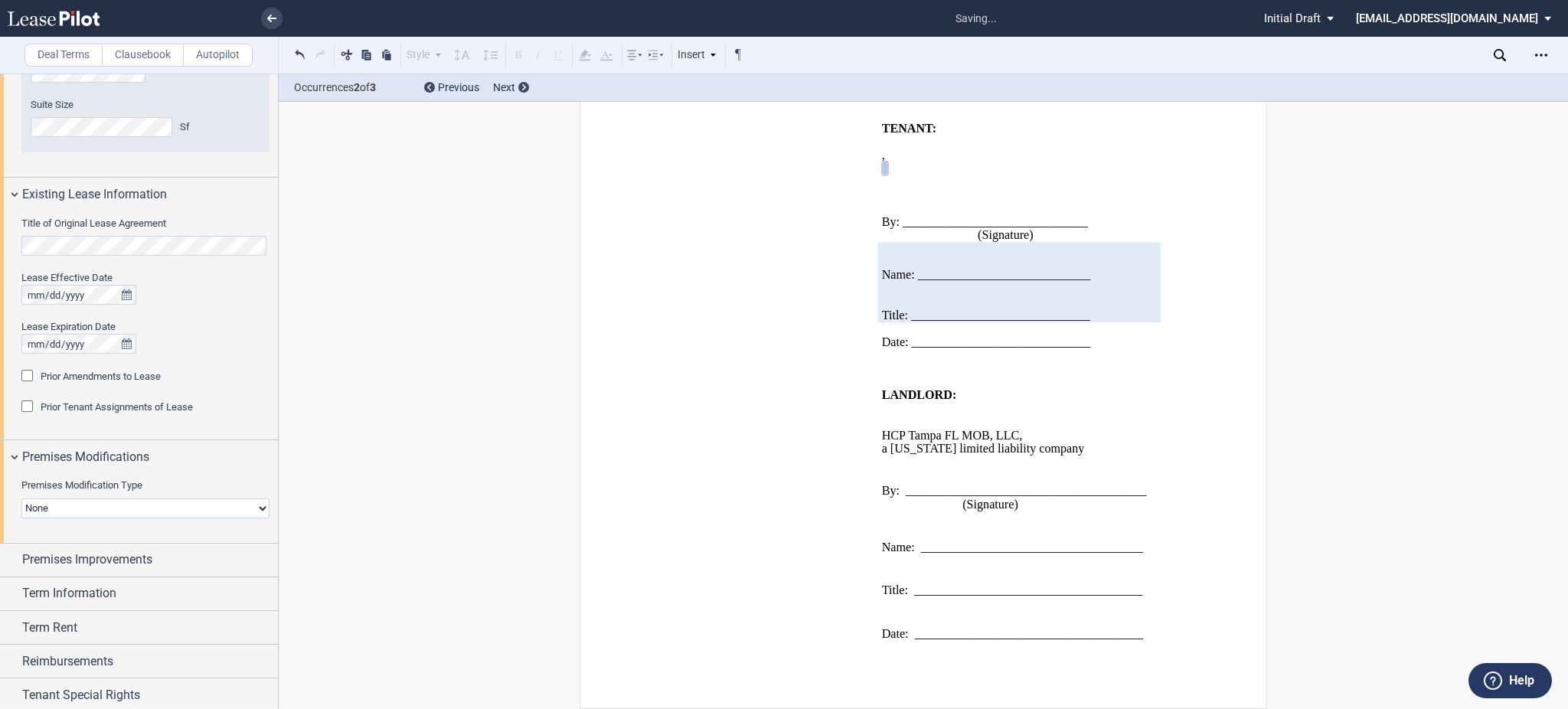
scroll to position [650, 0]
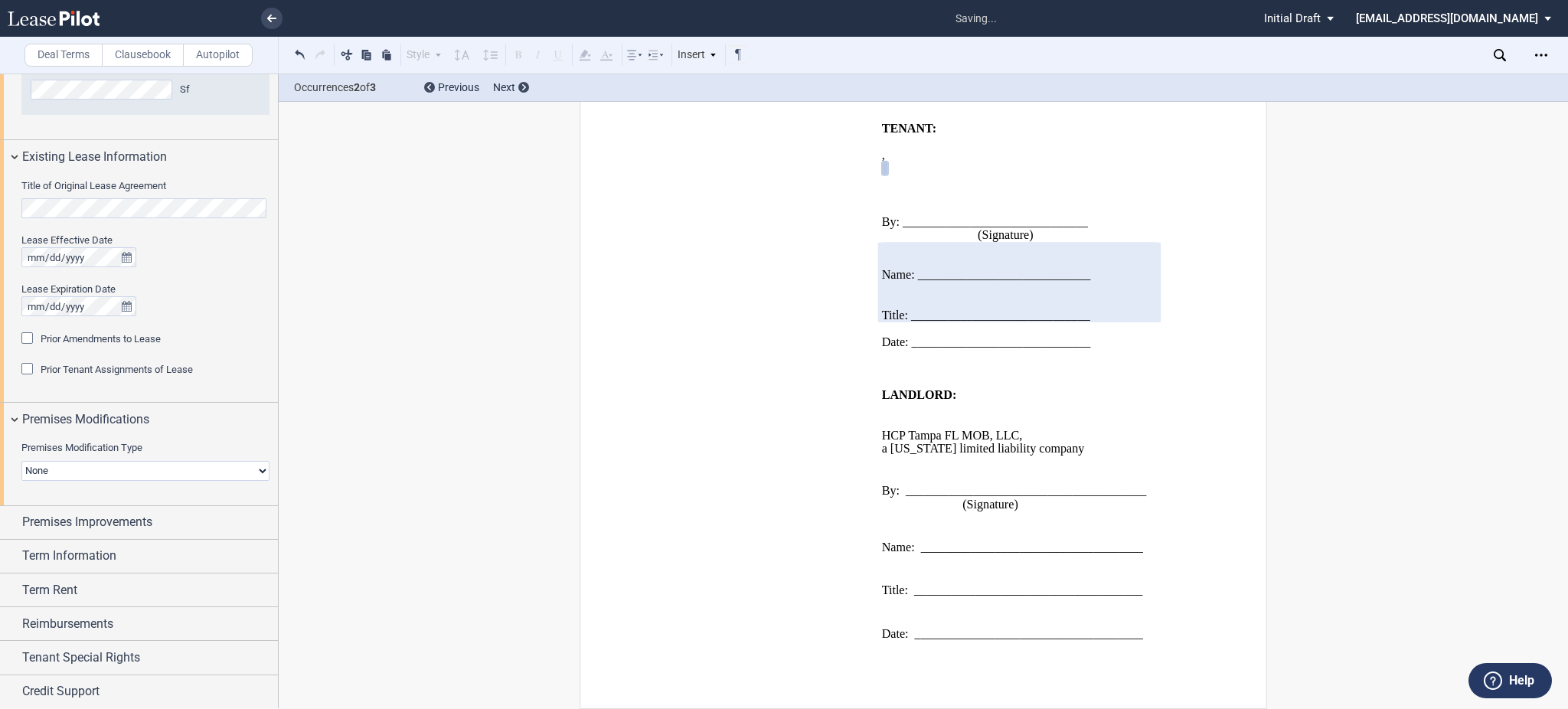
click at [152, 513] on span "Premises Improvements" at bounding box center [87, 522] width 130 height 18
drag, startPoint x: 132, startPoint y: 428, endPoint x: 136, endPoint y: 445, distance: 17.5
click at [132, 461] on select "None Expansion Relocation" at bounding box center [145, 471] width 248 height 20
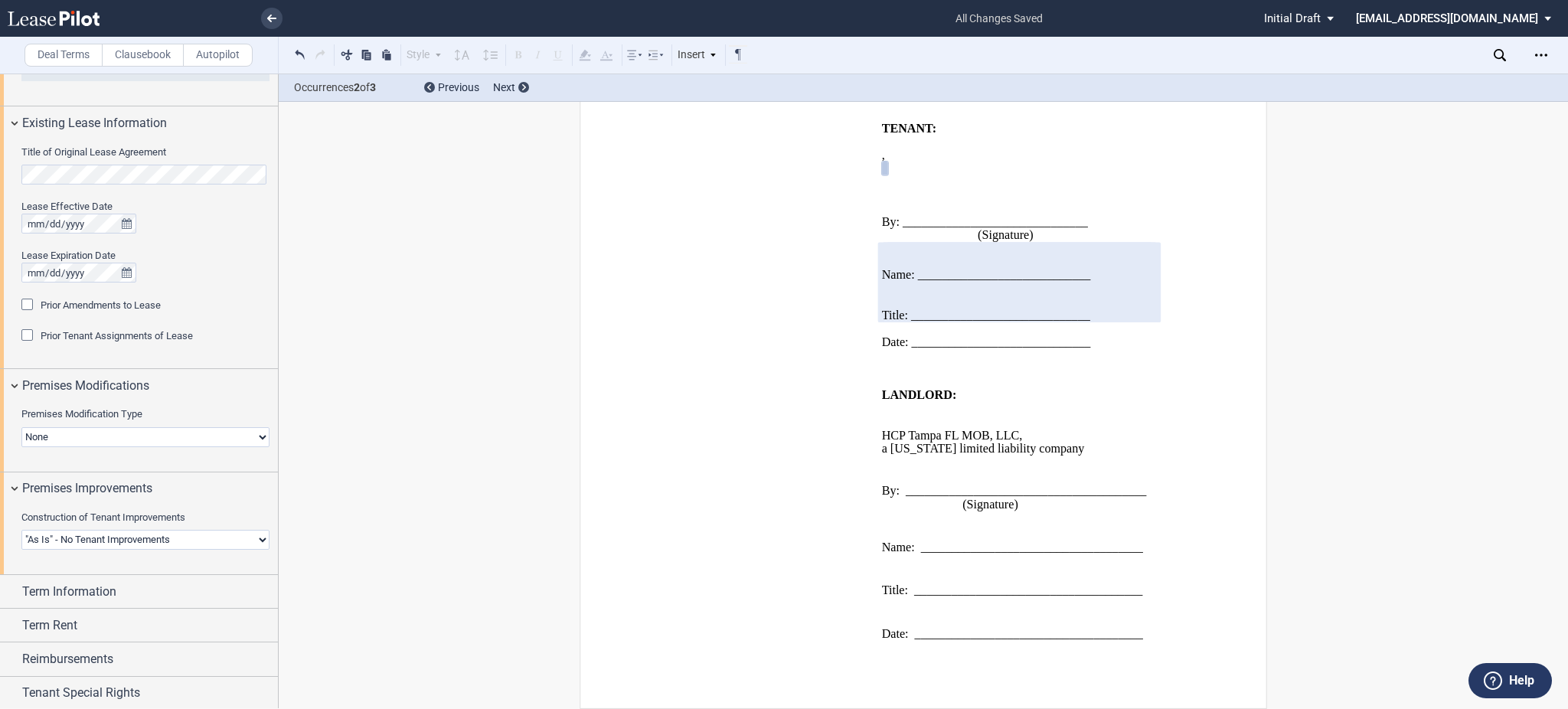
click at [171, 530] on select "Landlord Constructs Tenant Improvements Tenant Constructs Tenant Improvements "…" at bounding box center [145, 539] width 248 height 20
select select "tenant"
click at [22, 530] on select "Landlord Constructs Tenant Improvements Tenant Constructs Tenant Improvements "…" at bounding box center [145, 539] width 248 height 20
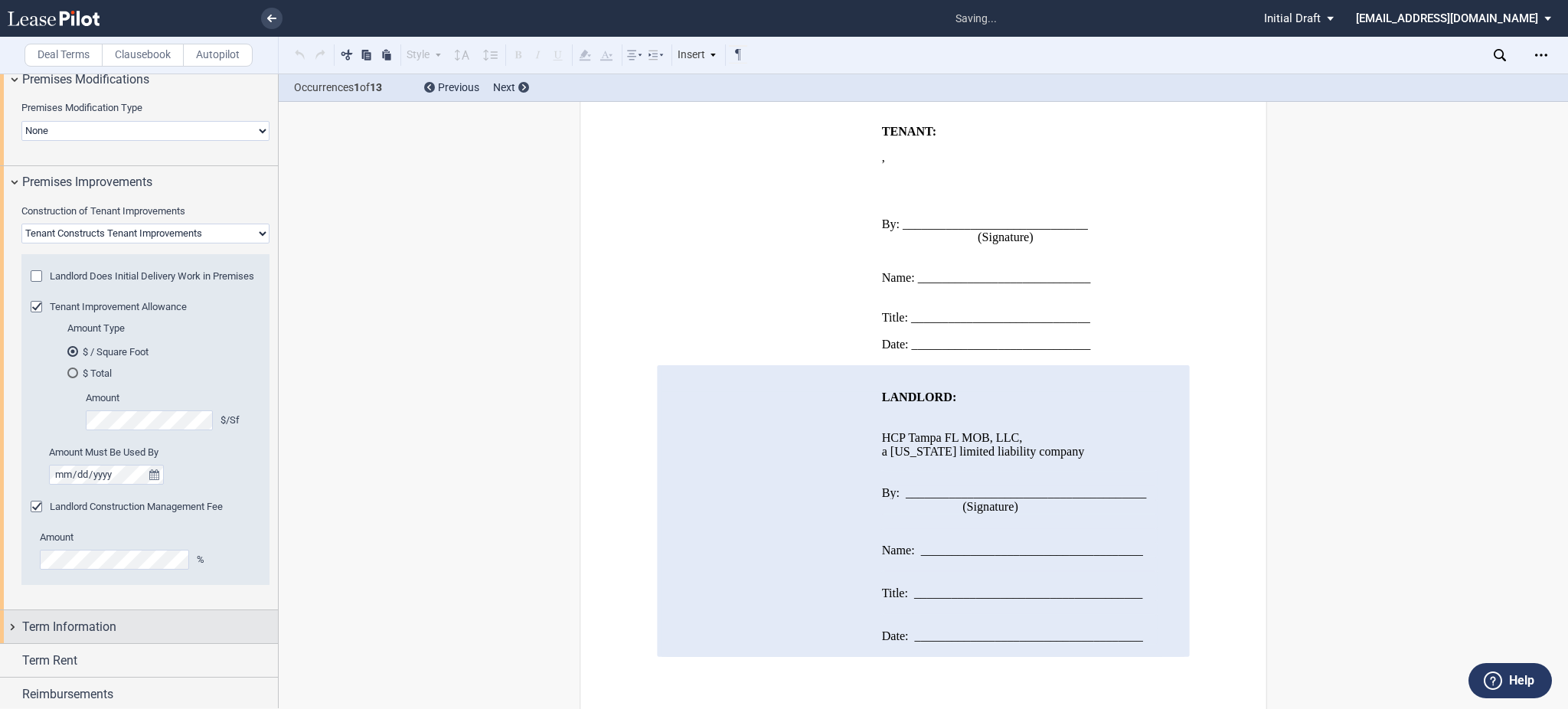
scroll to position [0, 0]
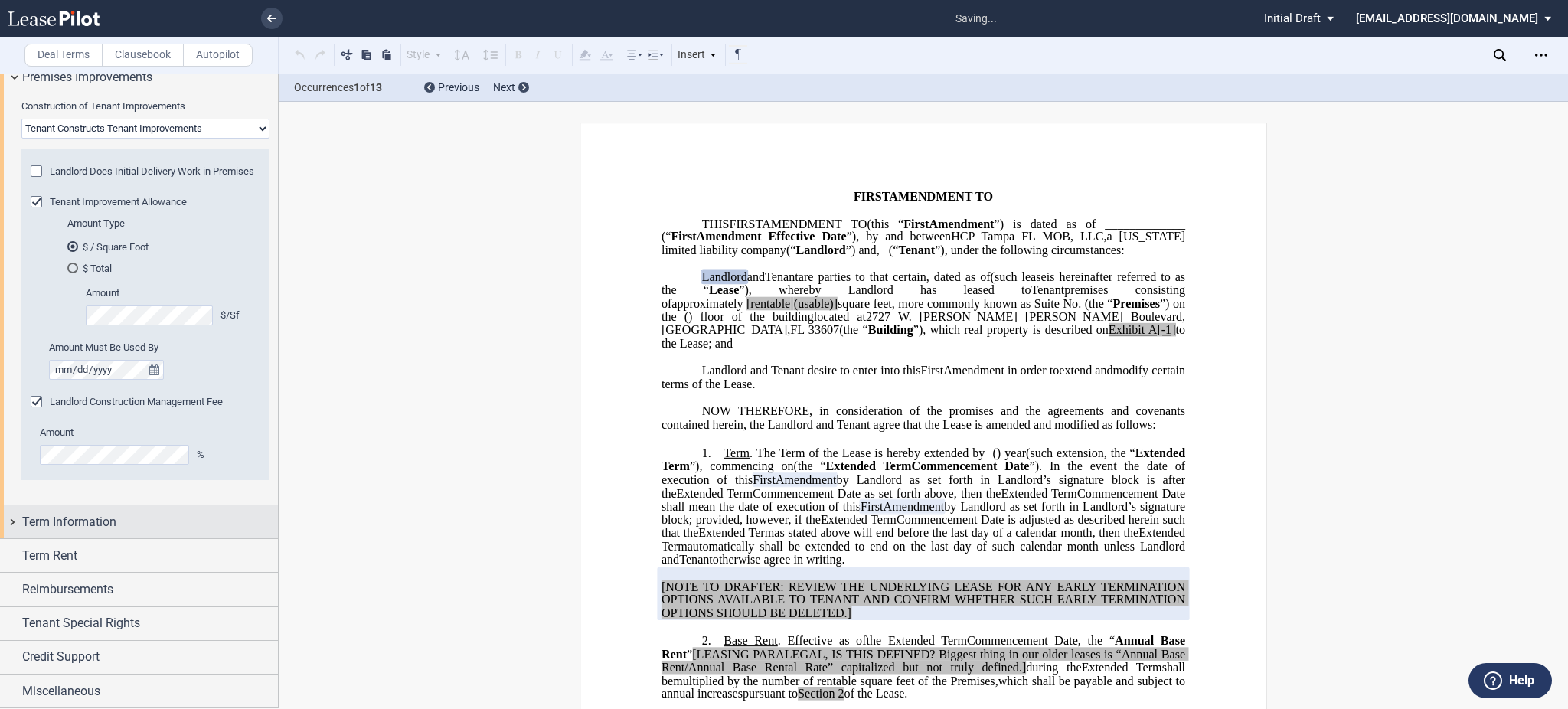
click at [88, 521] on span "Term Information" at bounding box center [69, 522] width 94 height 18
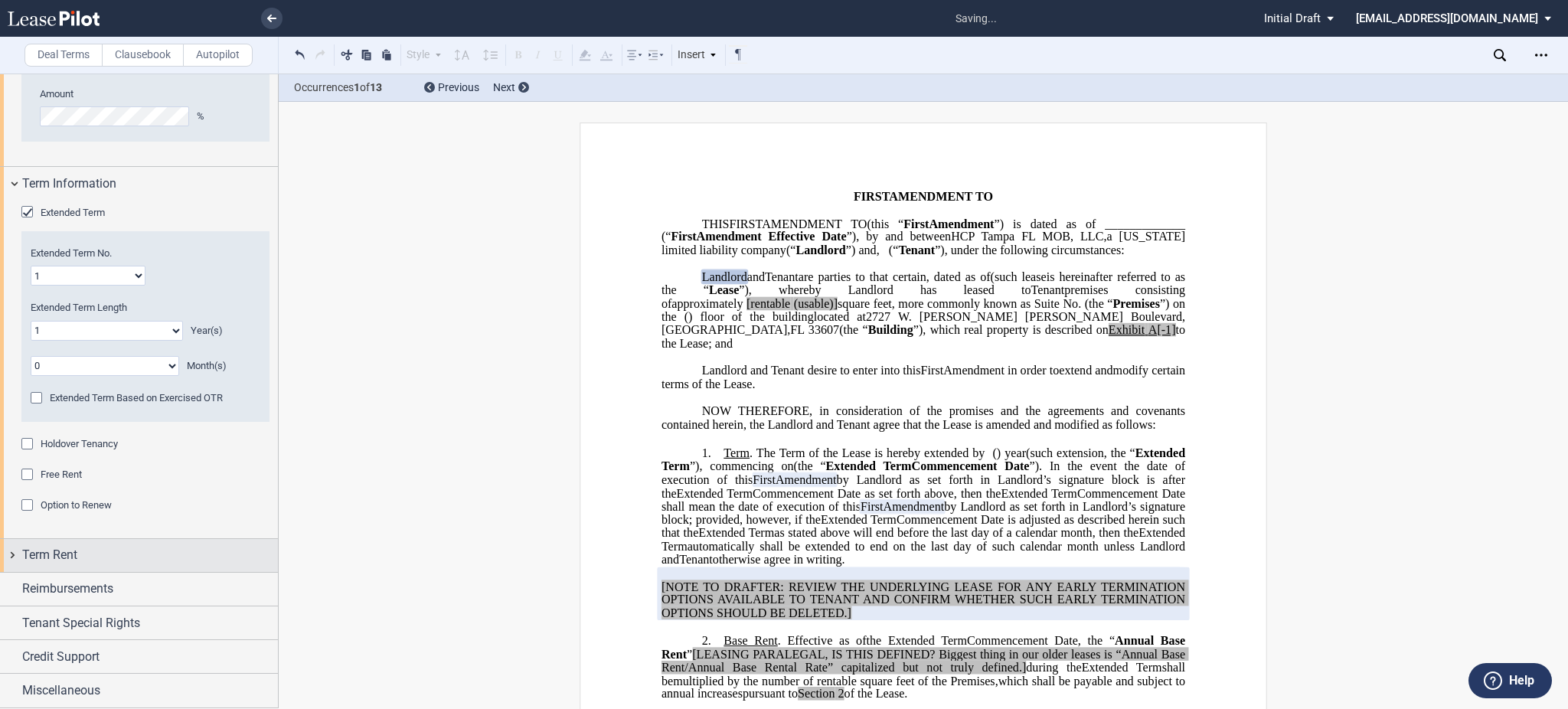
click at [86, 563] on div "Term Rent" at bounding box center [150, 554] width 256 height 18
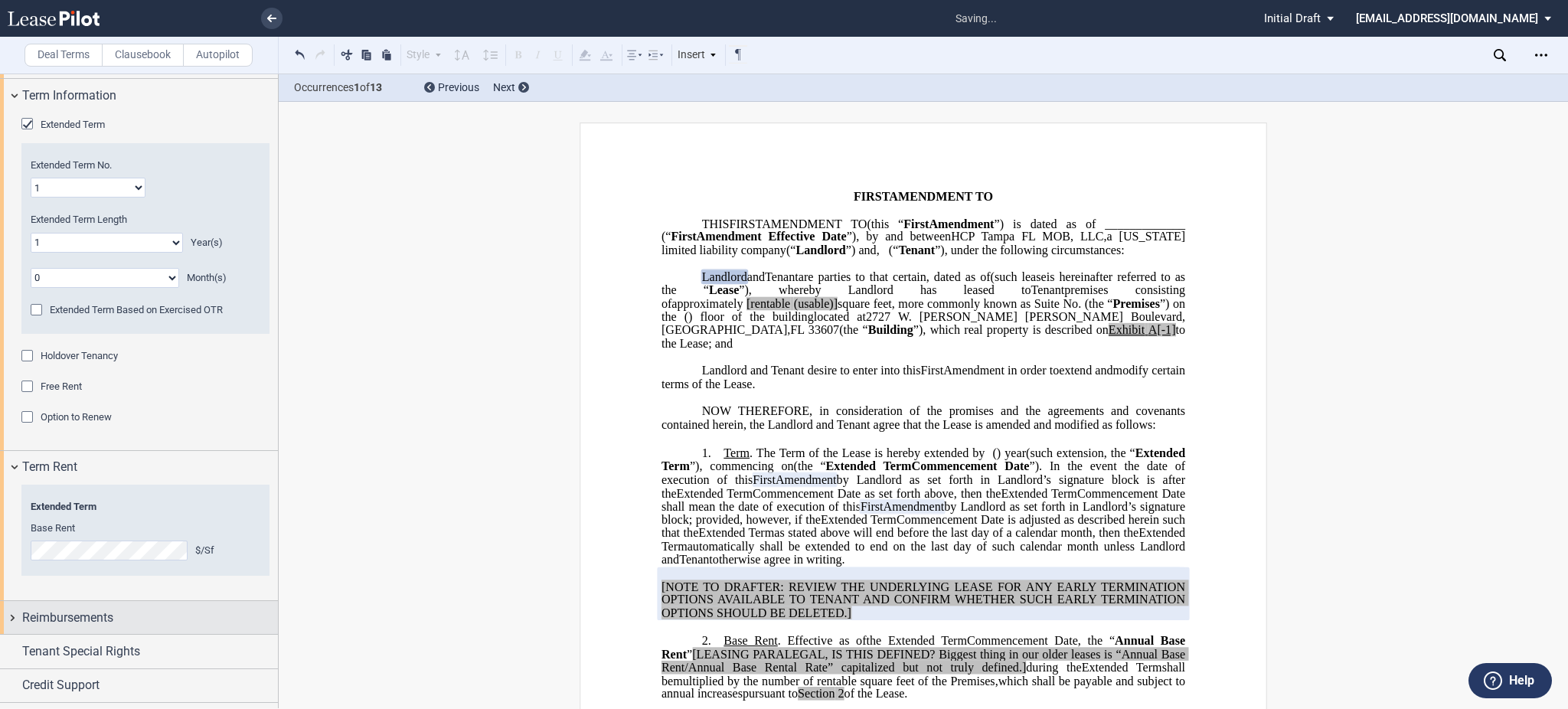
scroll to position [1541, 0]
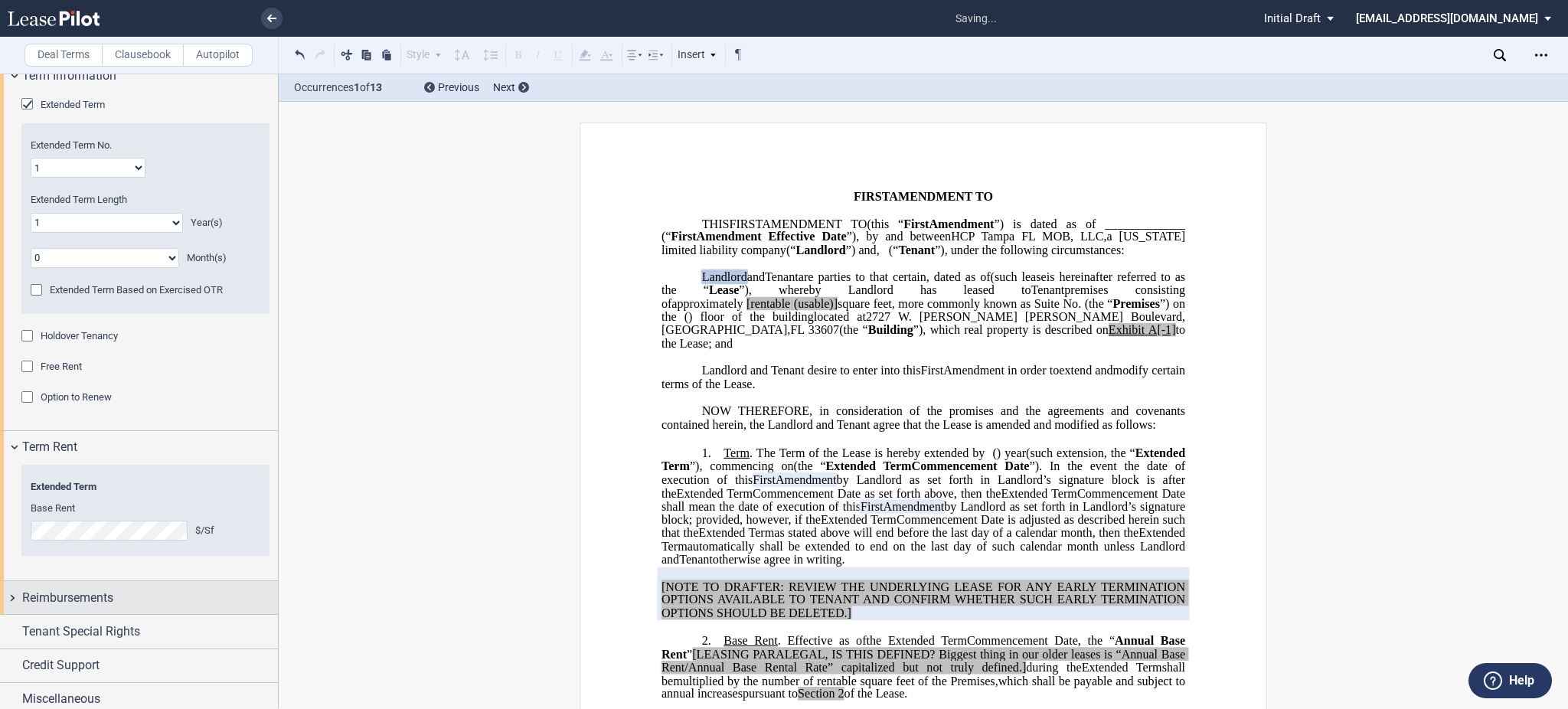
drag, startPoint x: 113, startPoint y: 589, endPoint x: 124, endPoint y: 600, distance: 15.6
click at [113, 591] on span "Reimbursements" at bounding box center [68, 597] width 91 height 18
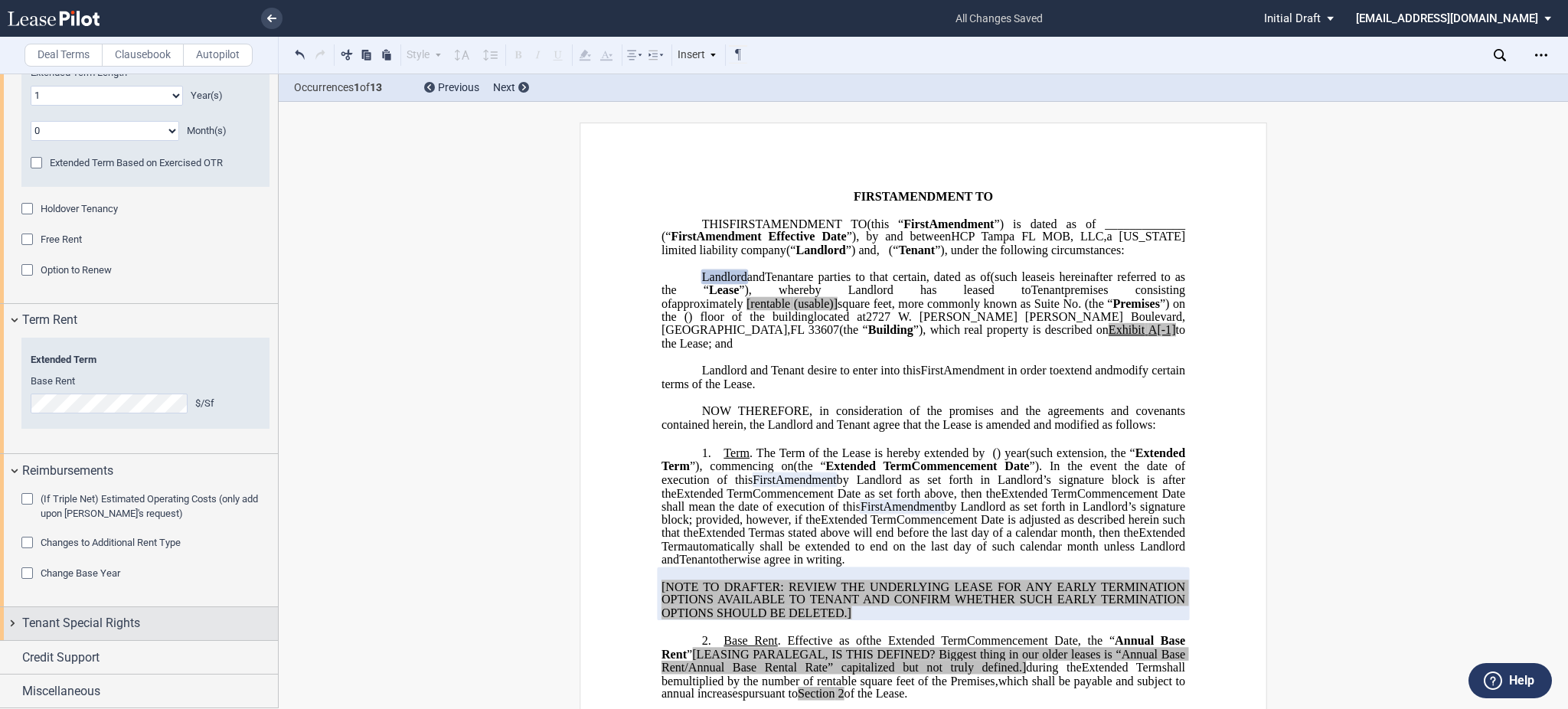
drag, startPoint x: 121, startPoint y: 629, endPoint x: 113, endPoint y: 634, distance: 9.4
click at [115, 632] on span "Tenant Special Rights" at bounding box center [81, 623] width 118 height 18
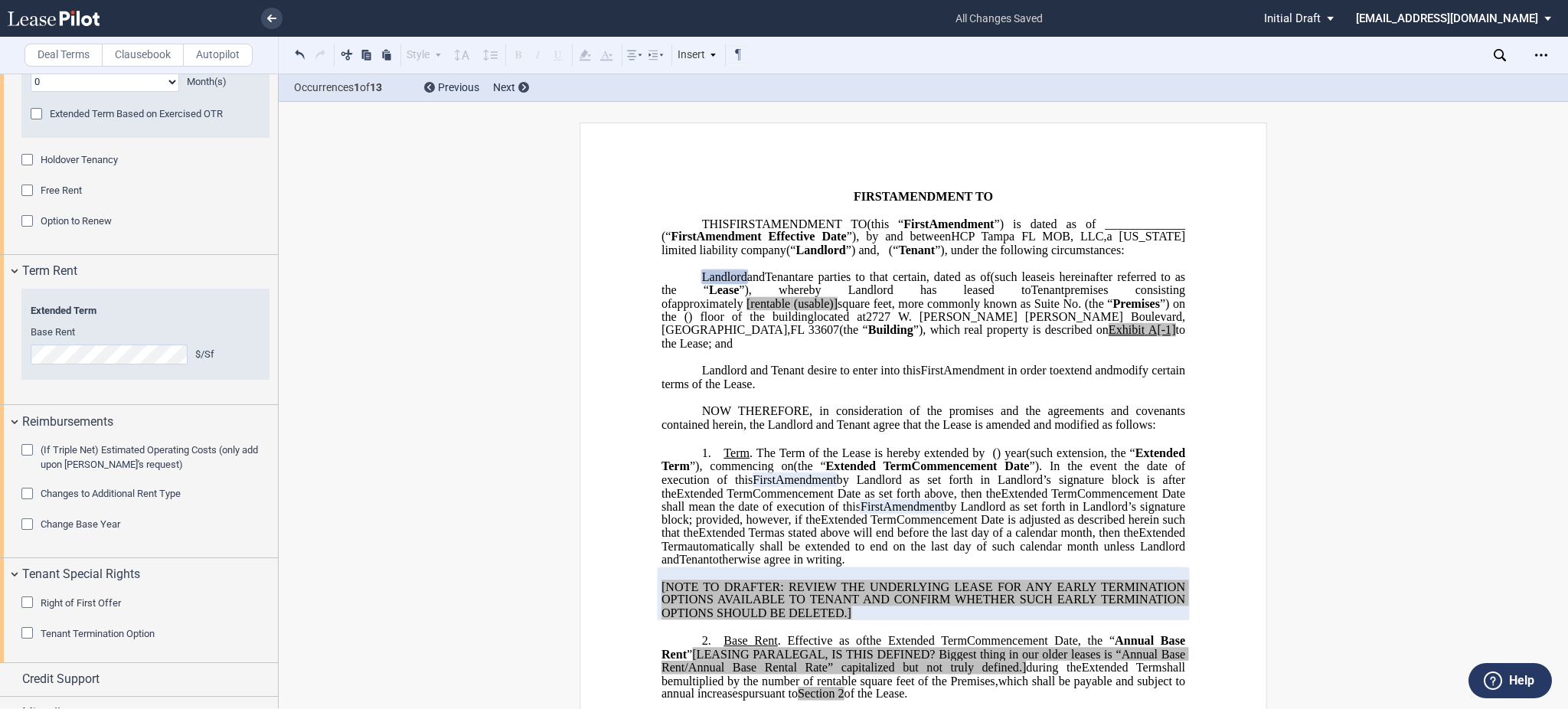
scroll to position [1744, 0]
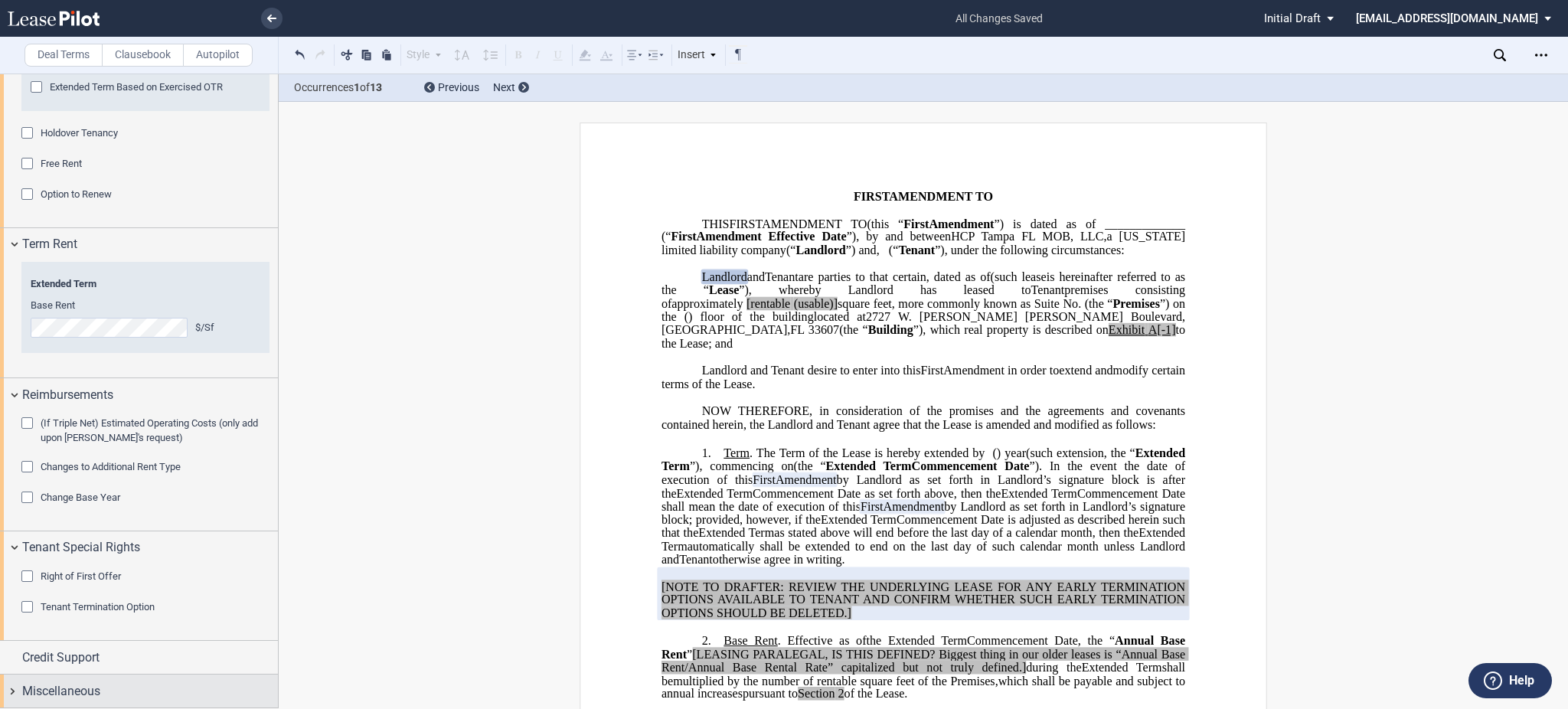
click at [87, 693] on span "Miscellaneous" at bounding box center [61, 691] width 78 height 18
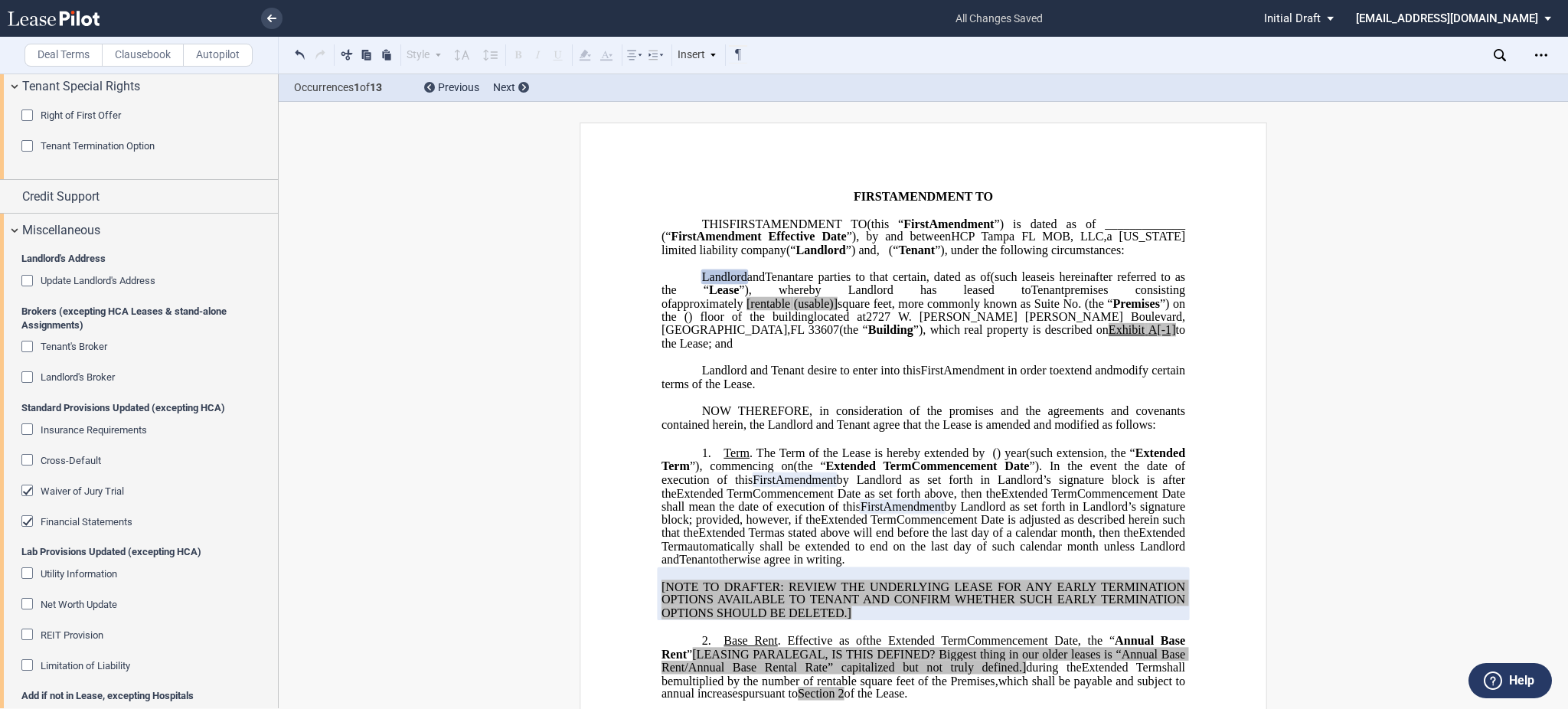
click at [124, 283] on span "Update Landlord's Address" at bounding box center [98, 281] width 115 height 11
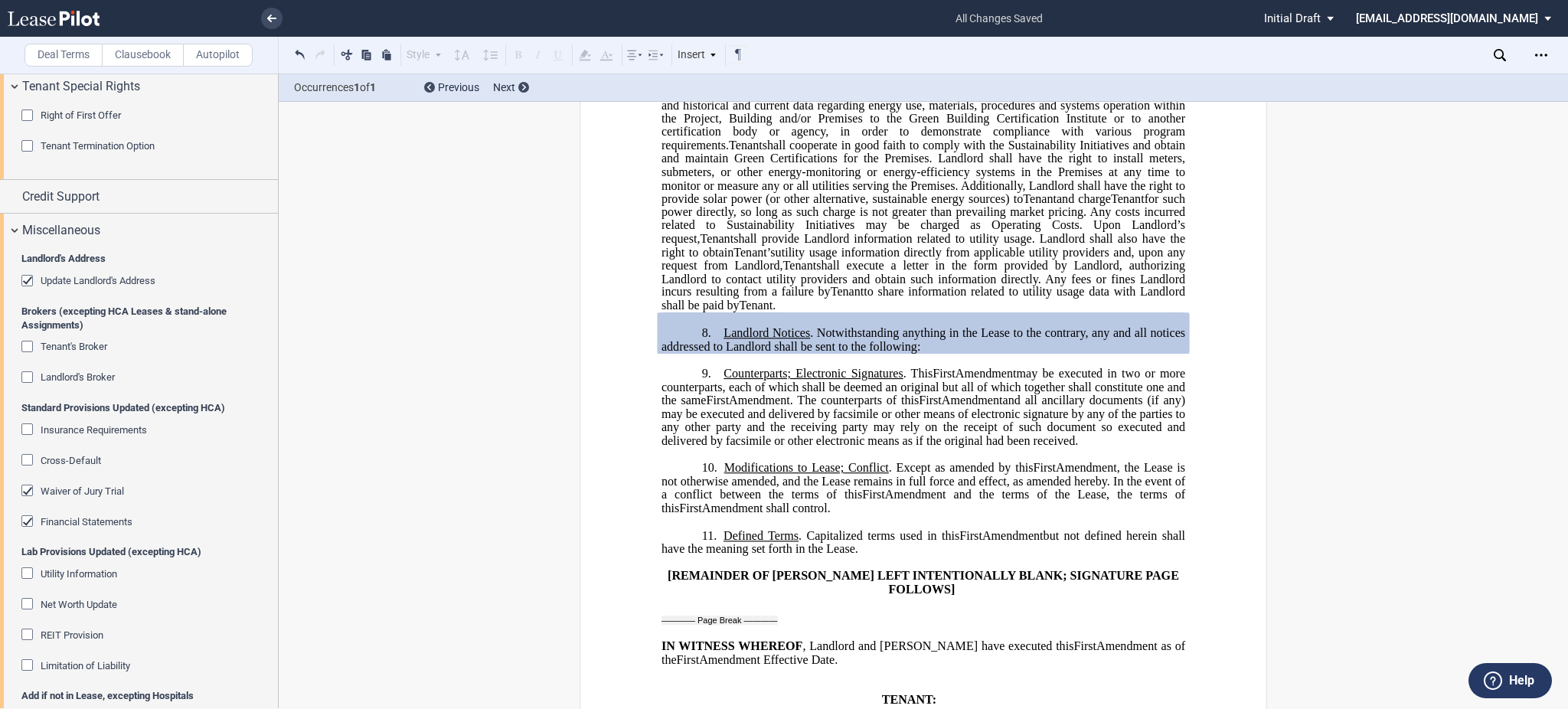
scroll to position [2306, 0]
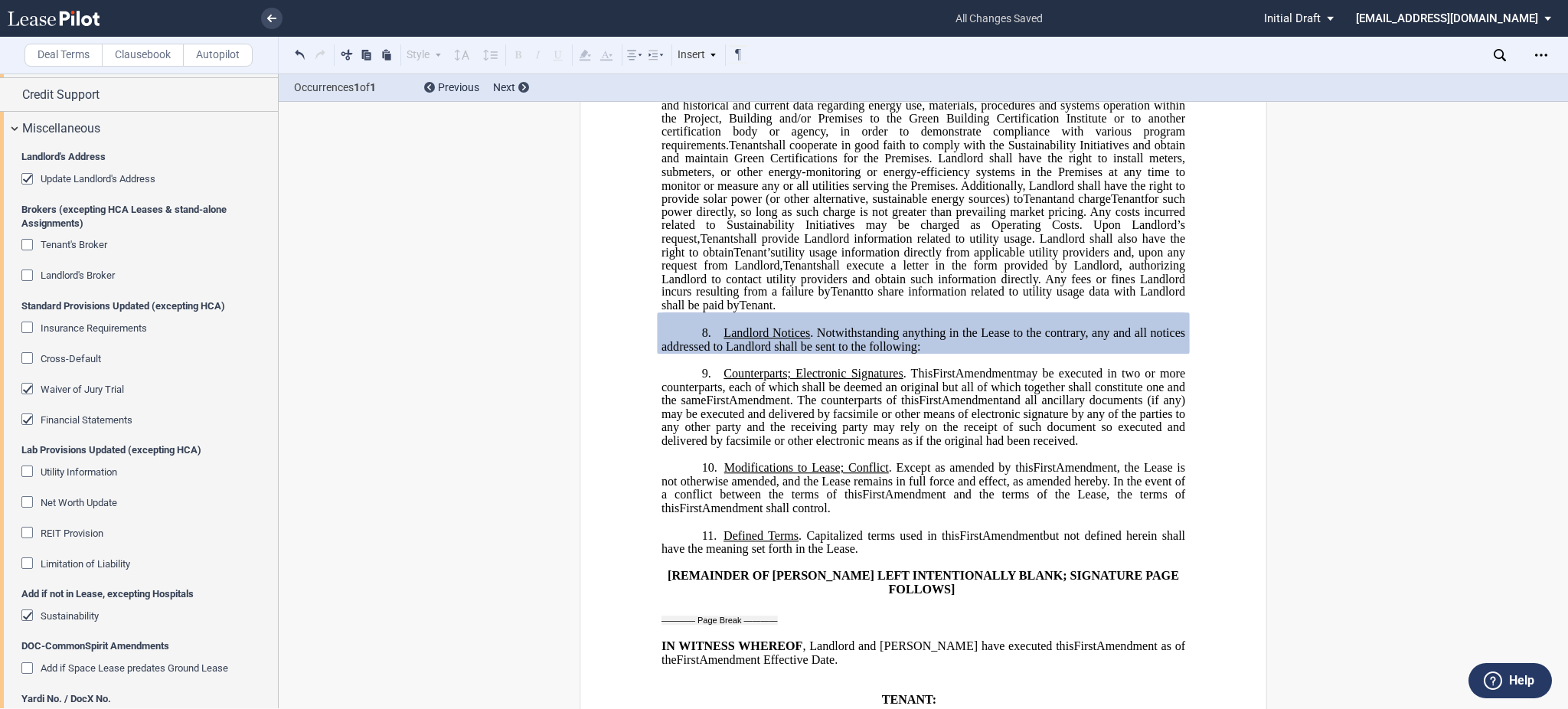
click at [116, 471] on span "Utility Information" at bounding box center [79, 472] width 77 height 11
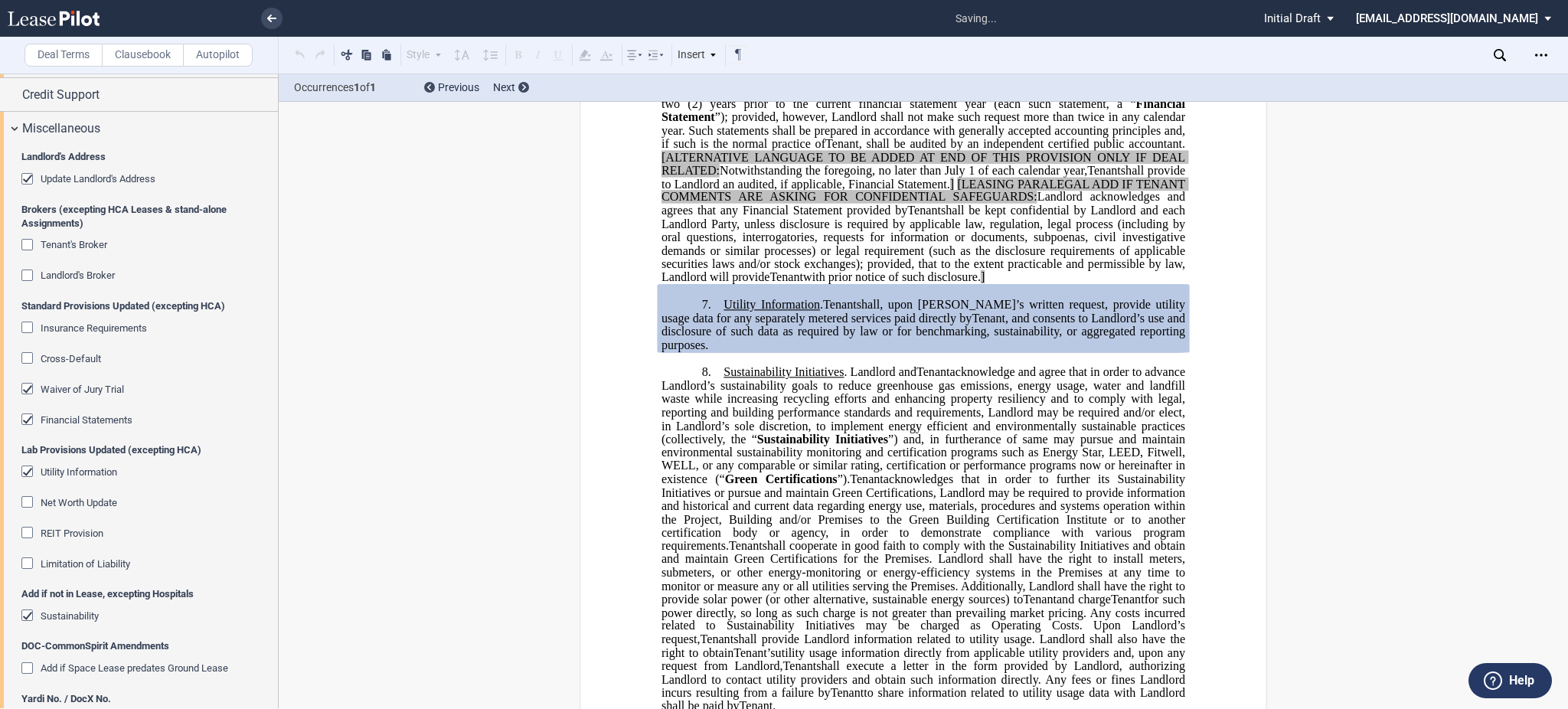
scroll to position [3726, 0]
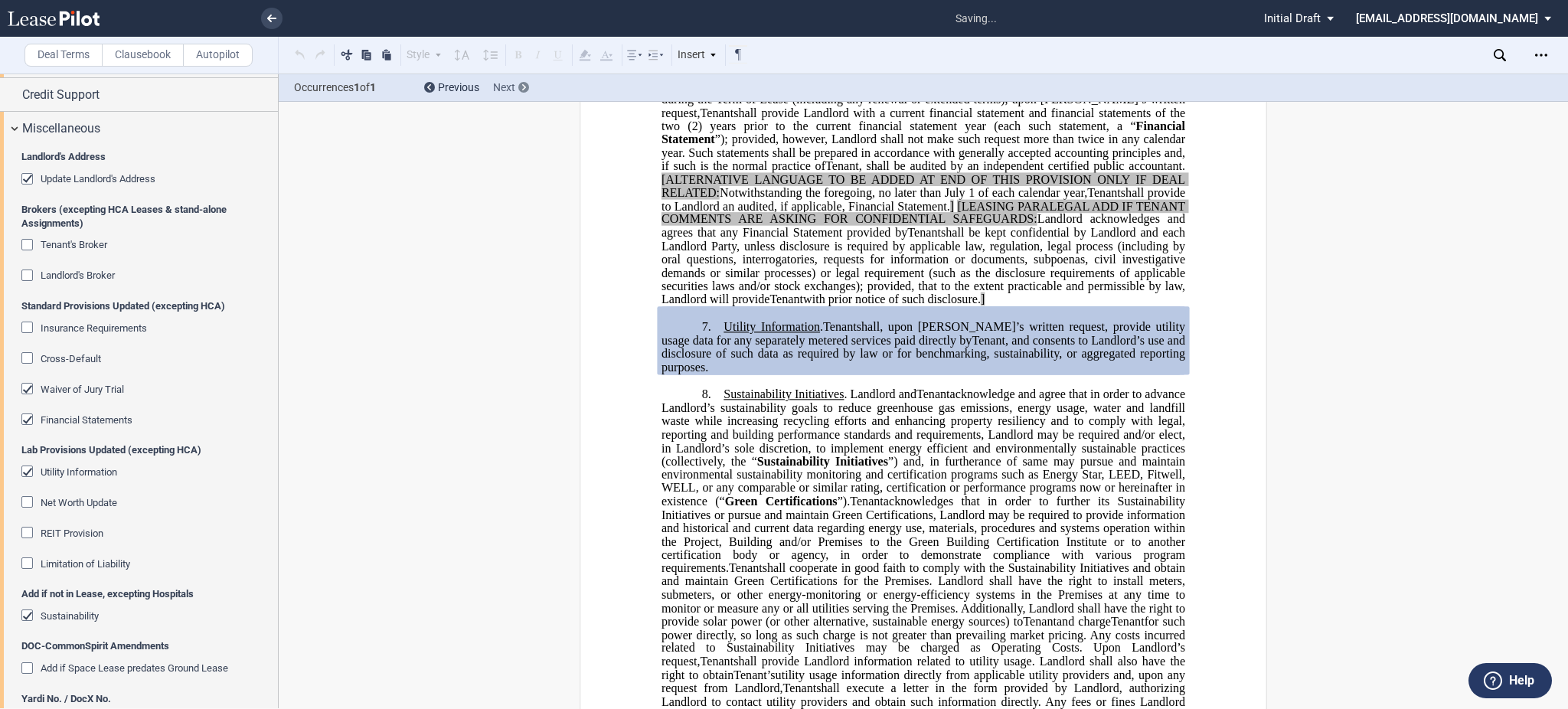
click at [516, 86] on div "Next" at bounding box center [510, 88] width 36 height 15
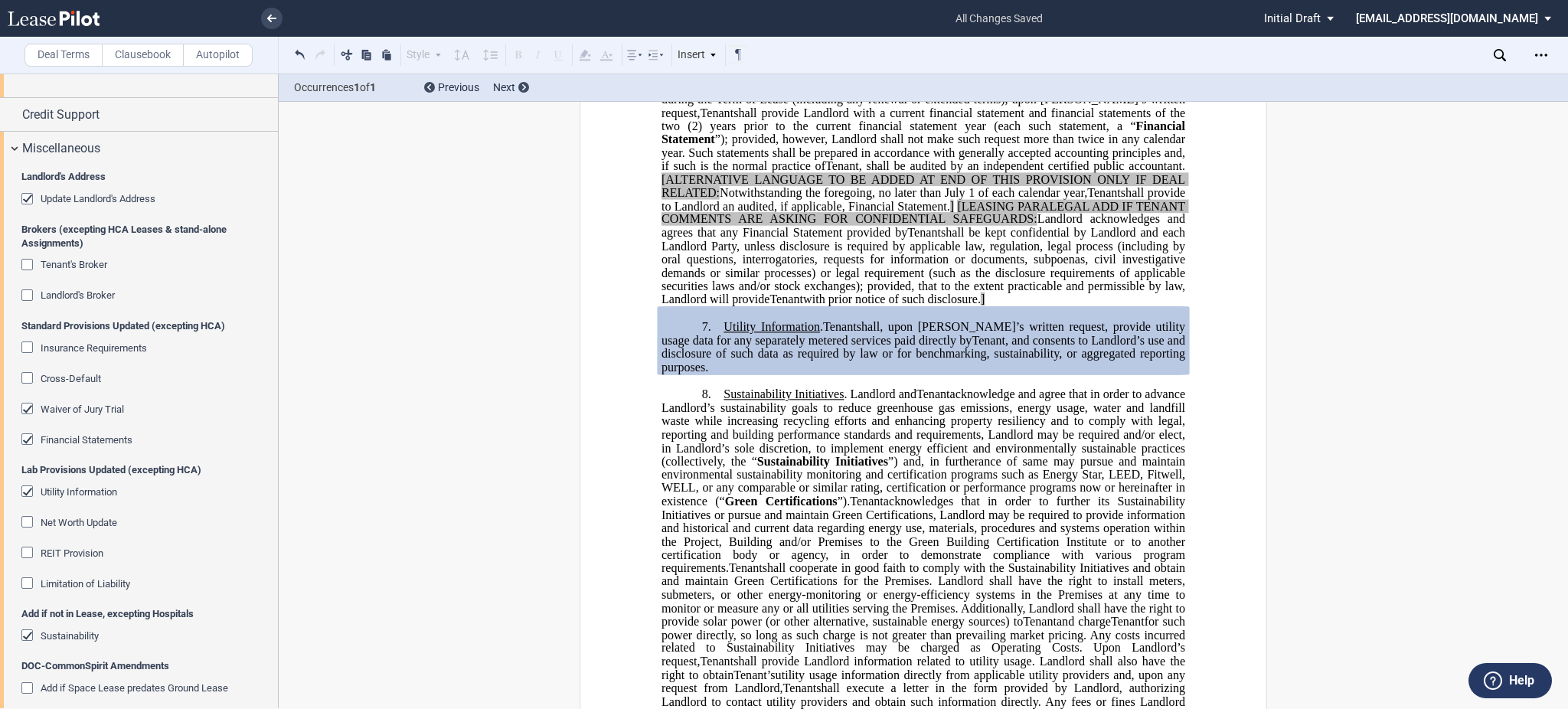
scroll to position [2362, 0]
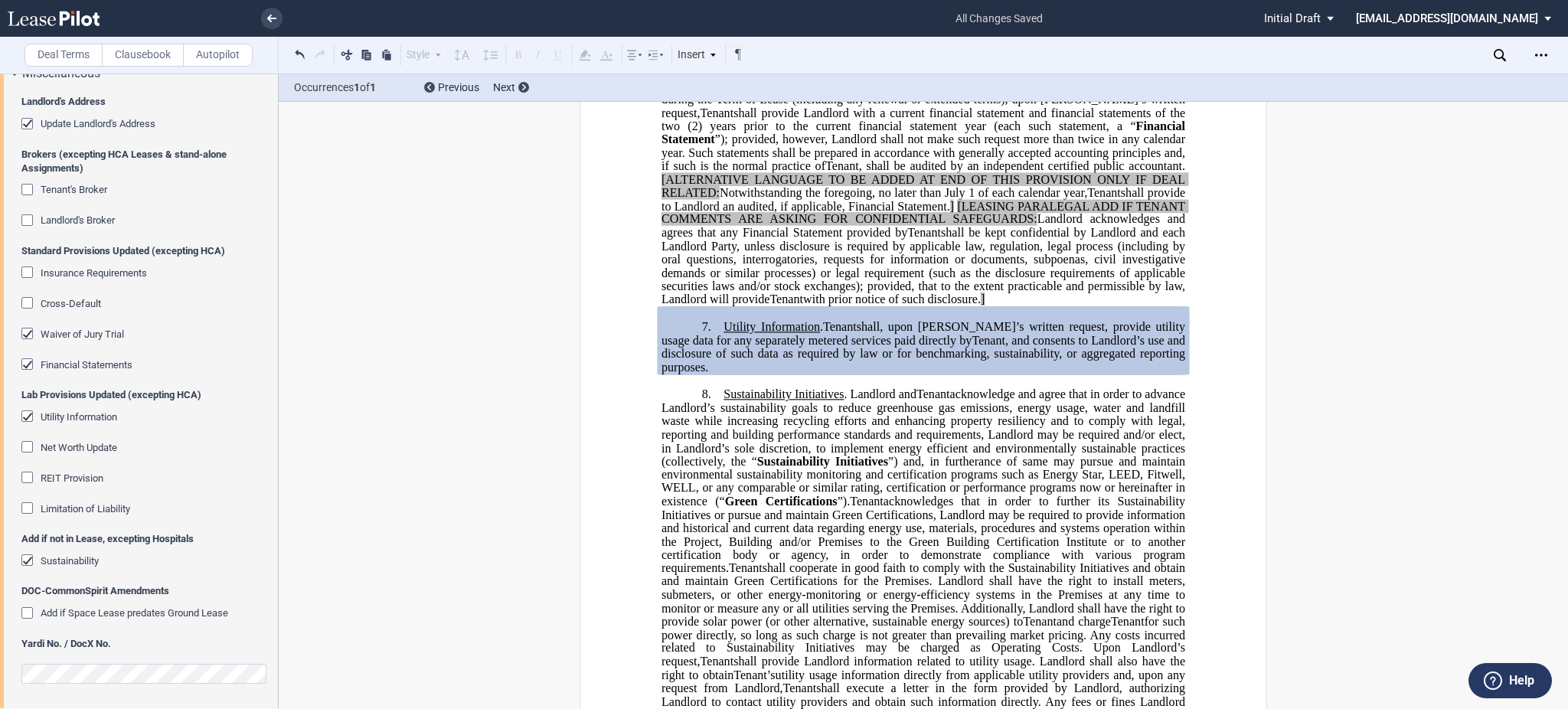
click at [78, 448] on span "Net Worth Update" at bounding box center [79, 447] width 77 height 11
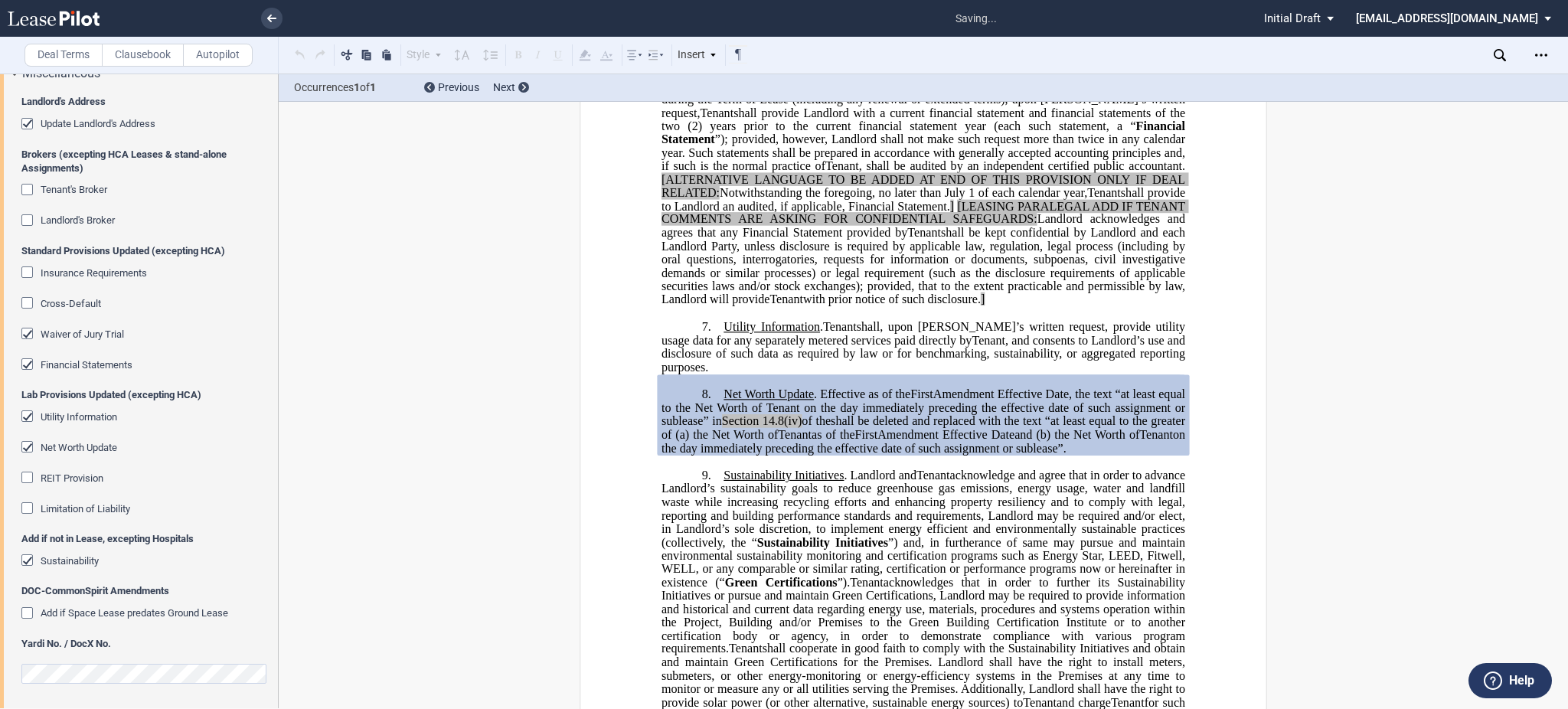
click at [79, 486] on md-checkbox "REIT Provision" at bounding box center [62, 478] width 82 height 15
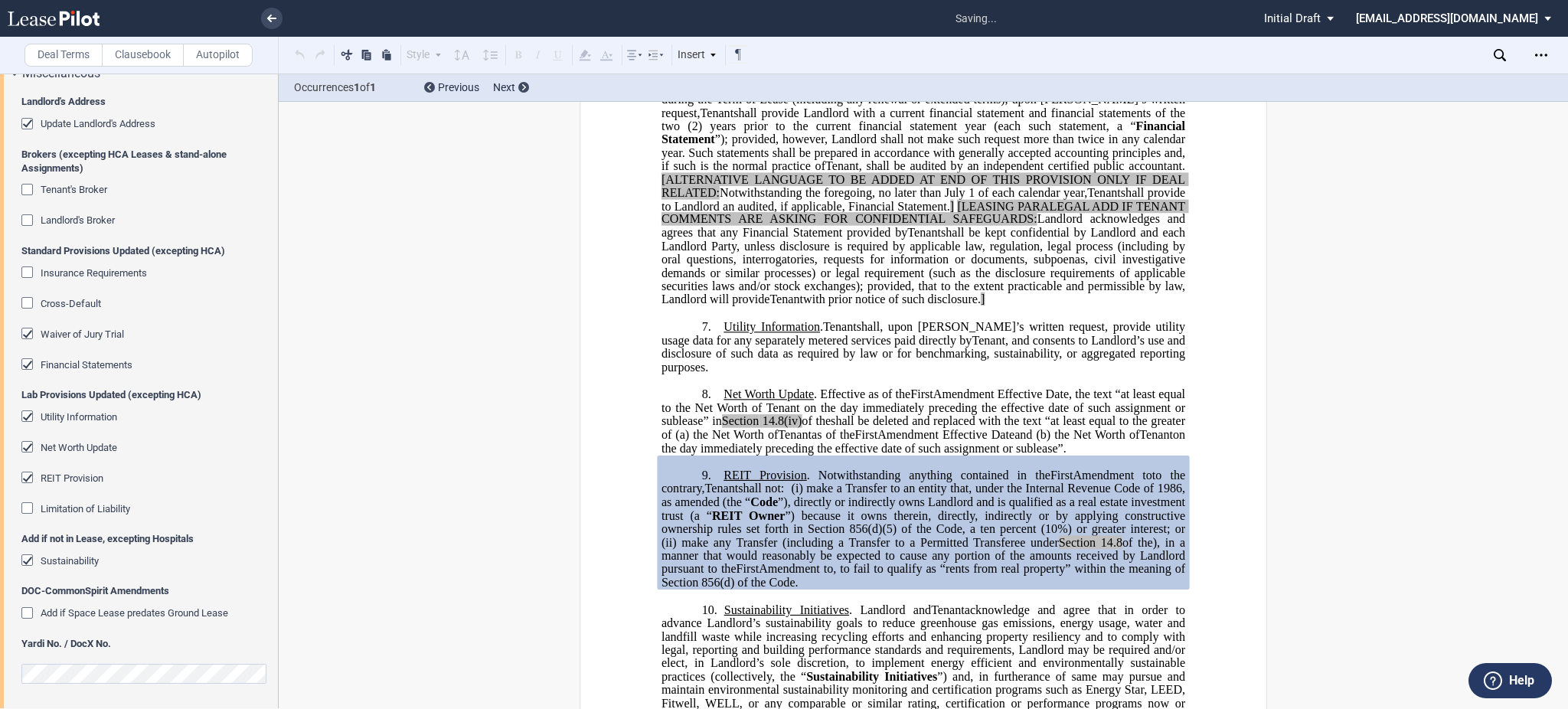
click at [89, 514] on span "Limitation of Liability" at bounding box center [85, 509] width 89 height 11
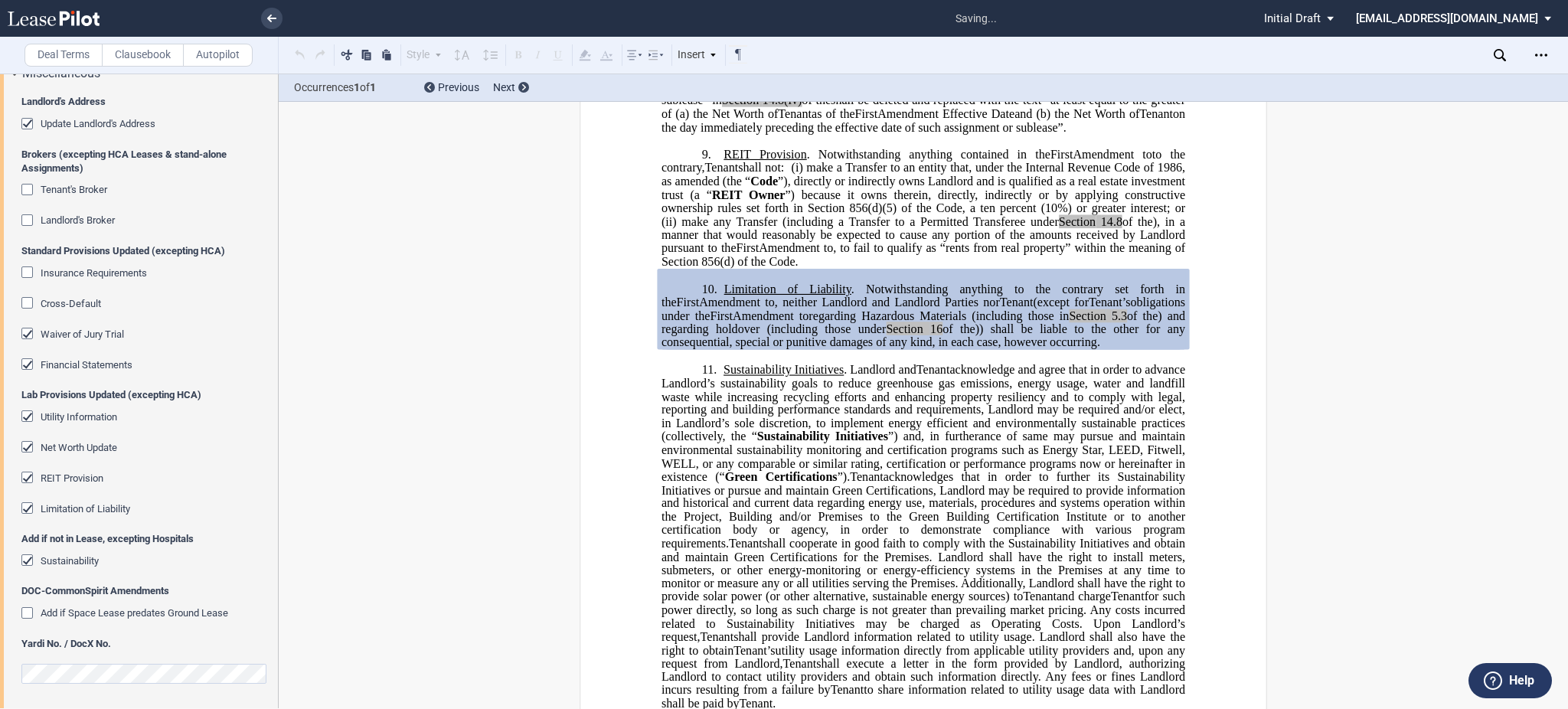
scroll to position [4047, 0]
click at [267, 10] on link at bounding box center [271, 18] width 22 height 22
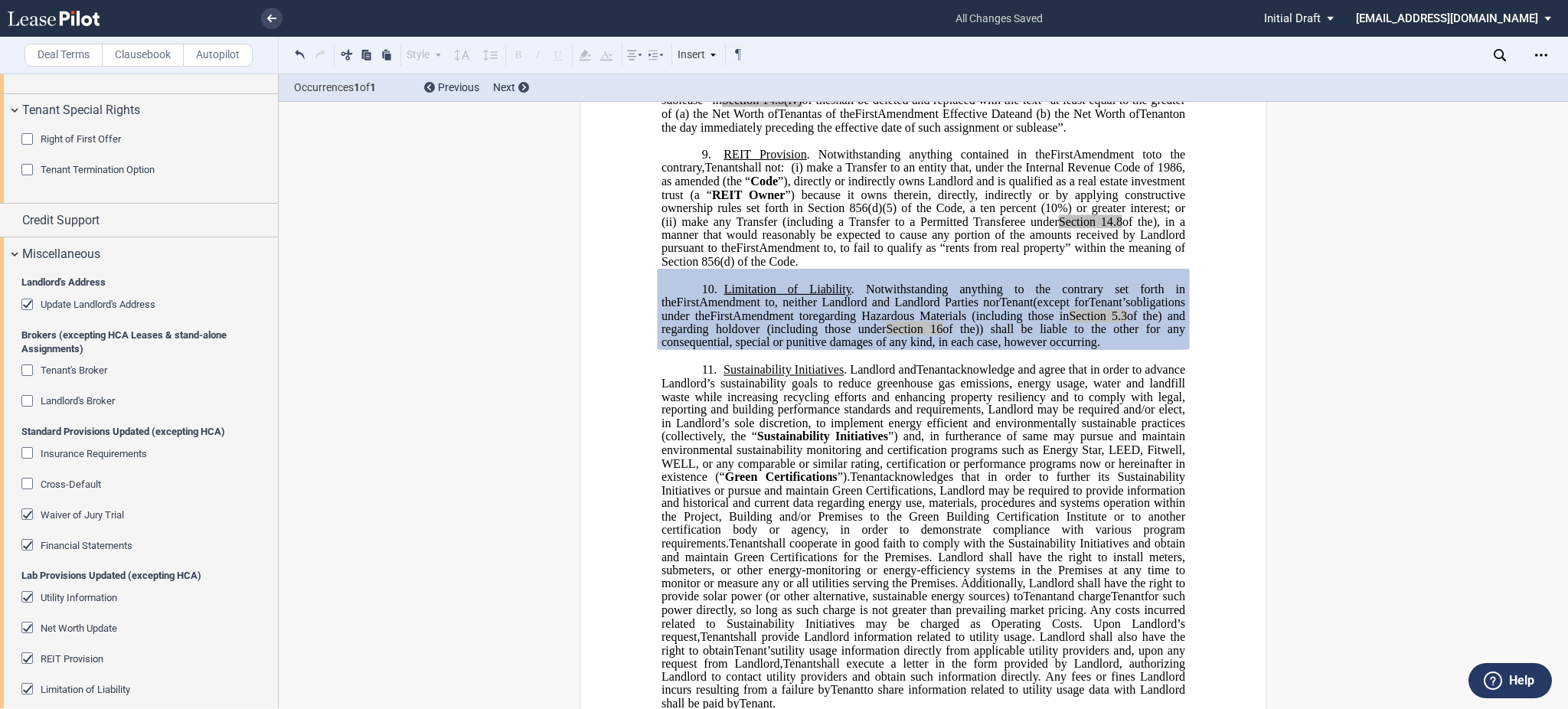
scroll to position [2158, 0]
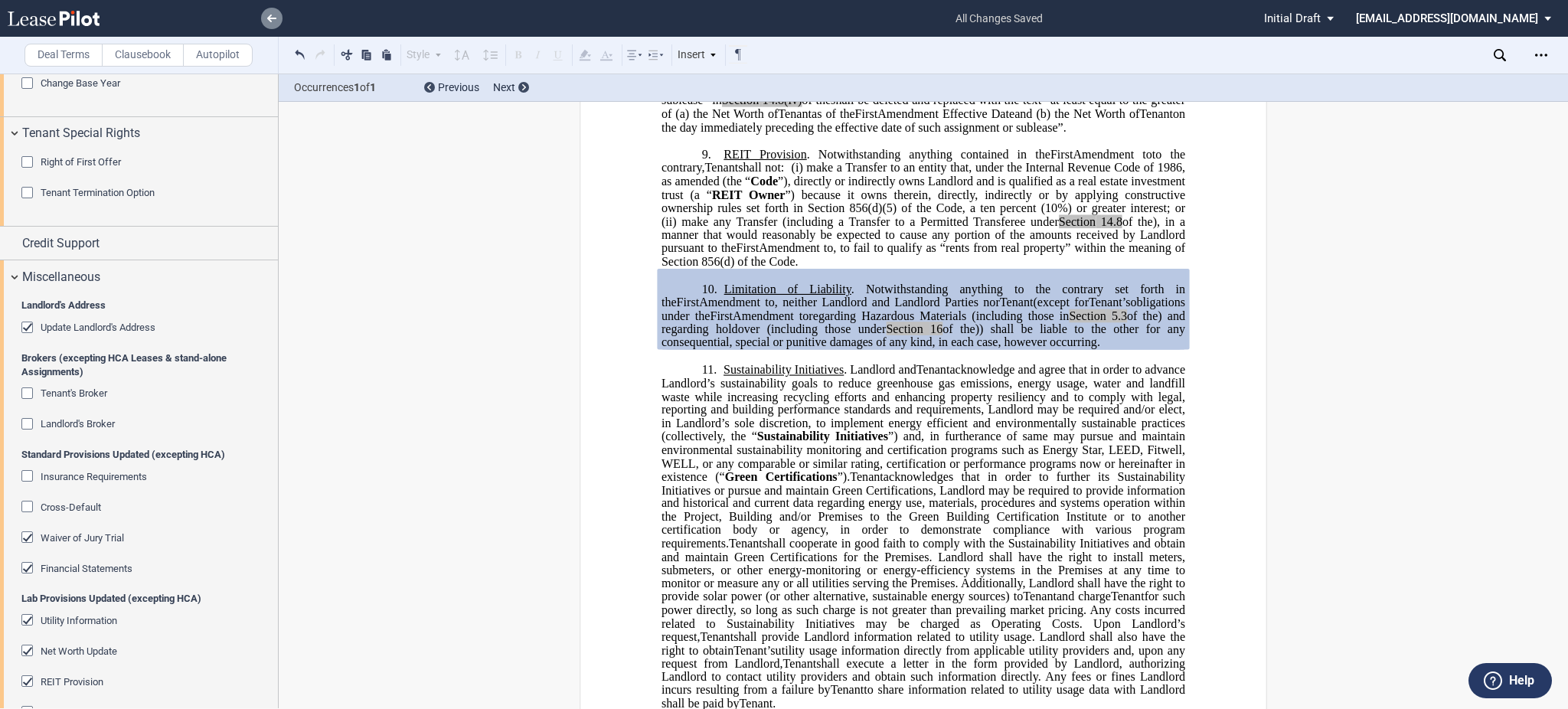
click at [267, 22] on icon at bounding box center [272, 18] width 10 height 8
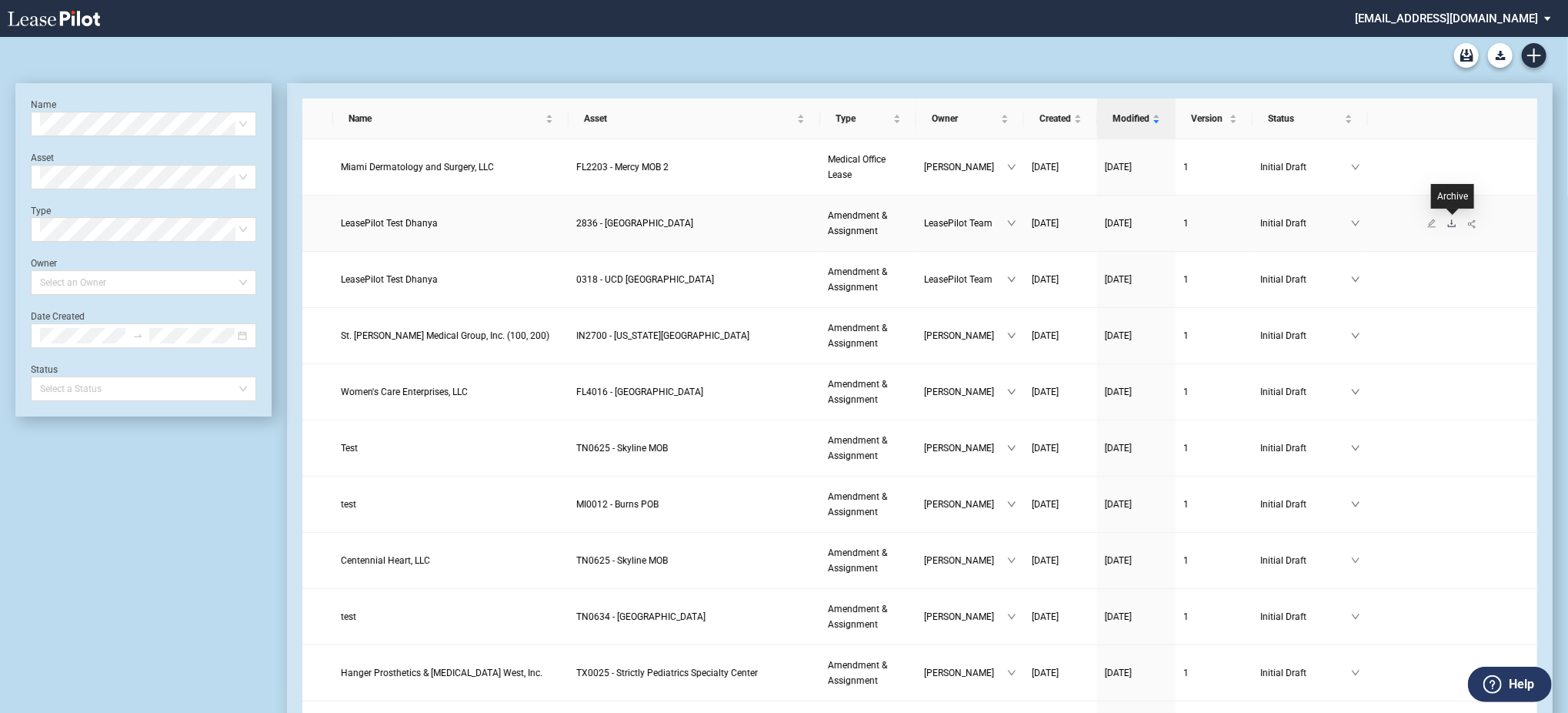
click at [1454, 227] on icon "download" at bounding box center [1453, 224] width 10 height 10
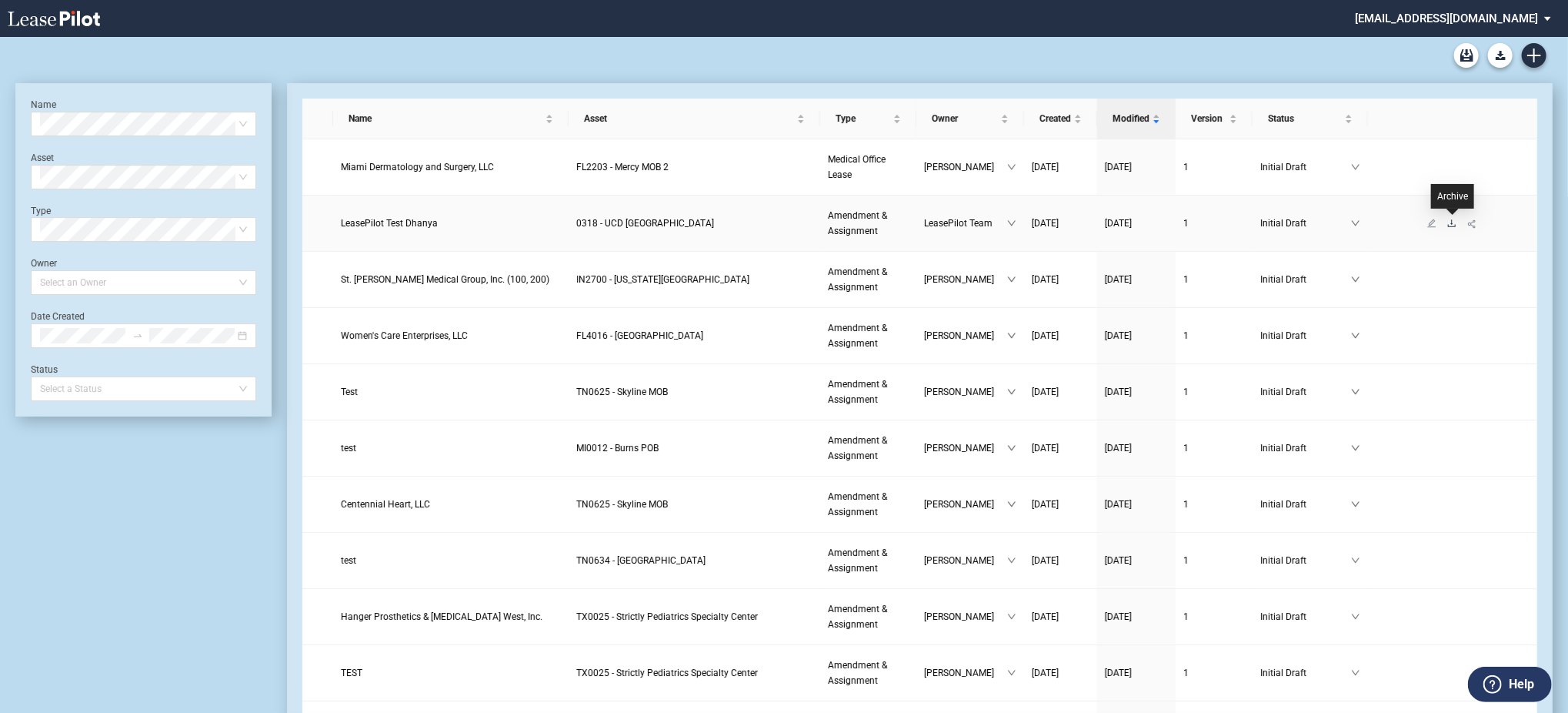
click at [1456, 222] on icon "download" at bounding box center [1453, 224] width 10 height 10
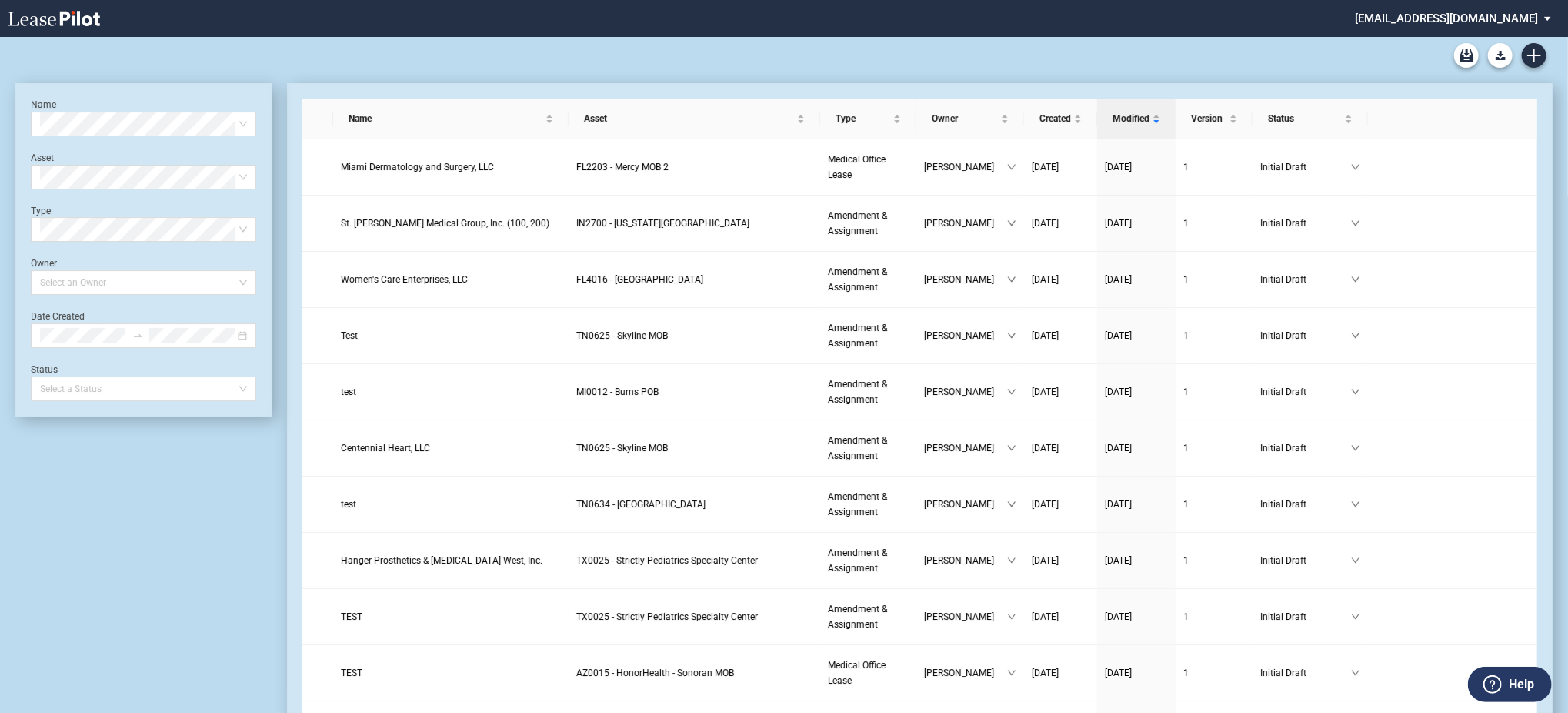
click at [1426, 11] on md-select "[EMAIL_ADDRESS][DOMAIN_NAME] Change Password 2-Factor Authentication Admin Area…" at bounding box center [1459, 17] width 211 height 34
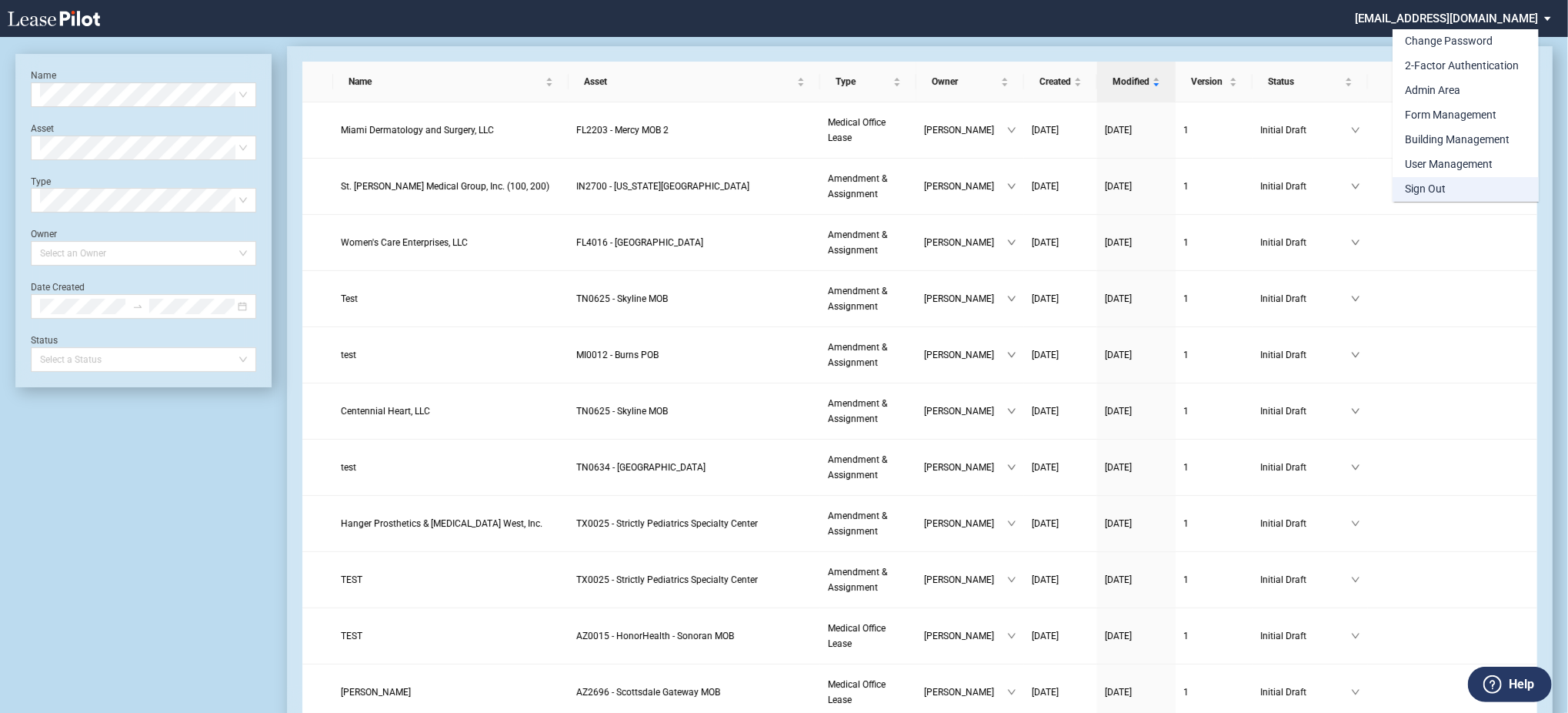
click at [1408, 194] on div "Sign Out" at bounding box center [1425, 189] width 41 height 15
